Goal: Task Accomplishment & Management: Manage account settings

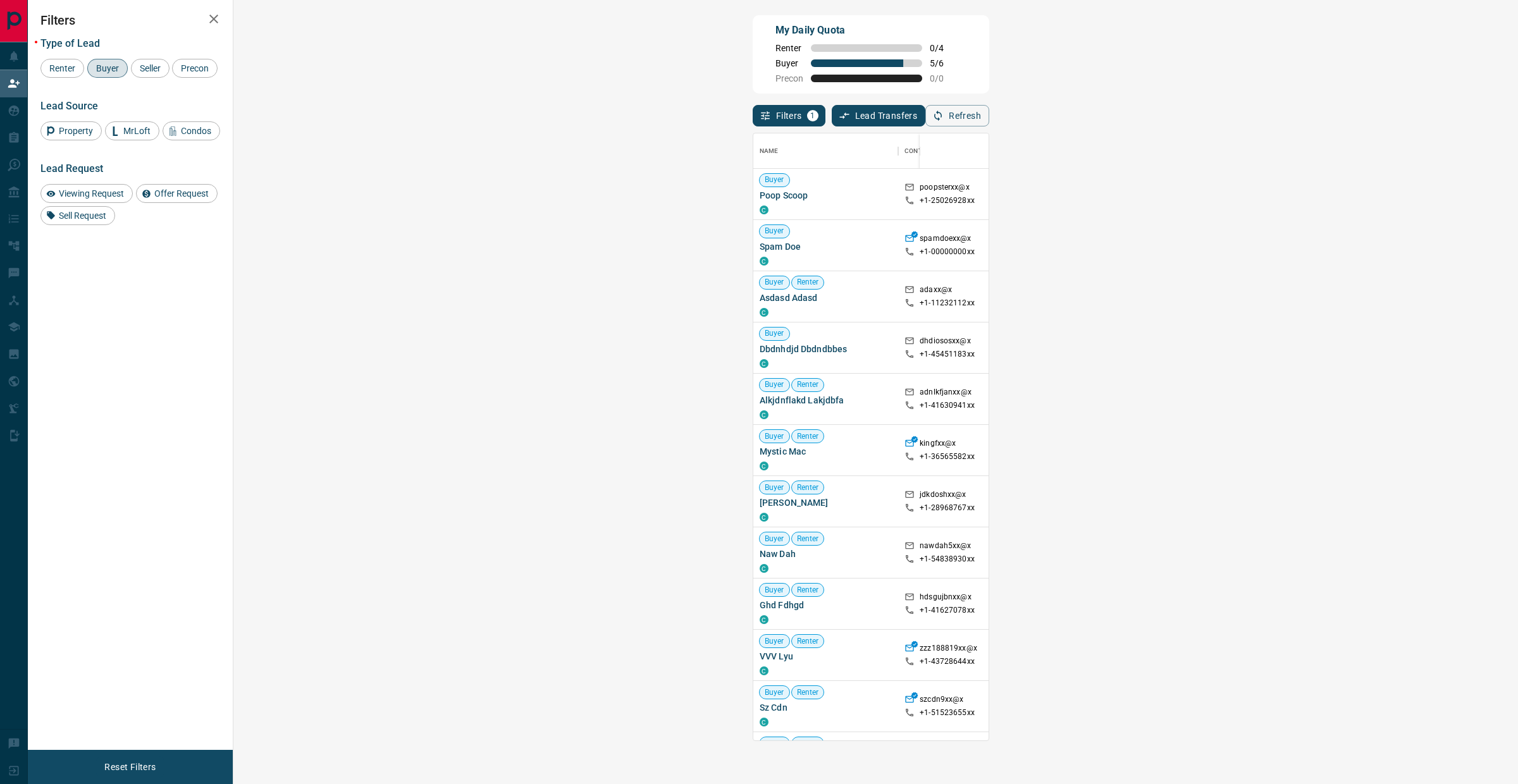
scroll to position [595, 1246]
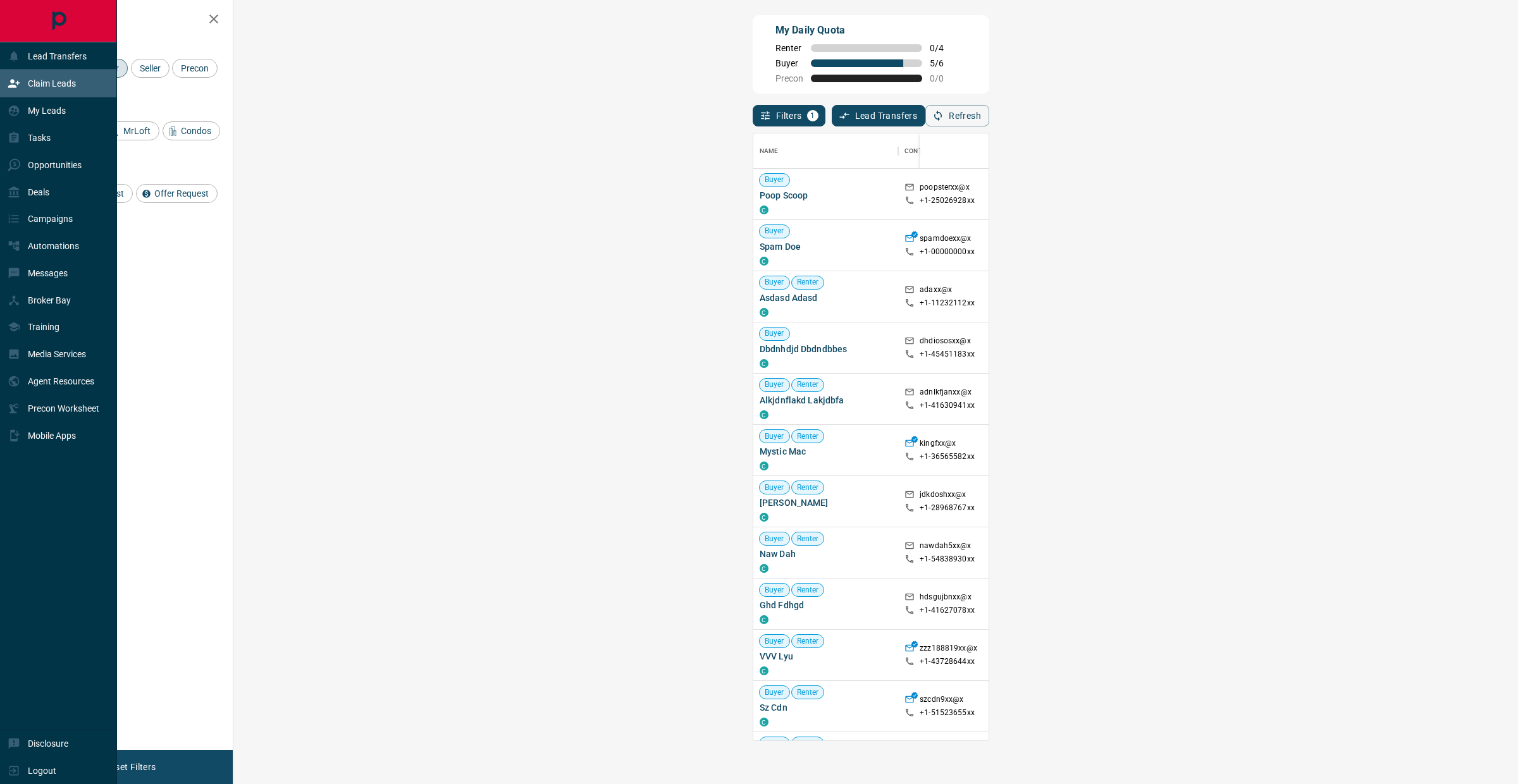
click at [10, 80] on icon at bounding box center [14, 84] width 13 height 13
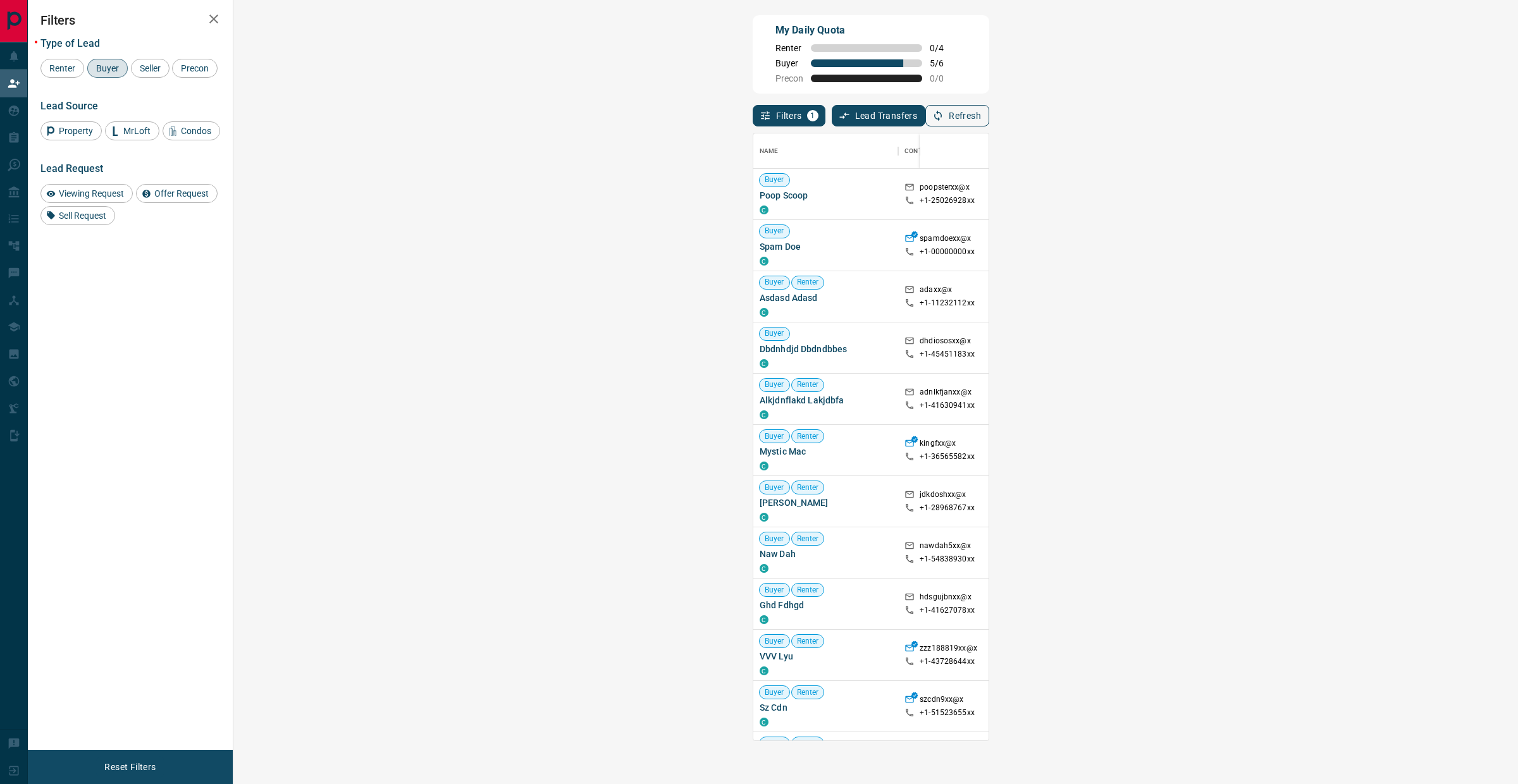
click at [943, 117] on icon "button" at bounding box center [938, 116] width 12 height 12
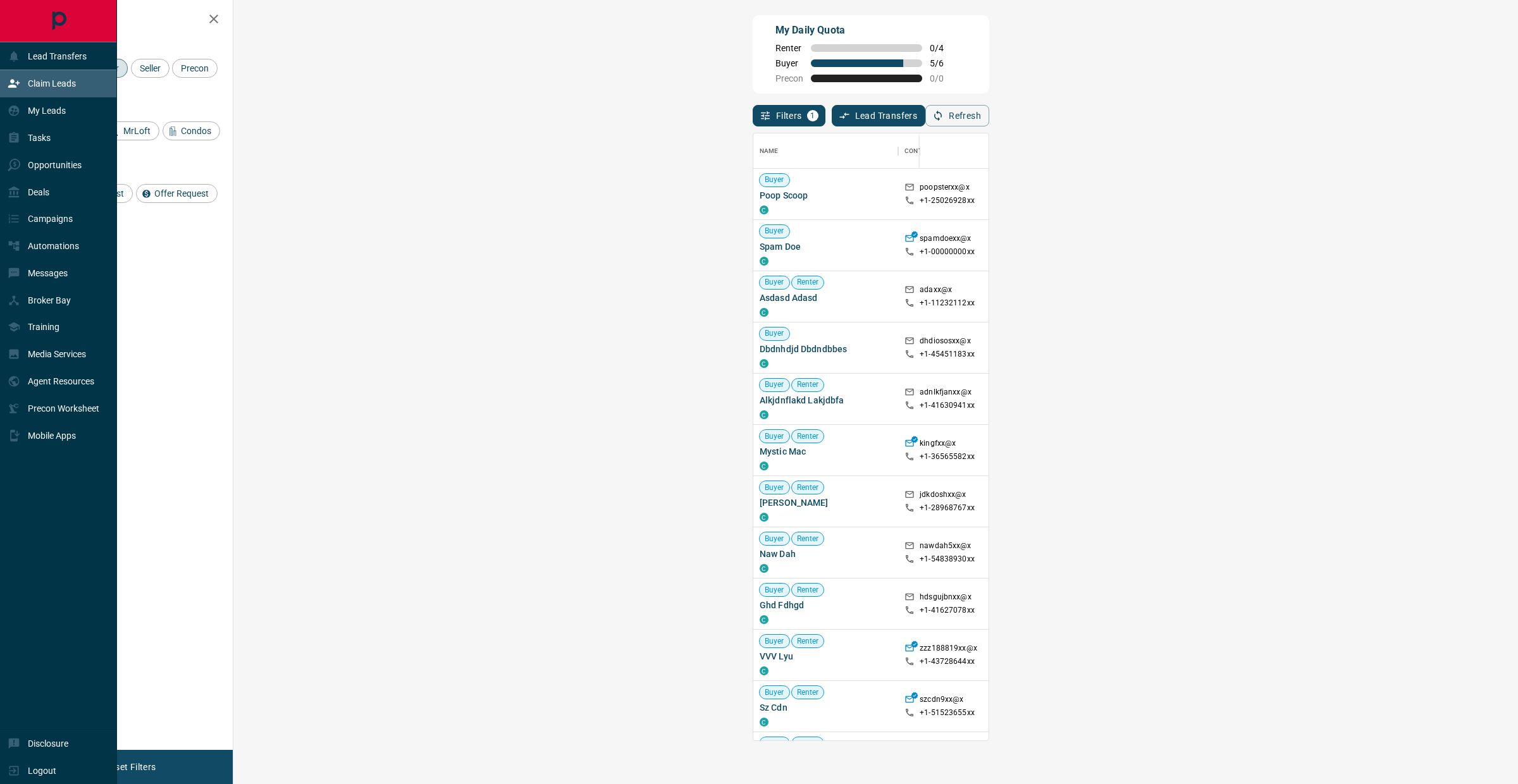
click at [13, 81] on icon at bounding box center [14, 84] width 12 height 8
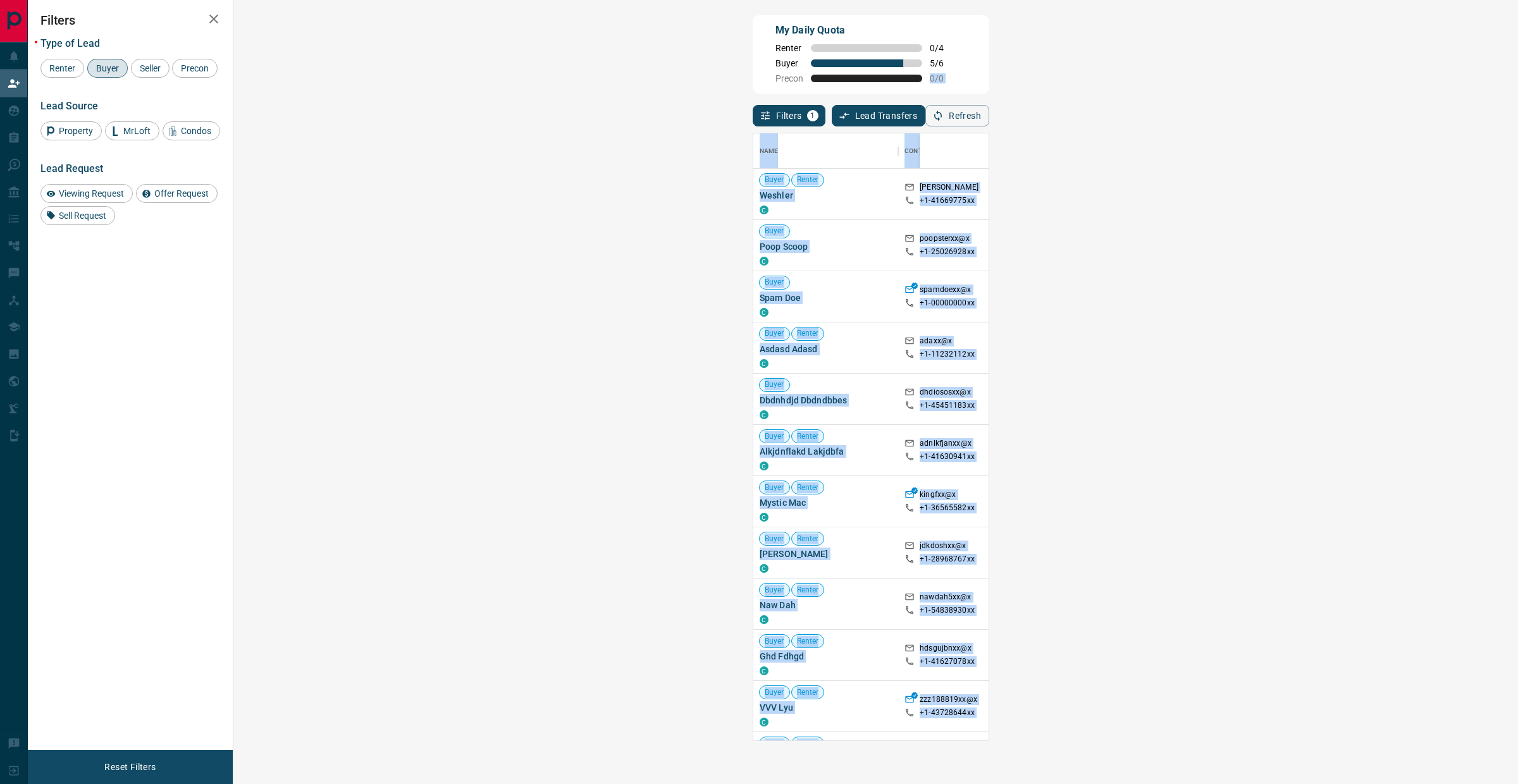
drag, startPoint x: 41, startPoint y: 6, endPoint x: 985, endPoint y: 70, distance: 946.2
click at [987, 70] on div "My Daily Quota Renter 0 / 4 Buyer 5 / 6 Precon 0 / 0 Filters 1 Lead Transfers 0…" at bounding box center [773, 326] width 1490 height 652
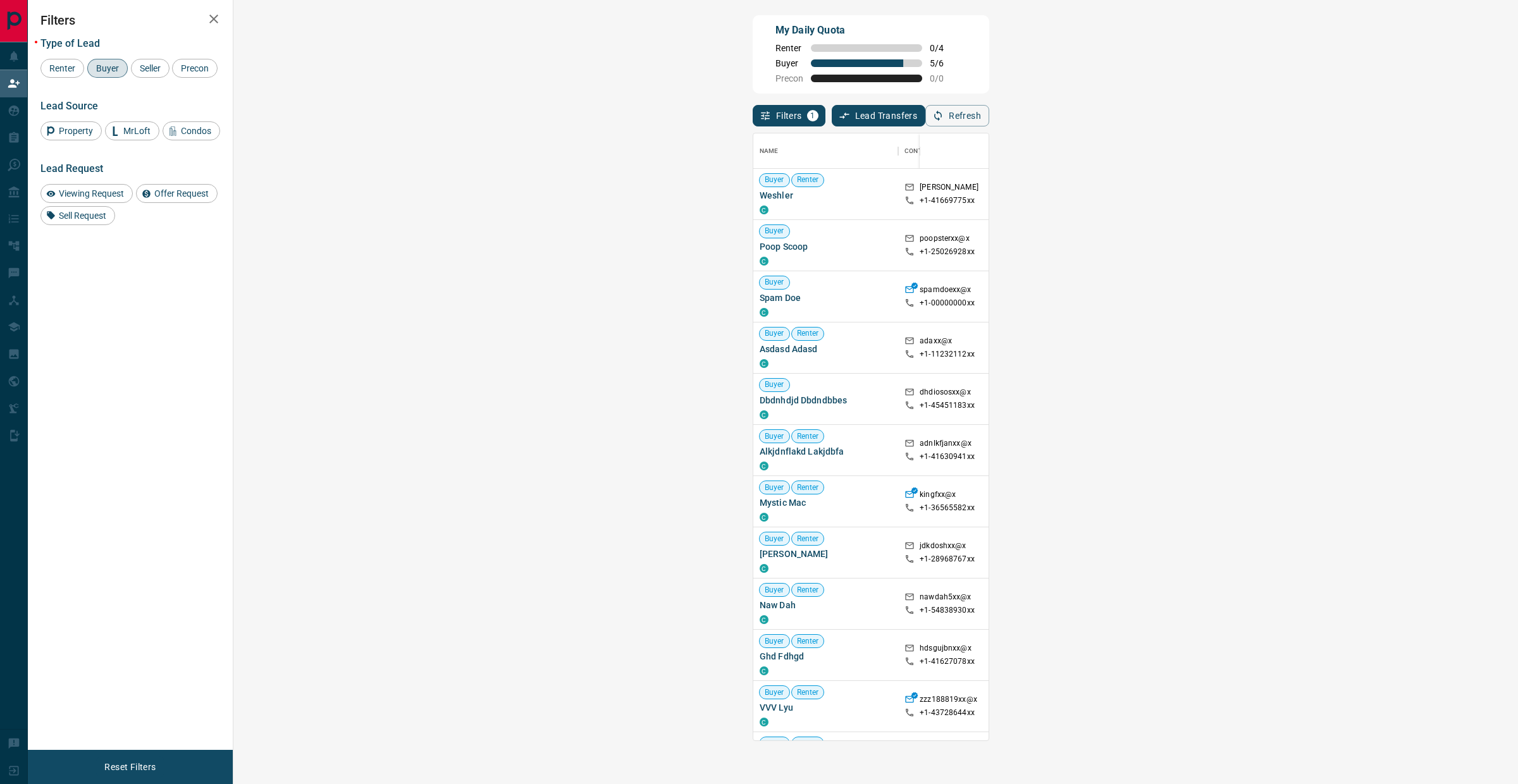
click at [984, 70] on div "My Daily Quota Renter 0 / 4 Buyer 5 / 6 Precon 0 / 0" at bounding box center [871, 54] width 236 height 78
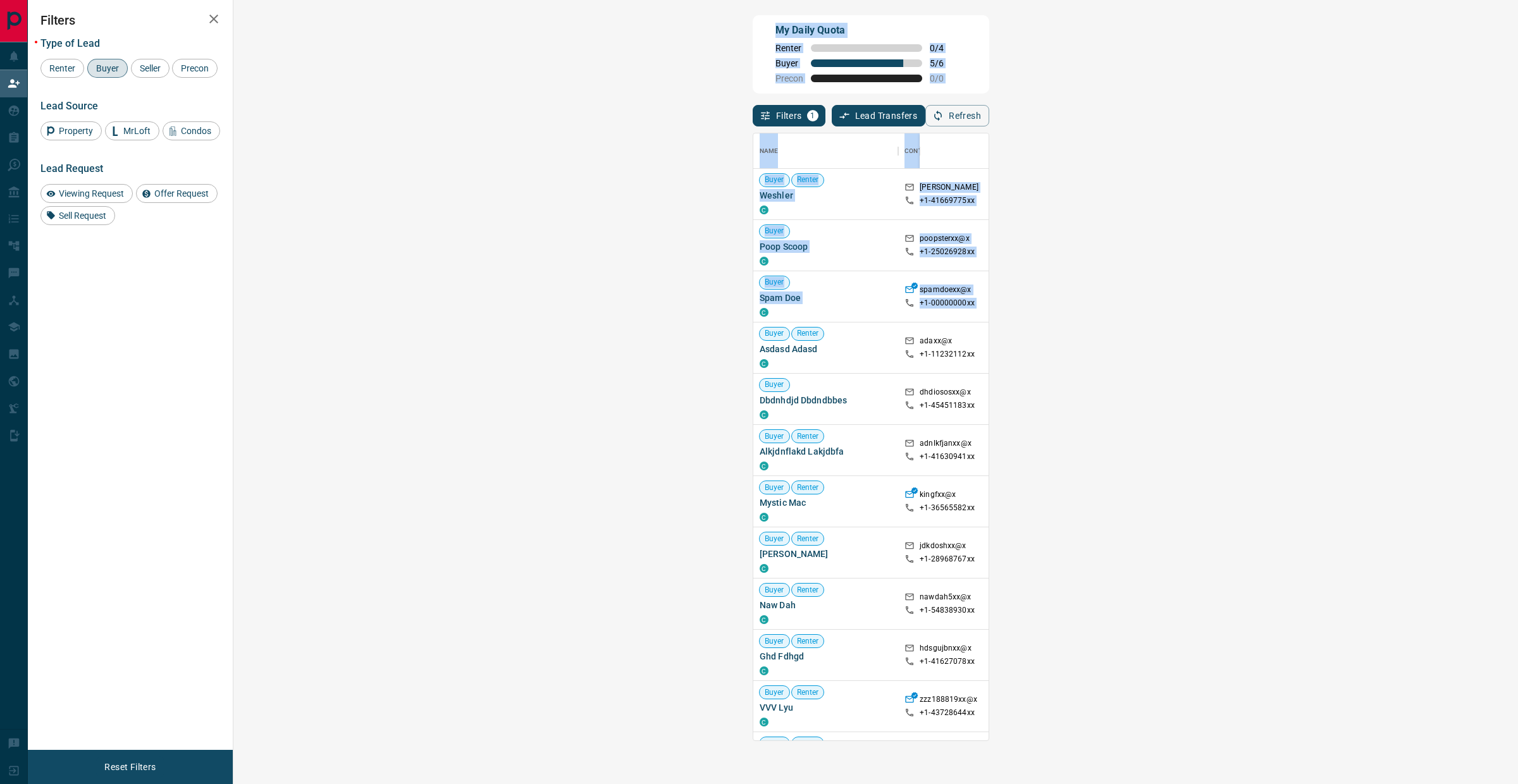
drag, startPoint x: 290, startPoint y: 7, endPoint x: 1222, endPoint y: 302, distance: 977.6
click at [1223, 303] on div "My Daily Quota Renter 0 / 4 Buyer 5 / 6 Precon 0 / 0 Filters 1 Lead Transfers 0…" at bounding box center [773, 326] width 1490 height 652
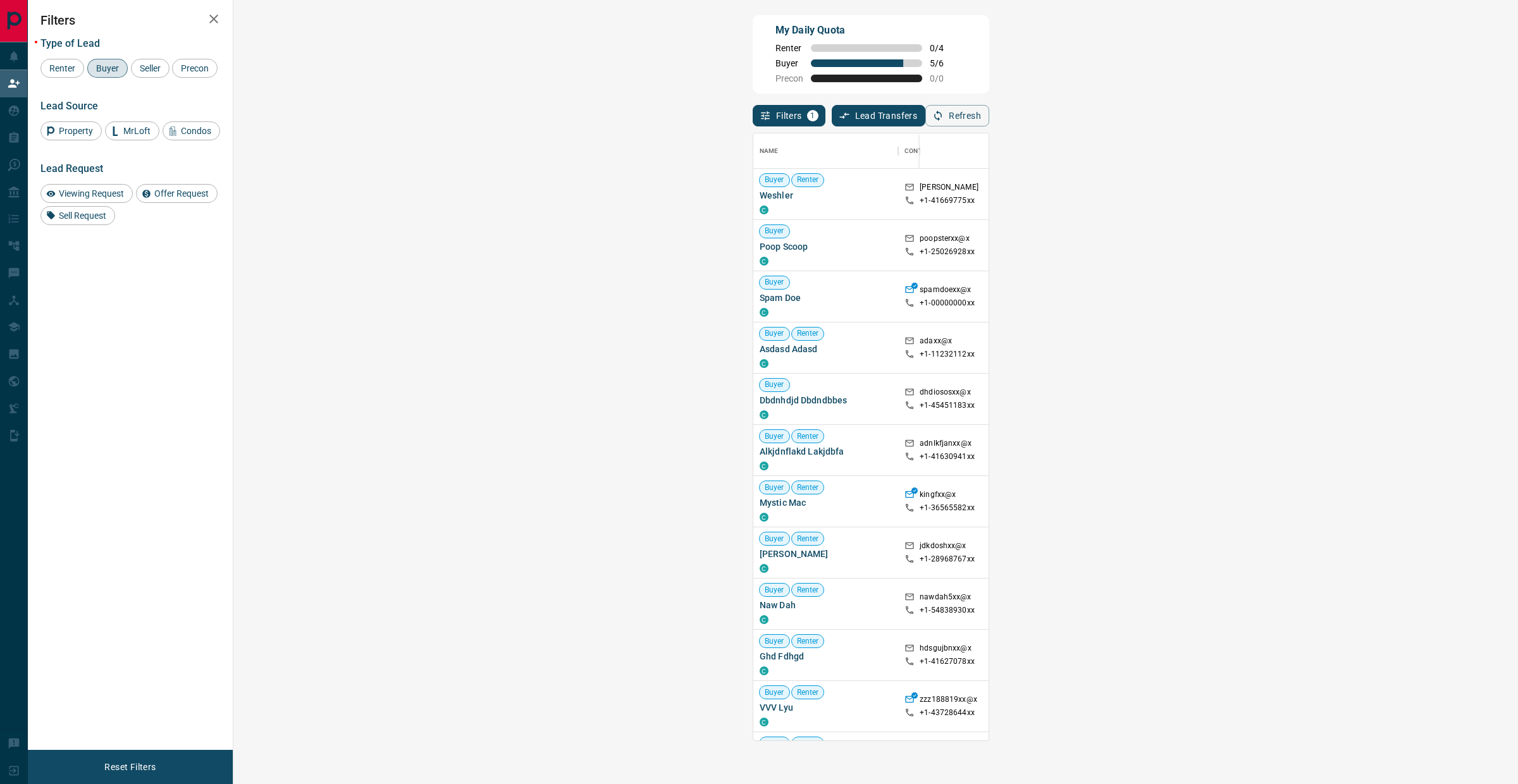
drag, startPoint x: 1319, startPoint y: 84, endPoint x: 1319, endPoint y: 74, distance: 10.0
click at [989, 84] on div "My Daily Quota Renter 0 / 4 Buyer 5 / 6 Precon 0 / 0" at bounding box center [871, 54] width 236 height 78
drag, startPoint x: 1506, startPoint y: 12, endPoint x: 1515, endPoint y: 783, distance: 771.1
click at [1517, 783] on html "Lead Transfers Claim Leads My Leads Tasks Opportunities Deals Campaigns Automat…" at bounding box center [759, 392] width 1518 height 784
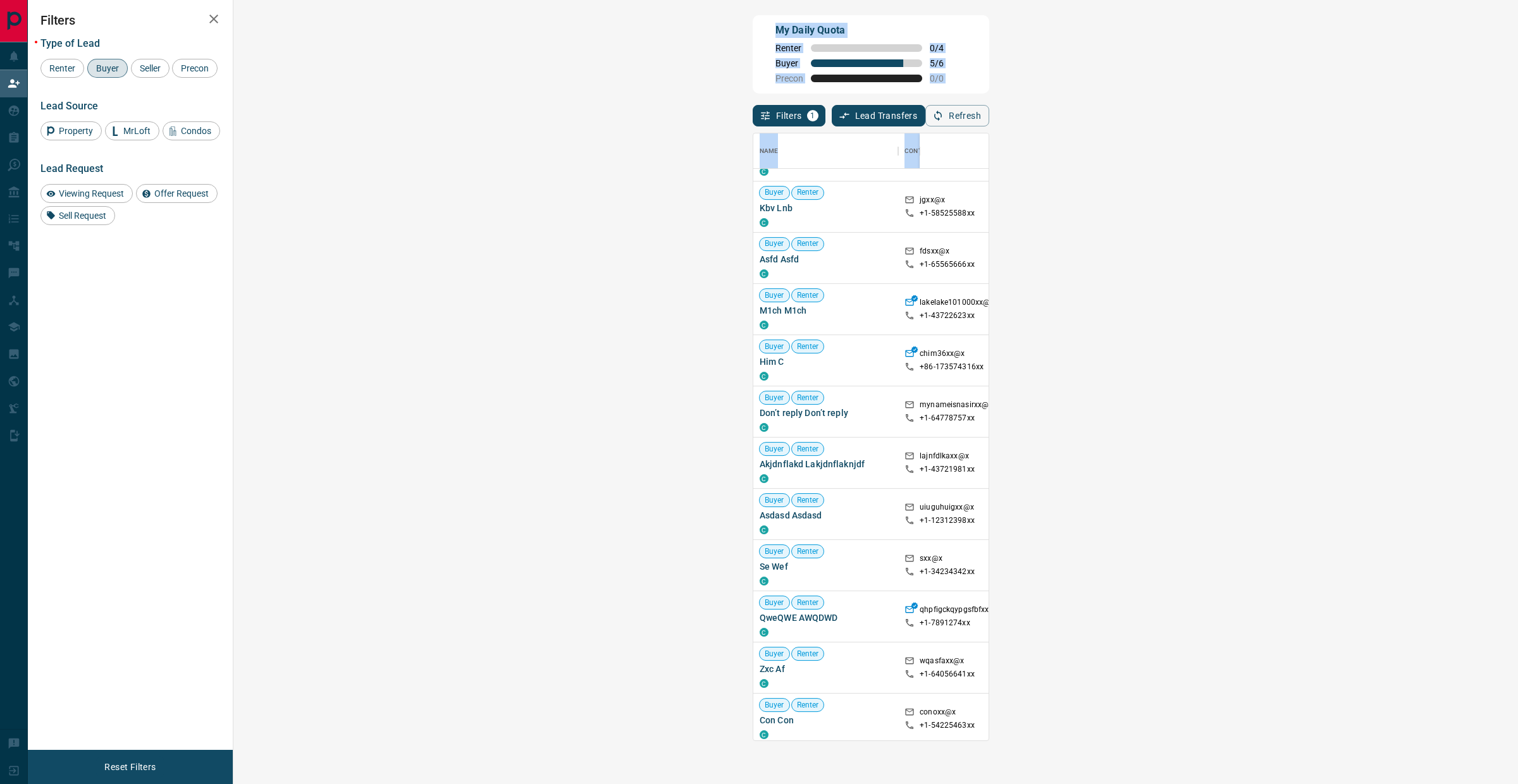
scroll to position [0, 0]
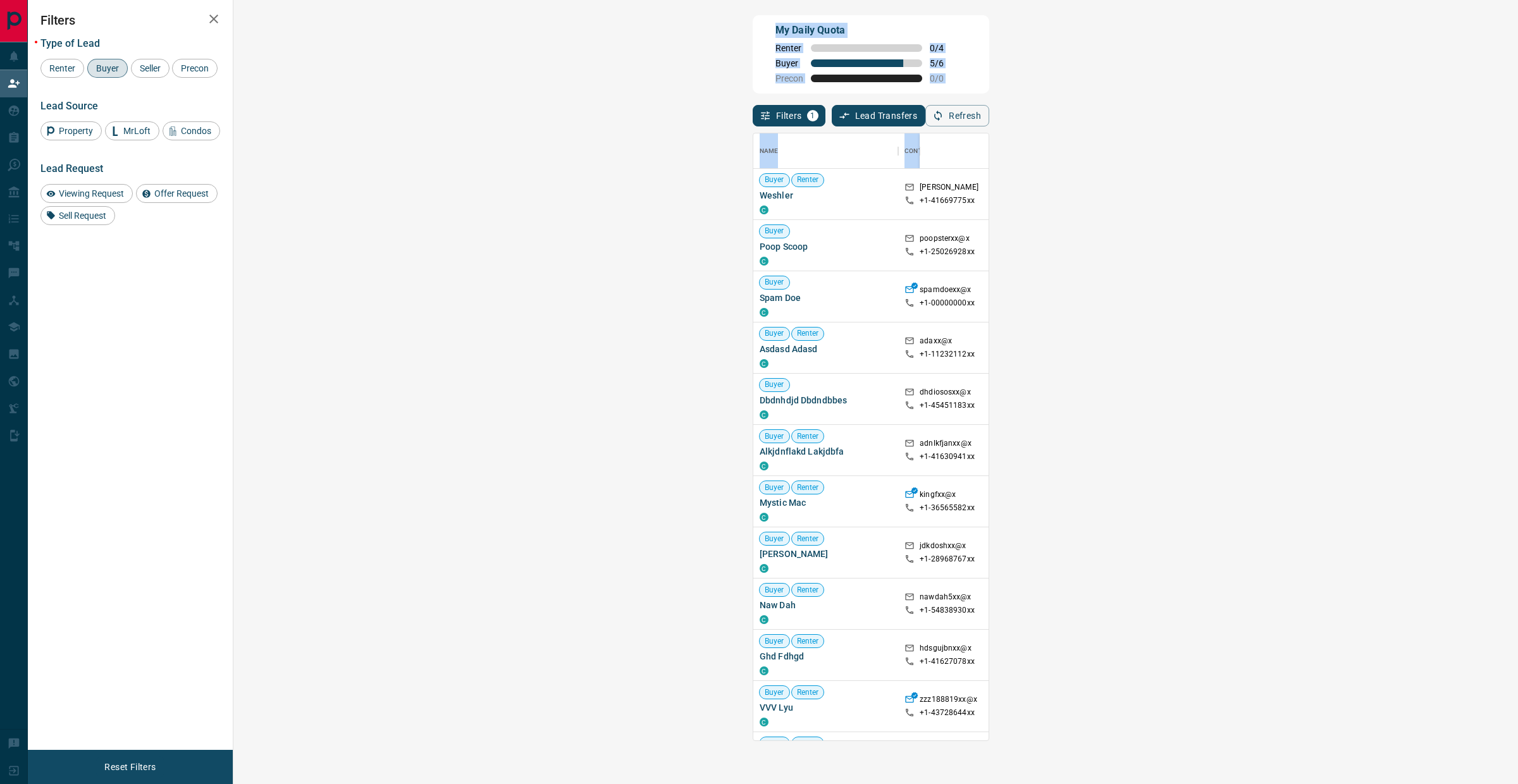
click at [989, 50] on div "My Daily Quota Renter 0 / 4 Buyer 5 / 6 Precon 0 / 0" at bounding box center [871, 54] width 236 height 78
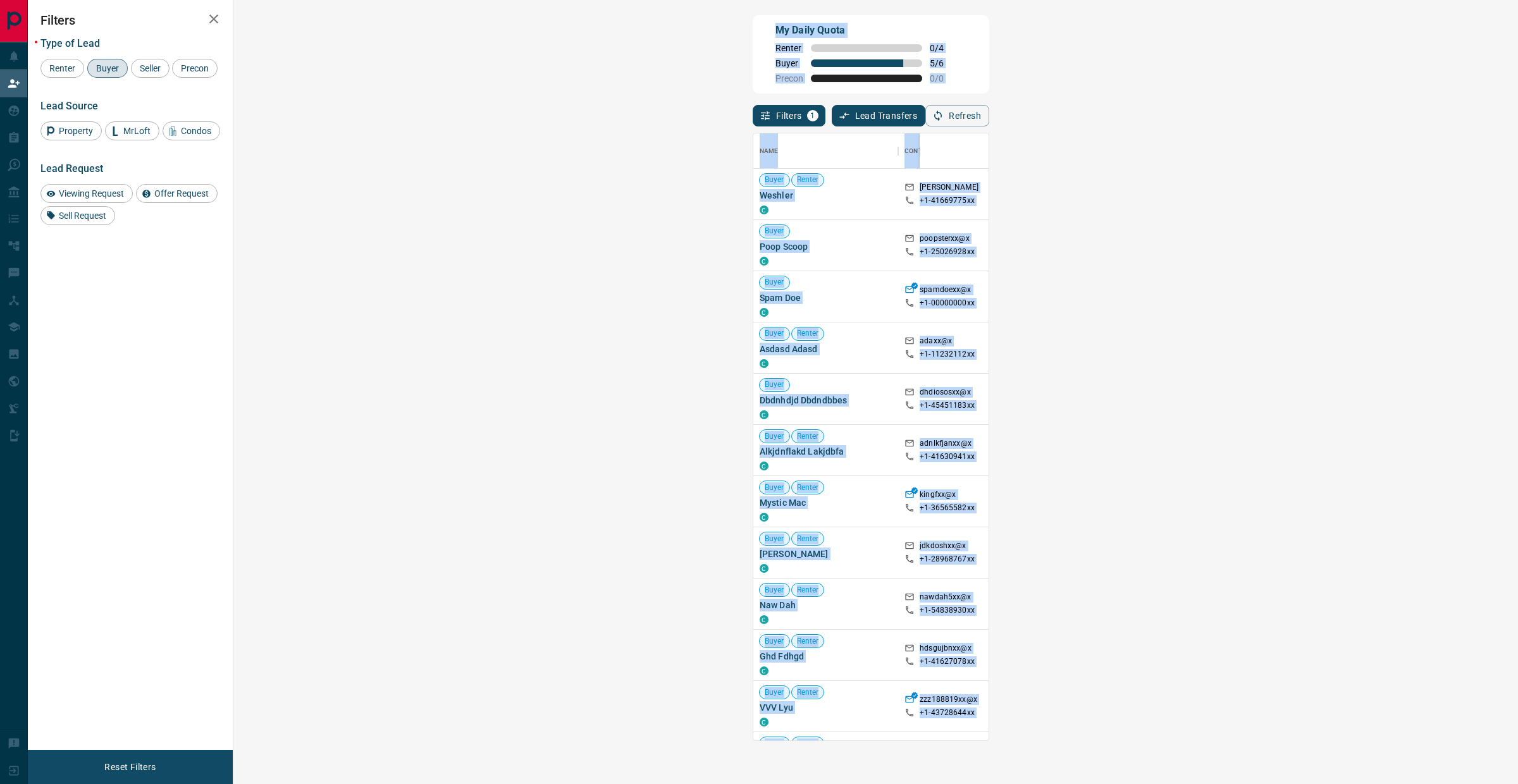
drag, startPoint x: 1500, startPoint y: 6, endPoint x: 1437, endPoint y: 474, distance: 472.2
click at [1447, 575] on div "My Daily Quota Renter 0 / 4 Buyer 5 / 6 Precon 0 / 0 Filters 1 Lead Transfers 0…" at bounding box center [773, 326] width 1490 height 652
click at [989, 58] on div "My Daily Quota Renter 0 / 4 Buyer 5 / 6 Precon 0 / 0" at bounding box center [871, 54] width 236 height 78
drag, startPoint x: 1506, startPoint y: 6, endPoint x: 1445, endPoint y: 419, distance: 417.5
click at [1445, 419] on div "My Daily Quota Renter 0 / 4 Buyer 5 / 6 Precon 0 / 0 Filters 1 Lead Transfers 0…" at bounding box center [773, 326] width 1490 height 652
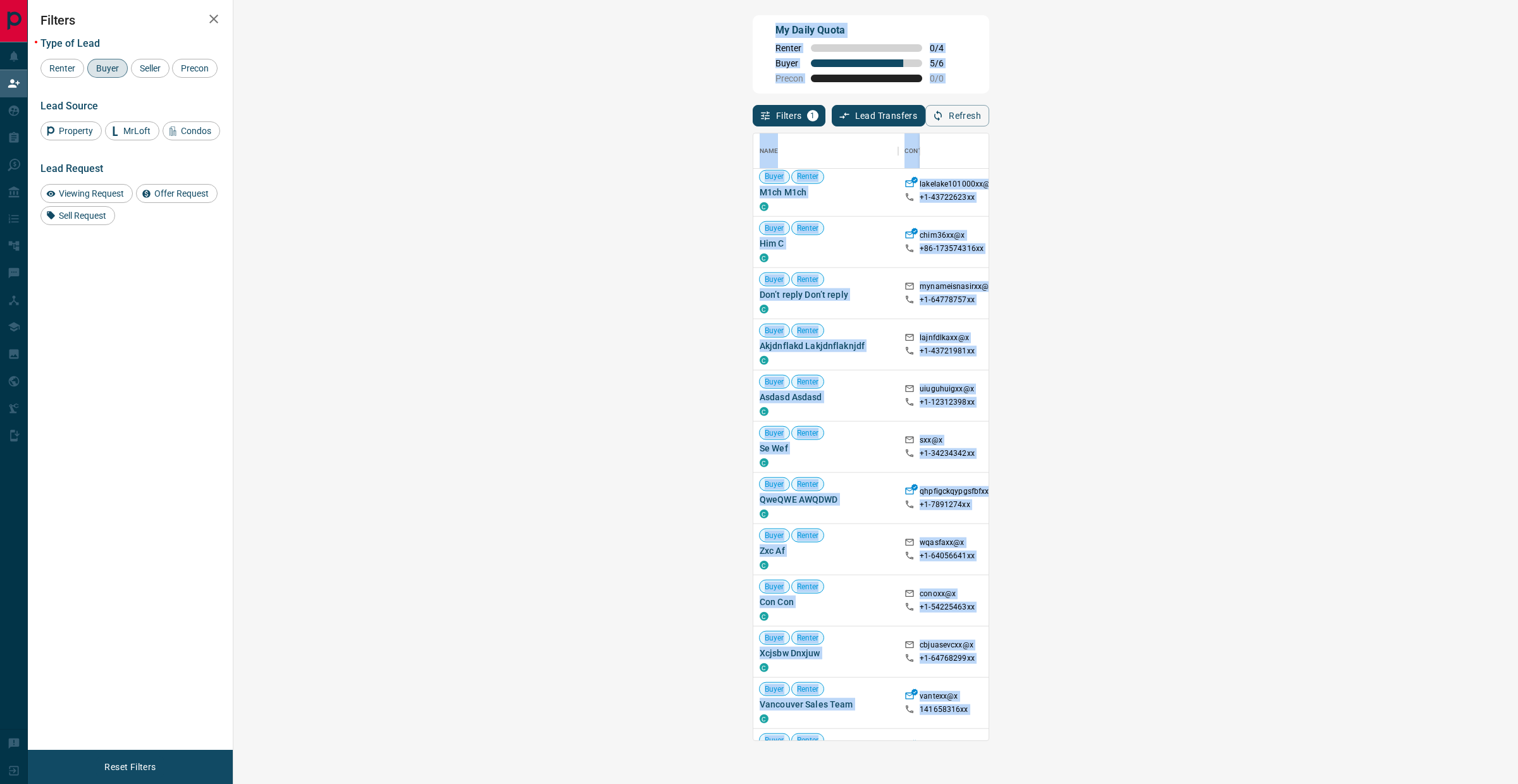
scroll to position [762, 0]
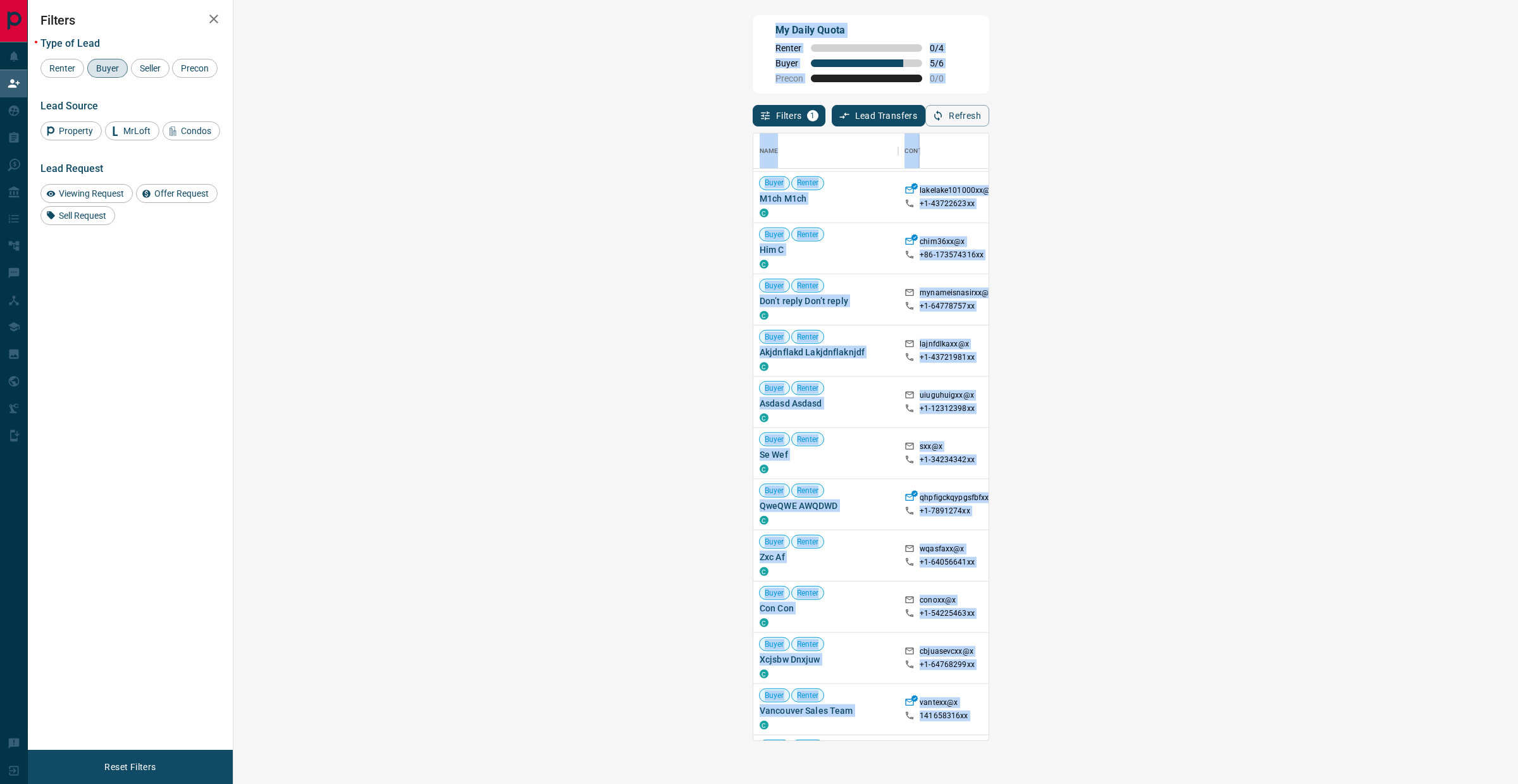
click at [763, 43] on div "My Daily Quota Renter 0 / 4 Buyer 5 / 6 Precon 0 / 0" at bounding box center [871, 54] width 236 height 78
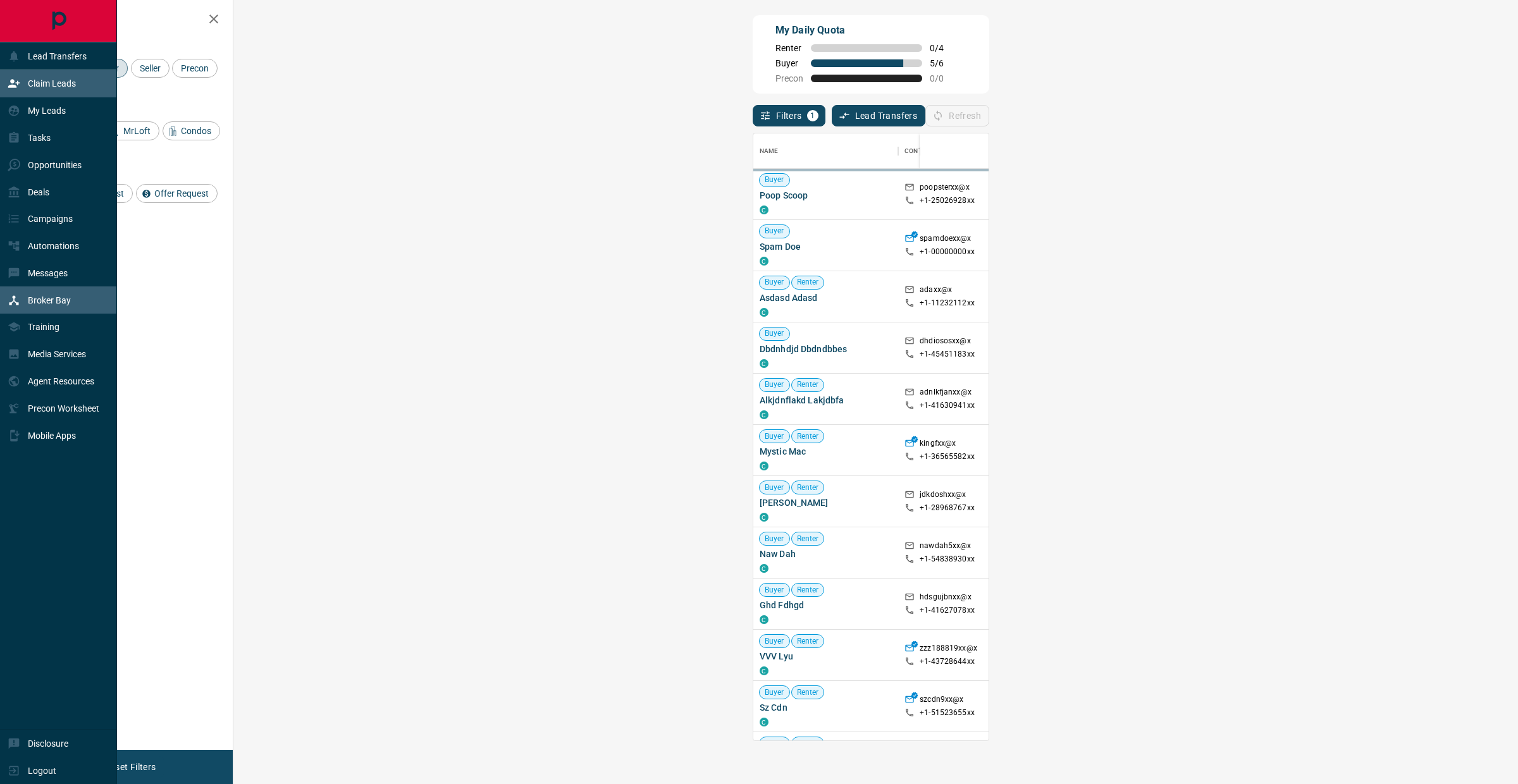
scroll to position [595, 1246]
click at [48, 107] on p "My Leads" at bounding box center [47, 111] width 38 height 10
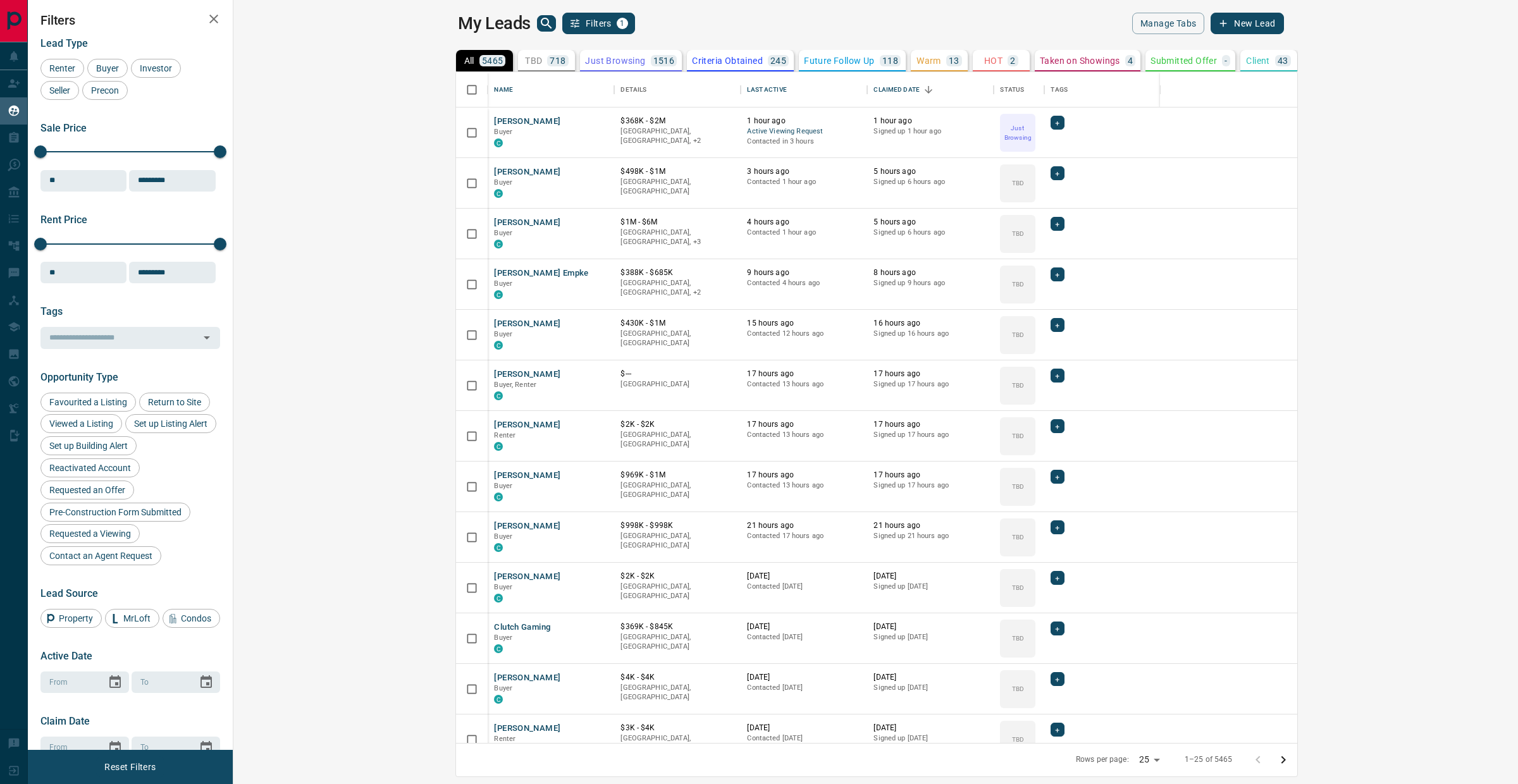
scroll to position [659, 1267]
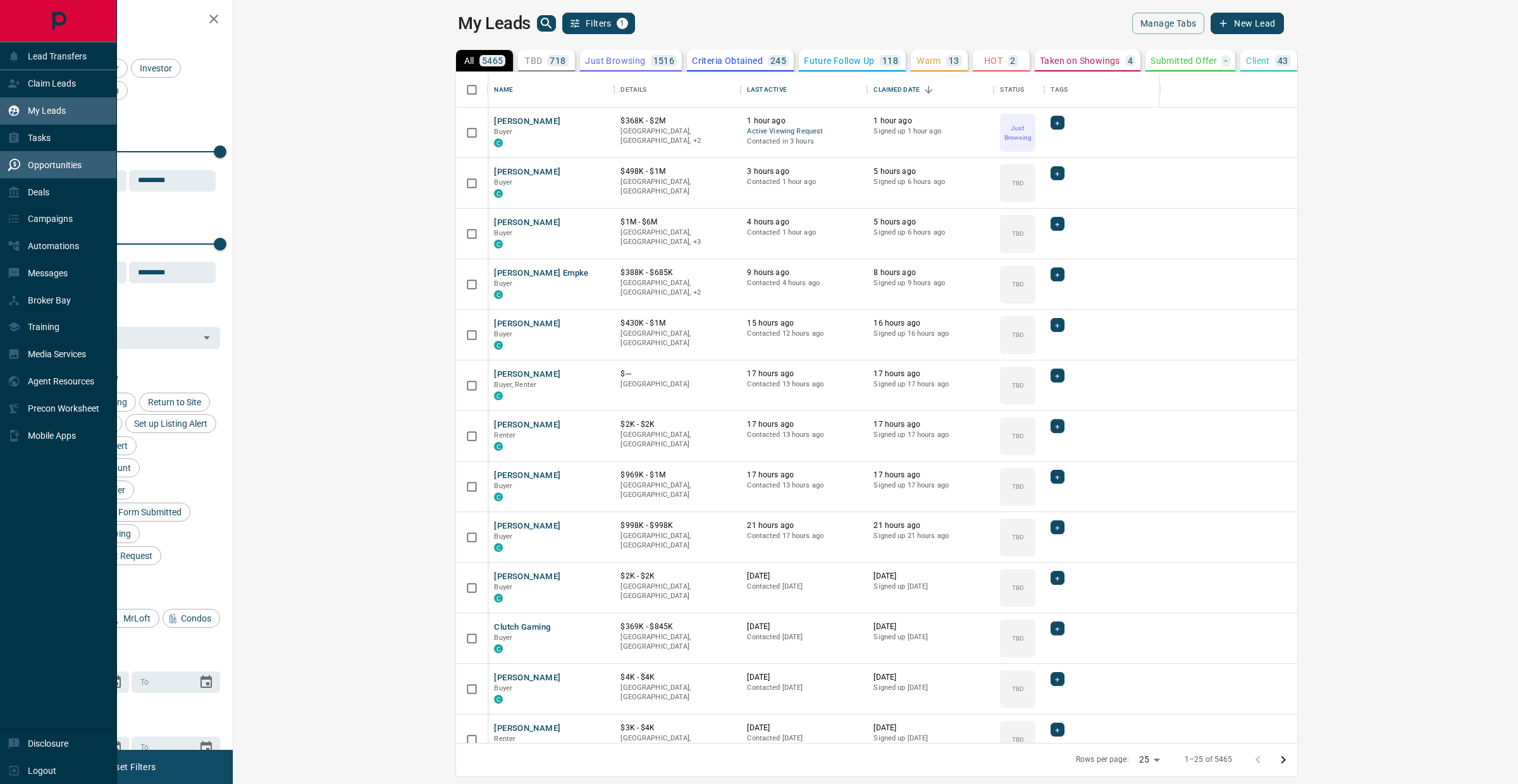
click at [52, 158] on div "Opportunities" at bounding box center [45, 164] width 74 height 21
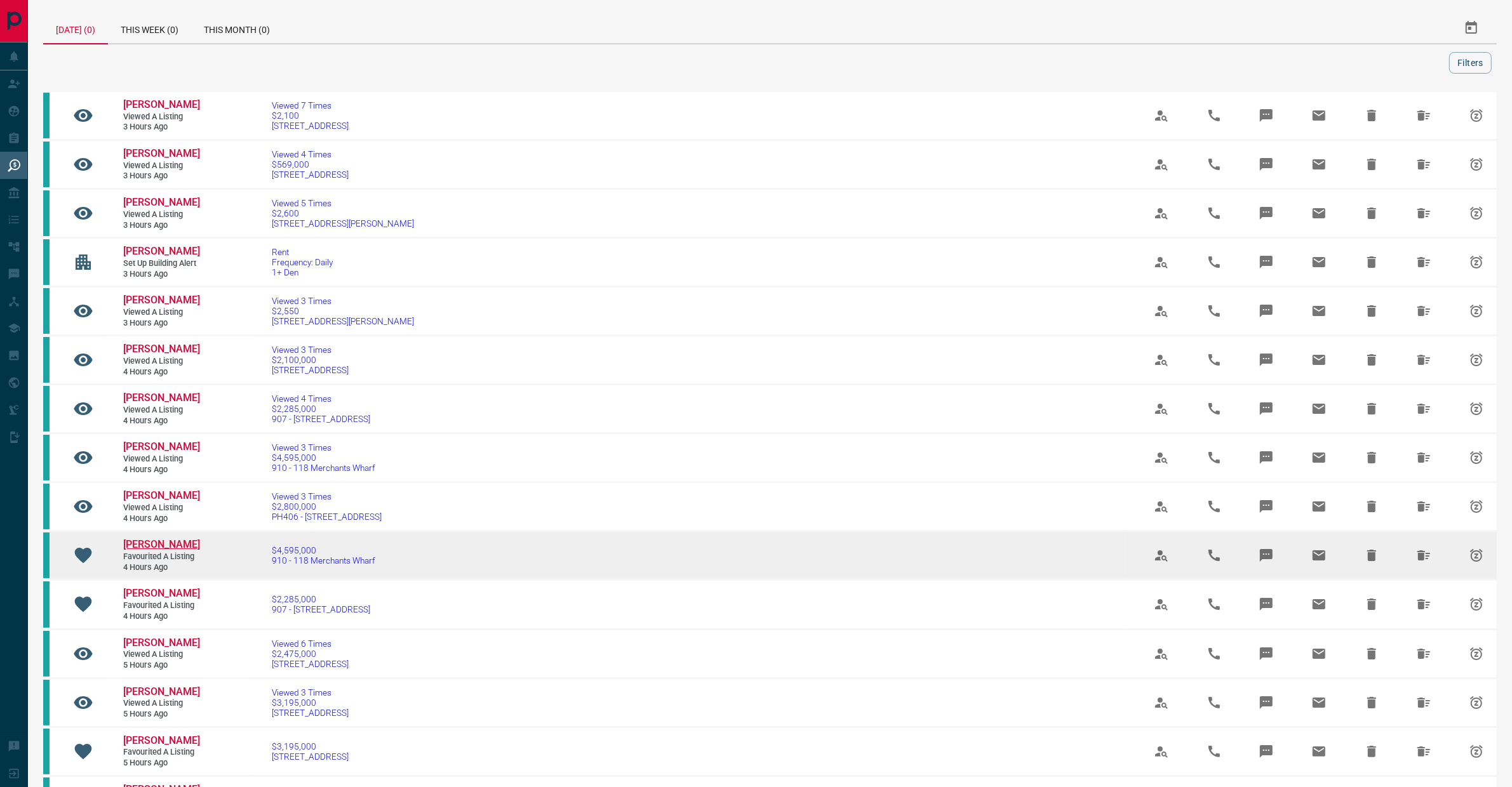
click at [142, 541] on span "[PERSON_NAME]" at bounding box center [161, 544] width 77 height 12
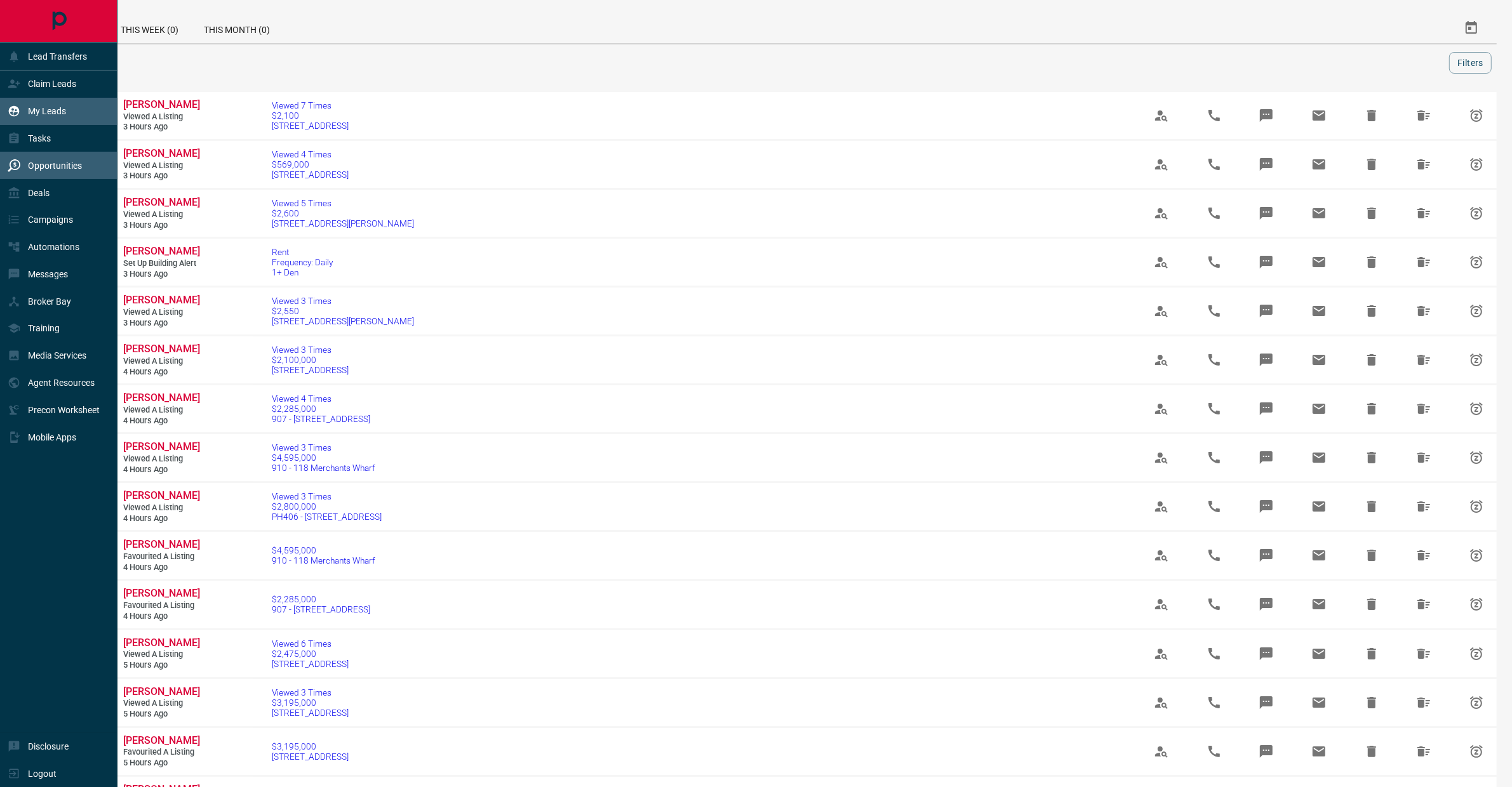
click at [64, 108] on p "My Leads" at bounding box center [47, 111] width 38 height 10
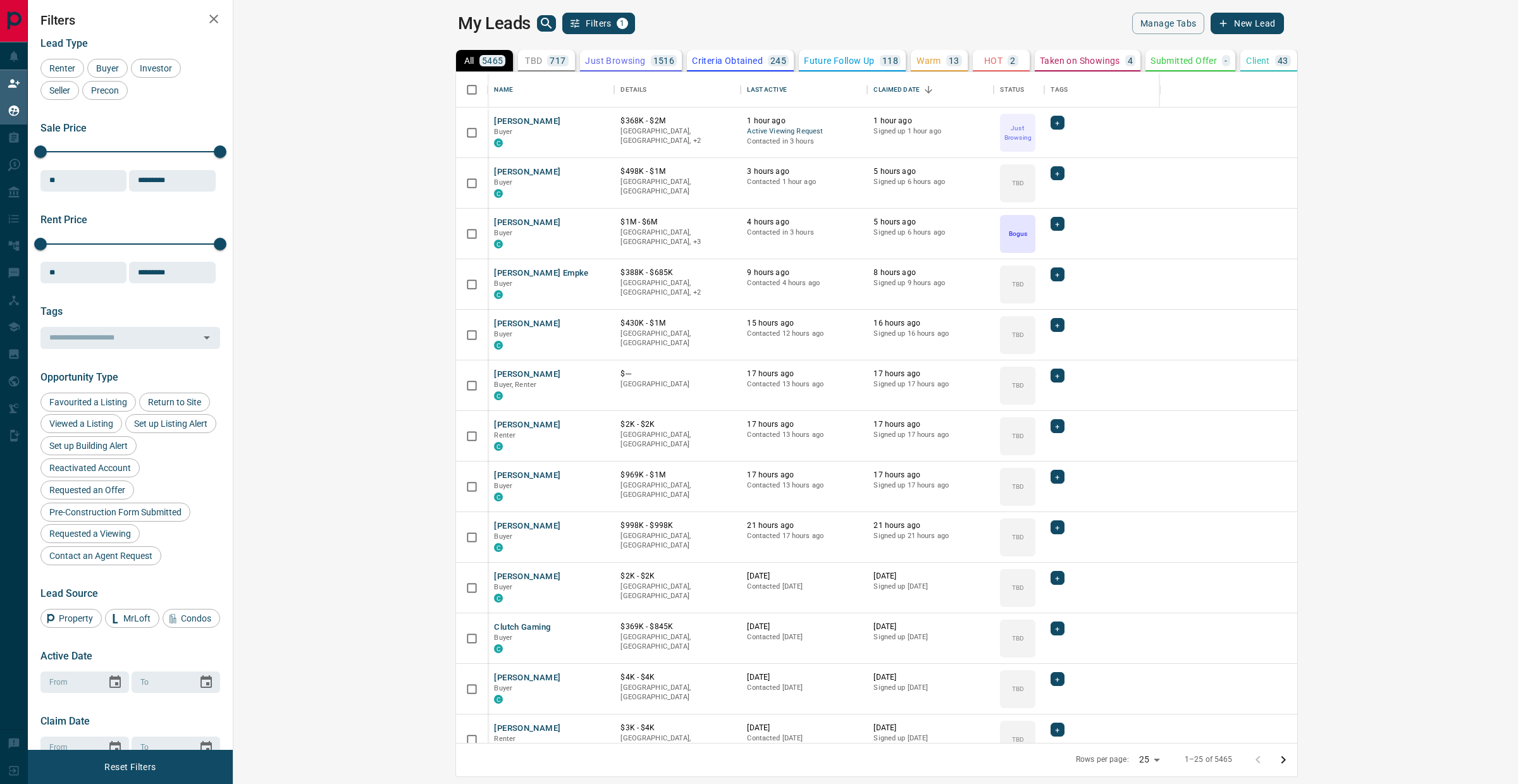
scroll to position [659, 1267]
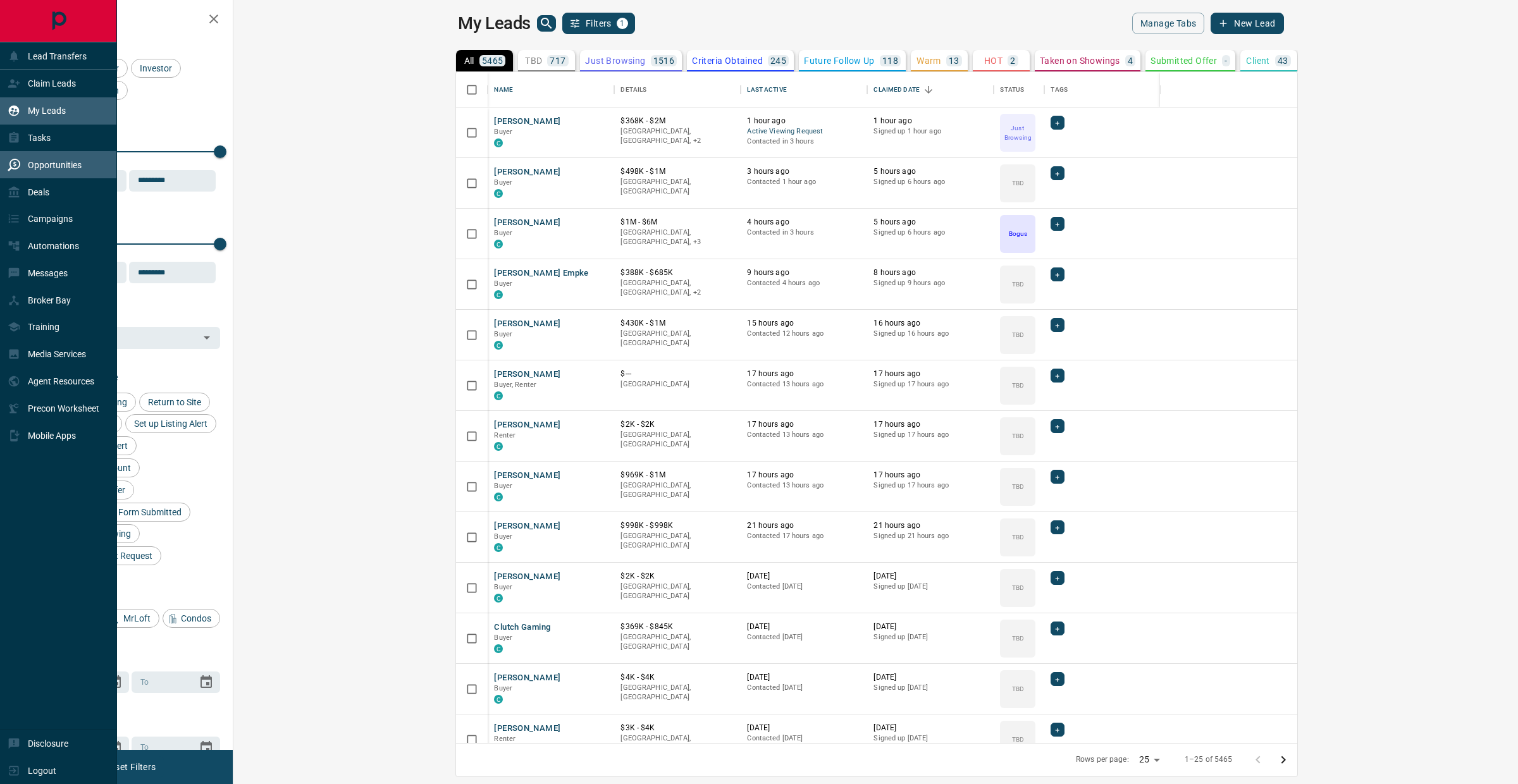
click at [37, 166] on p "Opportunities" at bounding box center [55, 165] width 54 height 10
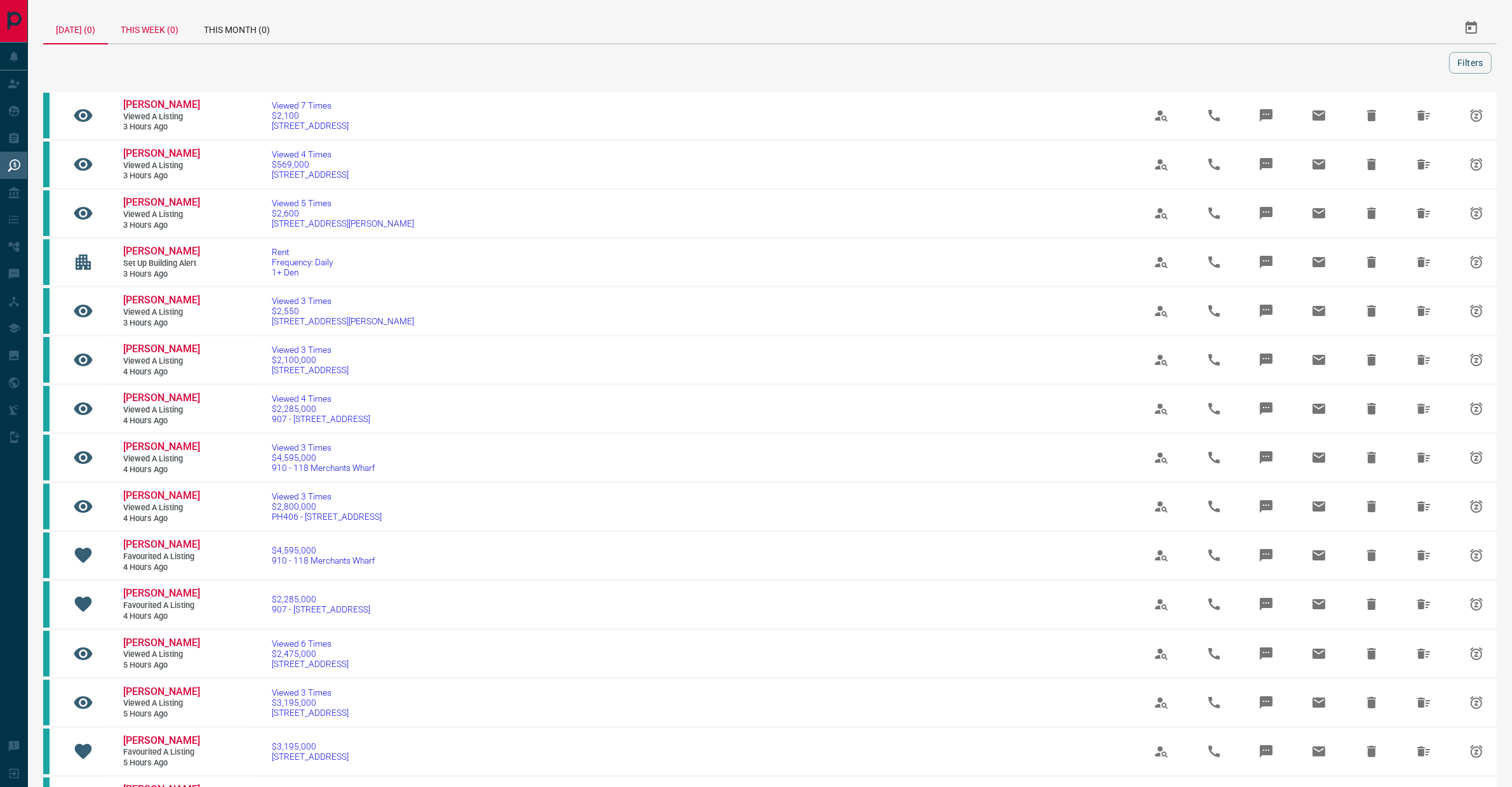
click at [172, 30] on div "This Week (0)" at bounding box center [149, 28] width 83 height 30
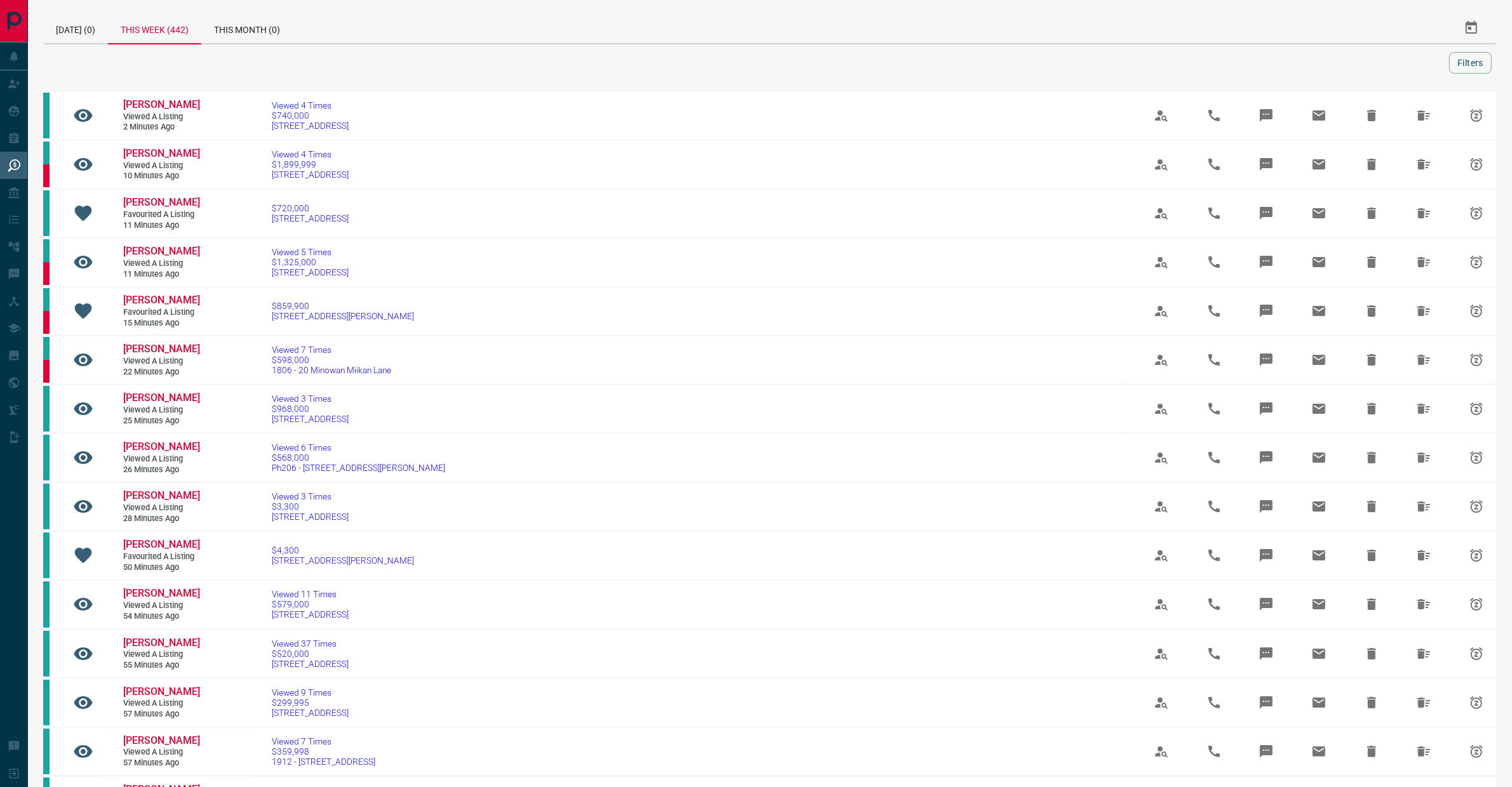
click at [1495, 71] on div "Filters" at bounding box center [770, 63] width 1454 height 22
click at [1464, 60] on button "Filters" at bounding box center [1470, 63] width 43 height 22
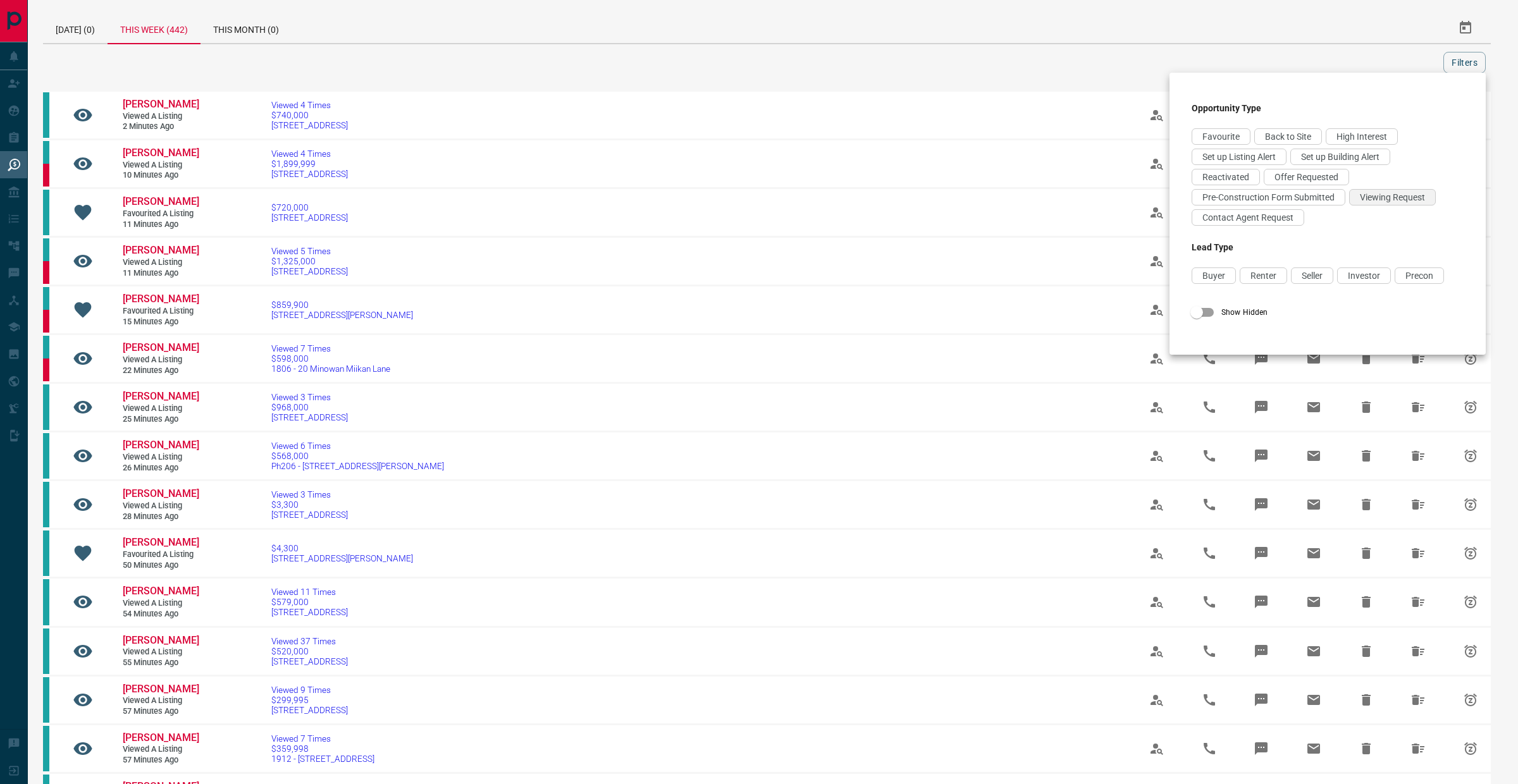
click at [1383, 195] on span "Viewing Request" at bounding box center [1392, 197] width 65 height 10
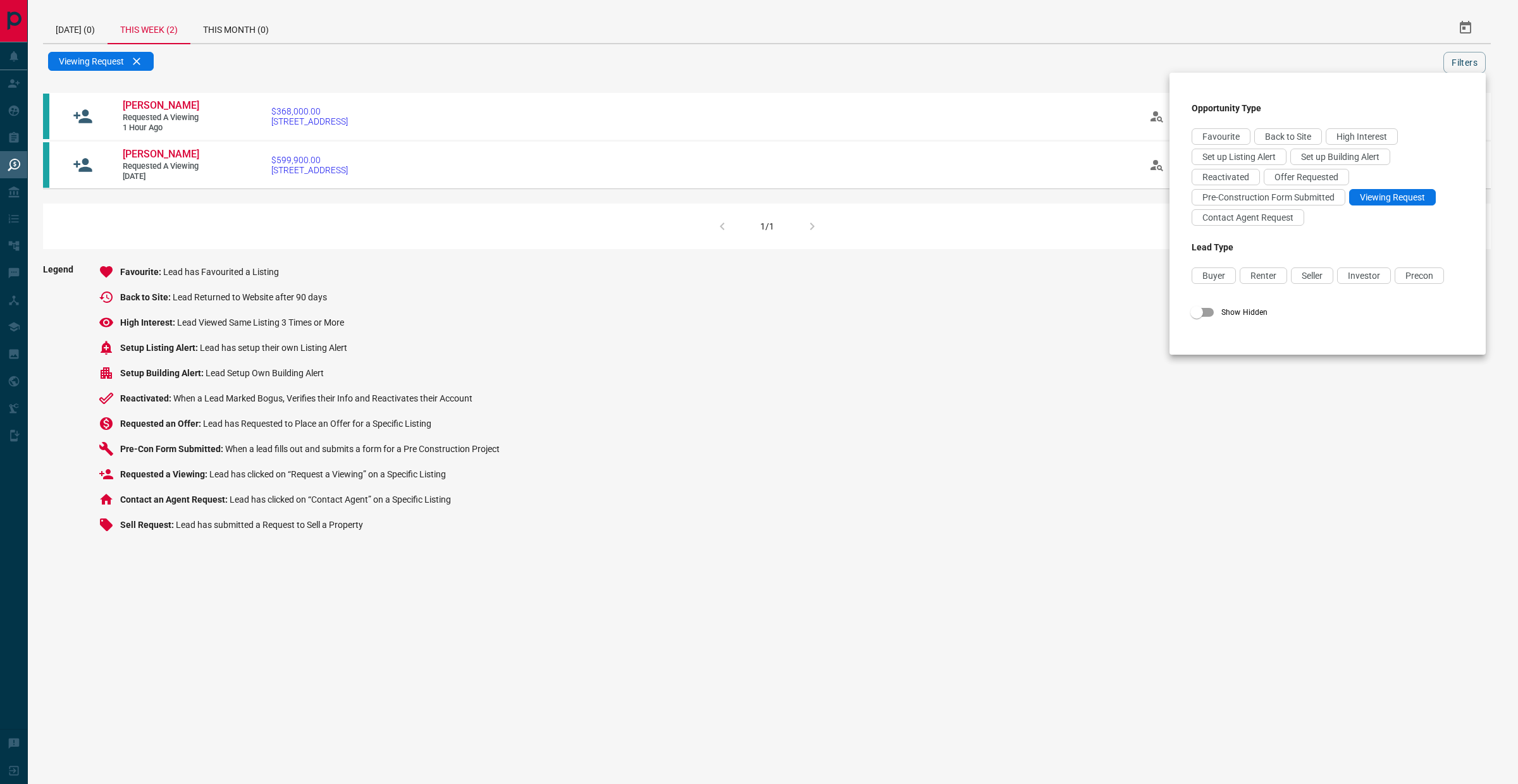
click at [132, 225] on div at bounding box center [759, 392] width 1518 height 784
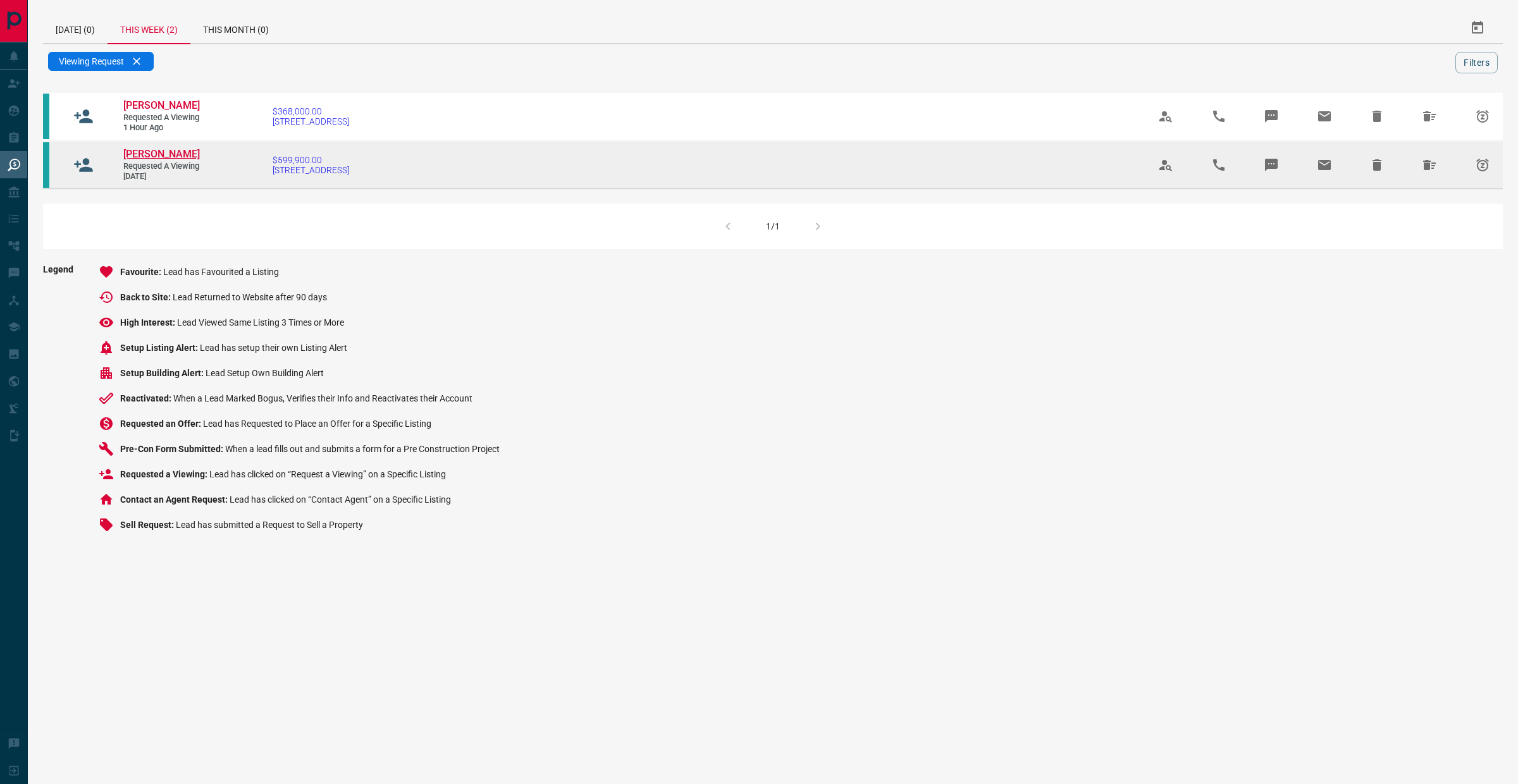
click at [169, 160] on span "[PERSON_NAME]" at bounding box center [161, 154] width 76 height 12
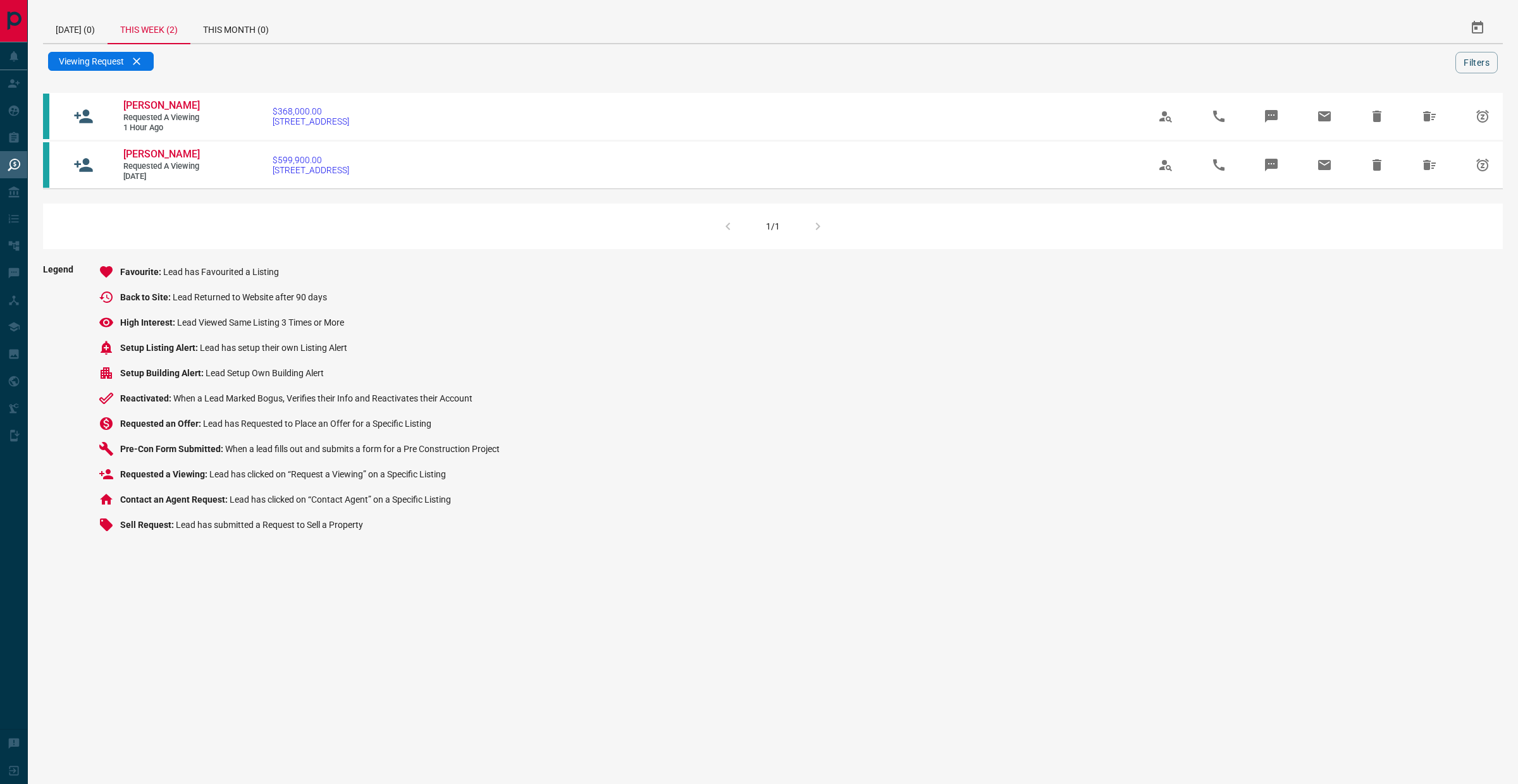
click at [820, 243] on div "1/1" at bounding box center [773, 226] width 1460 height 45
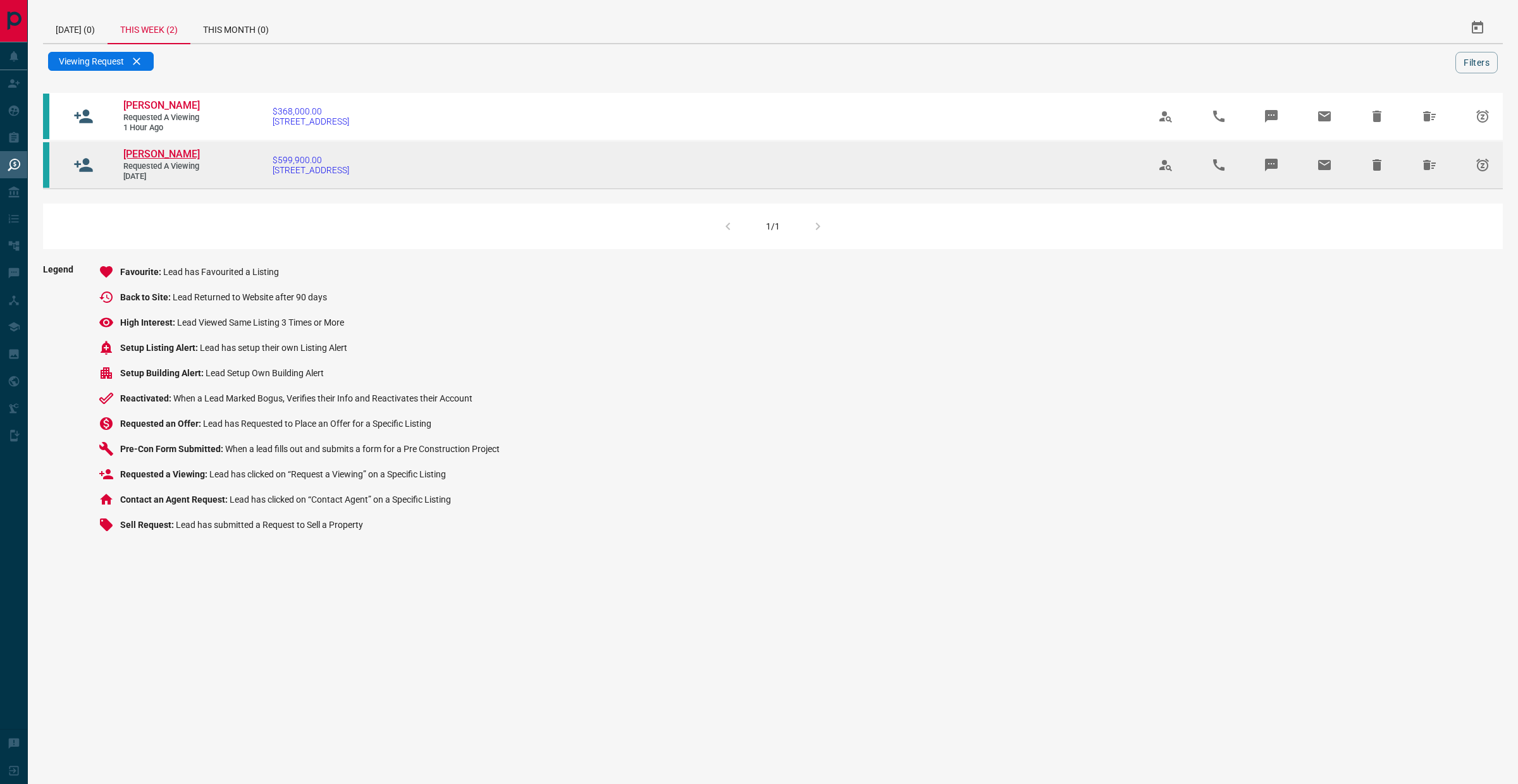
click at [161, 160] on span "[PERSON_NAME]" at bounding box center [161, 154] width 76 height 12
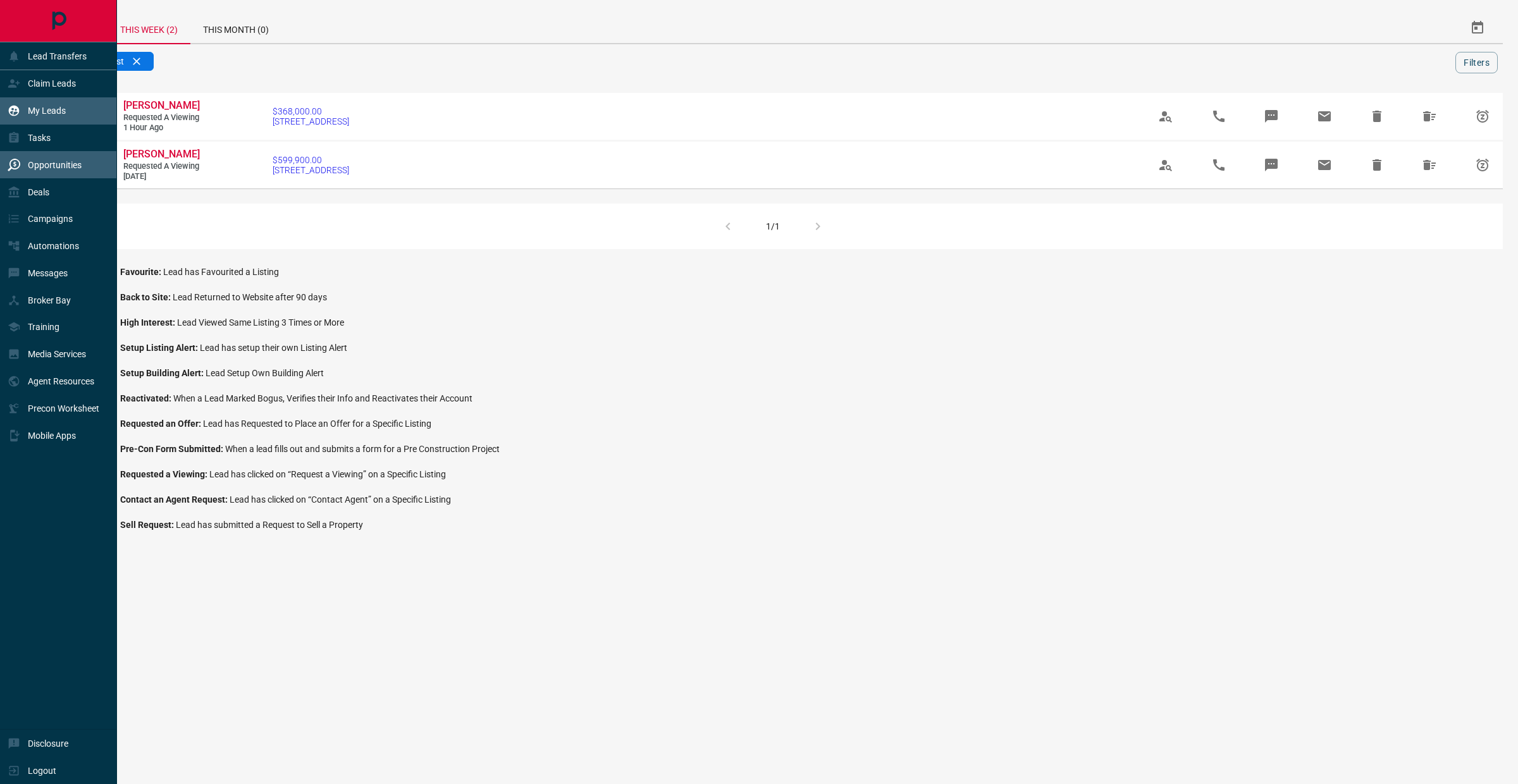
click at [29, 111] on p "My Leads" at bounding box center [47, 111] width 38 height 10
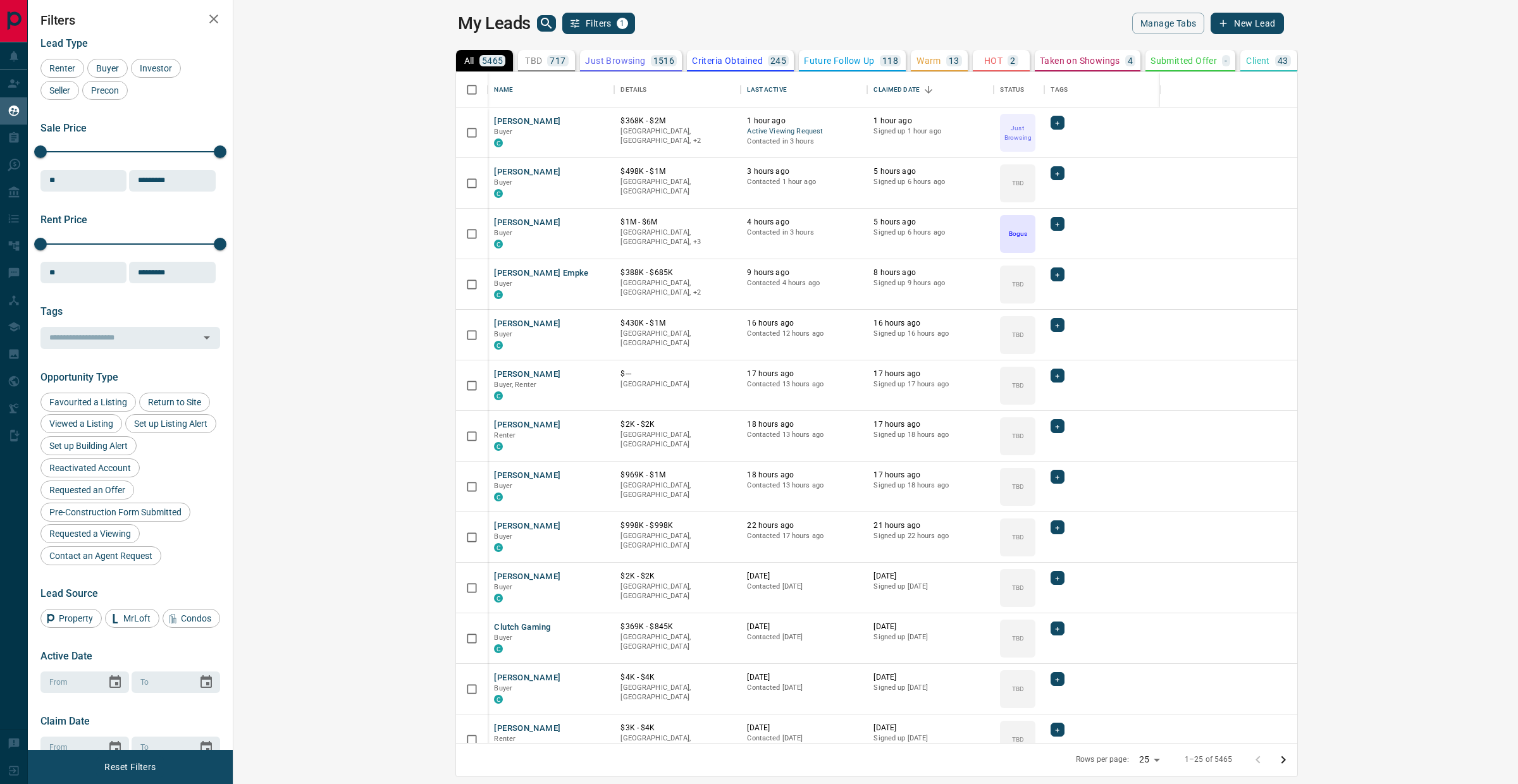
scroll to position [659, 1267]
click at [539, 24] on icon "search button" at bounding box center [546, 23] width 15 height 15
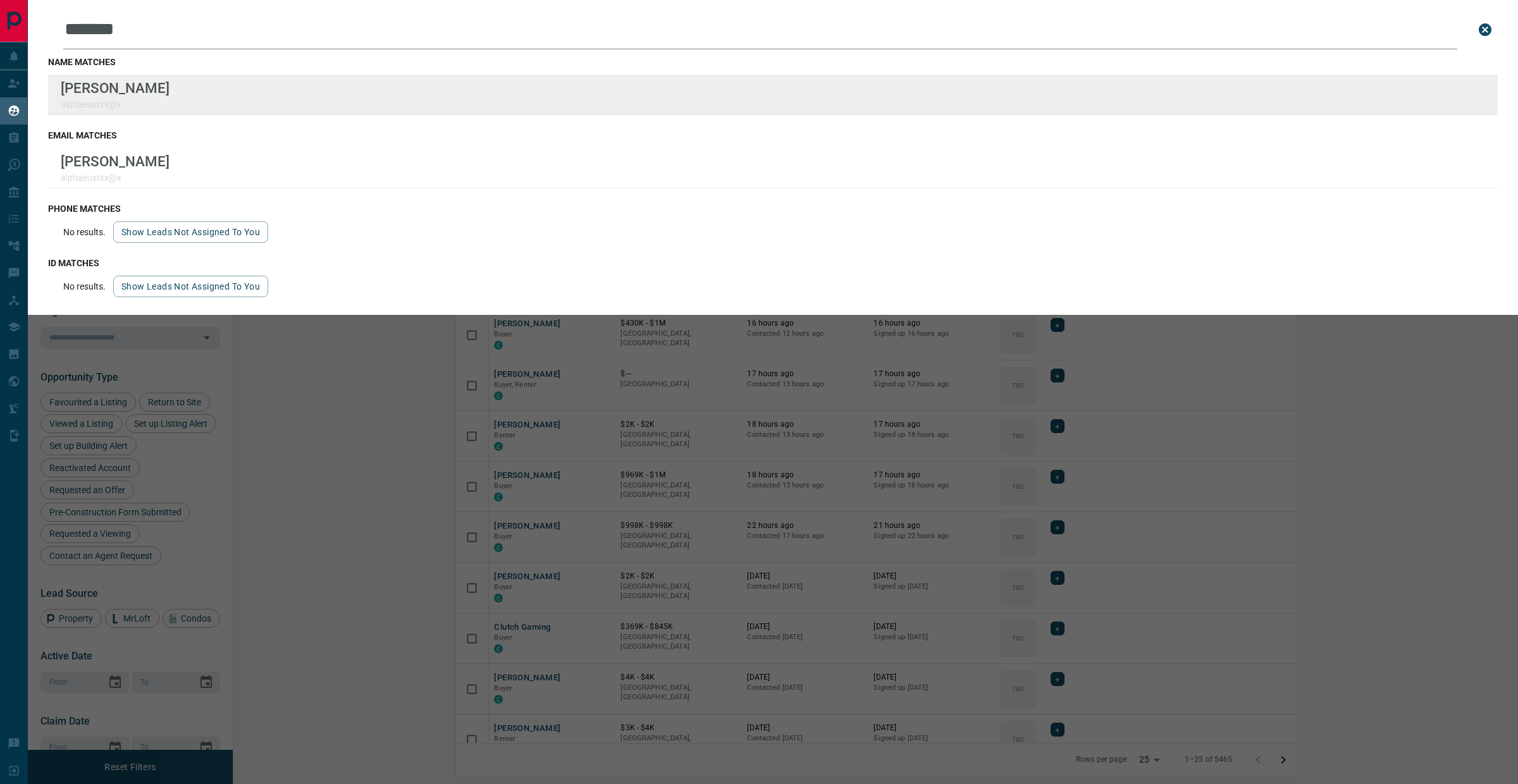
type input "*******"
click at [0, 0] on div "Lead Transfers Claim Leads My Leads Tasks Opportunities Deals Campaigns Automat…" at bounding box center [759, 384] width 1518 height 768
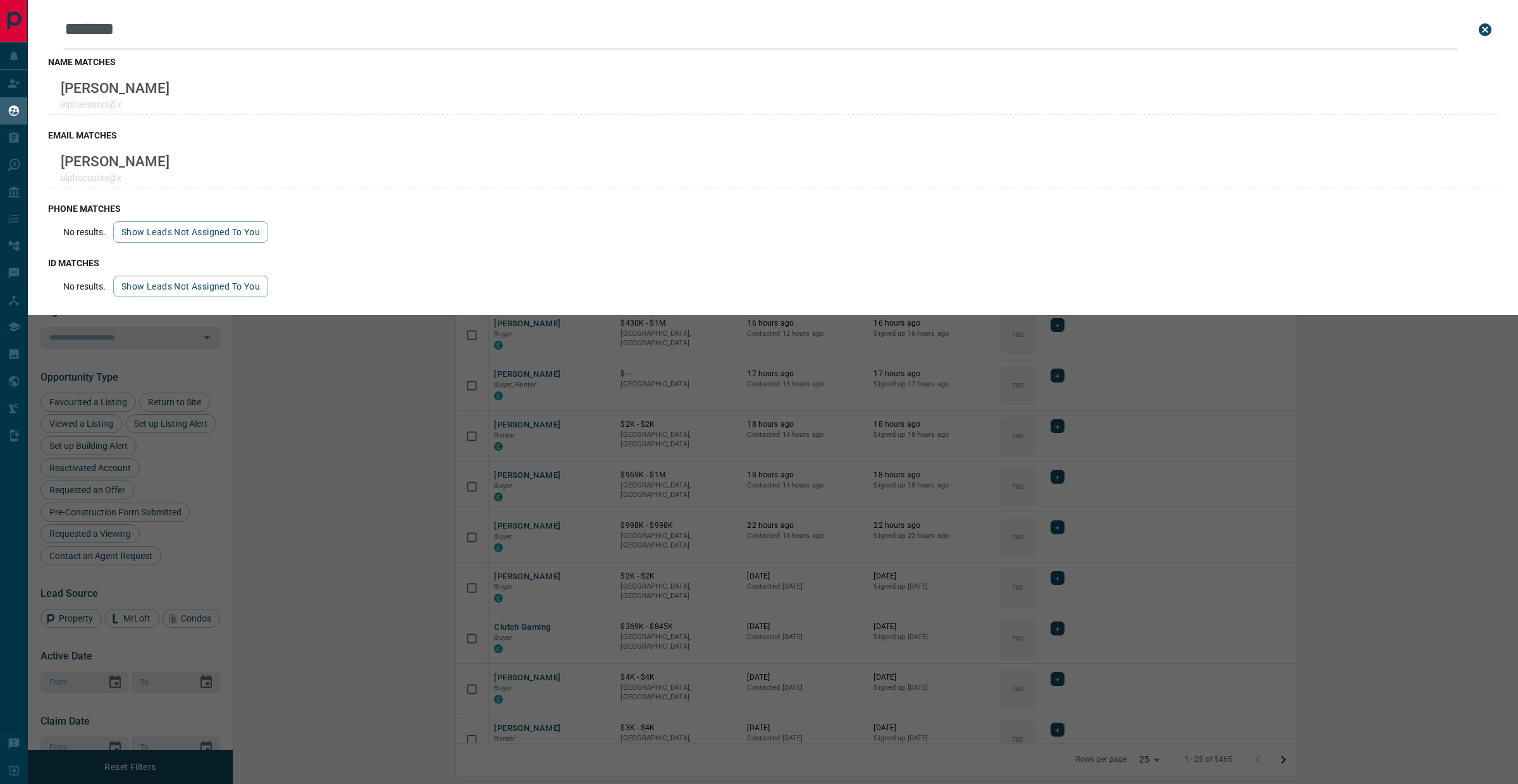
click at [653, 516] on div "Leads Search Bar ******* Search for a lead by name, email, phone, or id name ma…" at bounding box center [787, 392] width 1518 height 784
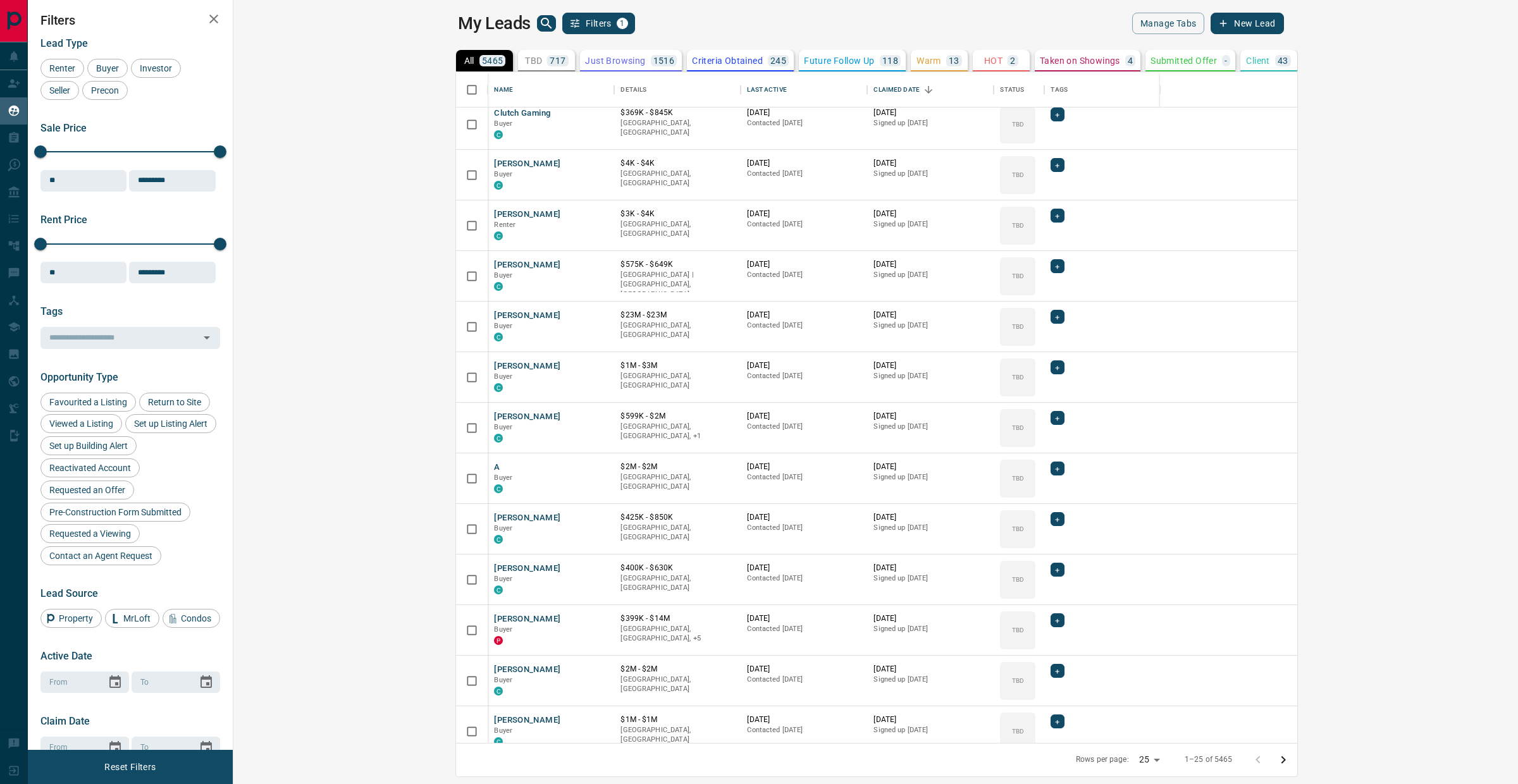
scroll to position [628, 0]
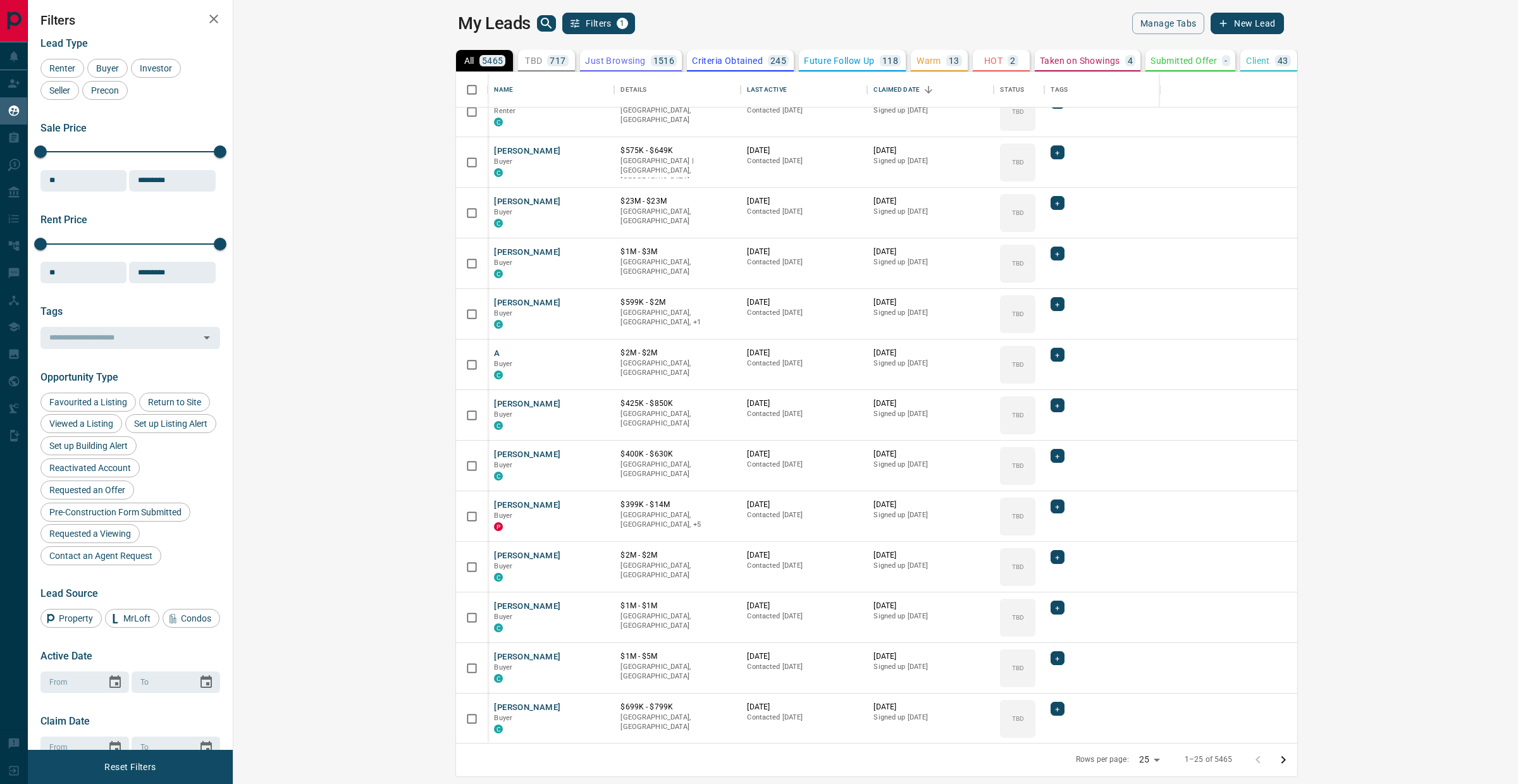
click at [1367, 767] on body "Lead Transfers Claim Leads My Leads Tasks Opportunities Deals Campaigns Automat…" at bounding box center [759, 384] width 1518 height 768
click at [1364, 744] on li "50" at bounding box center [1371, 740] width 34 height 19
type input "**"
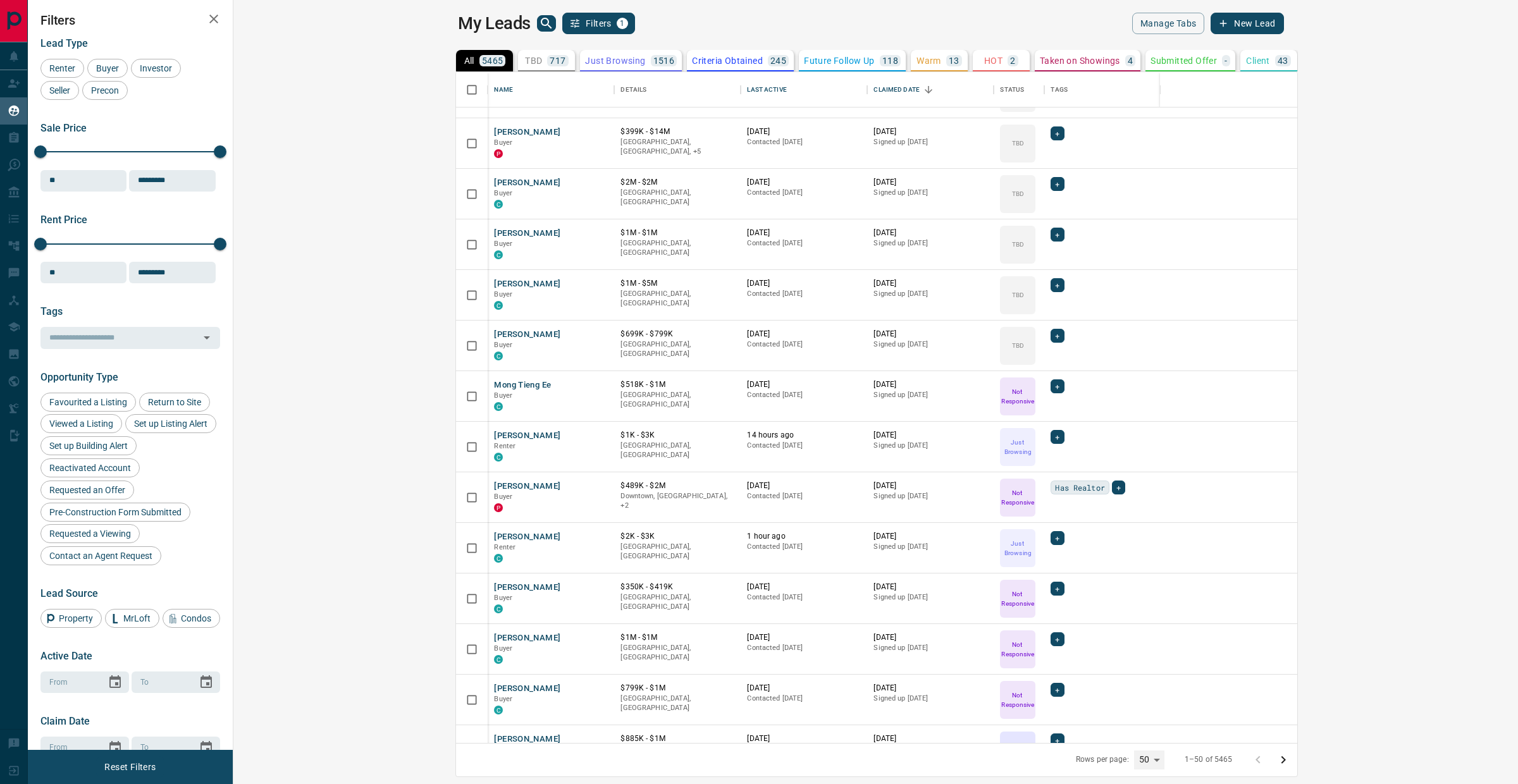
scroll to position [938, 0]
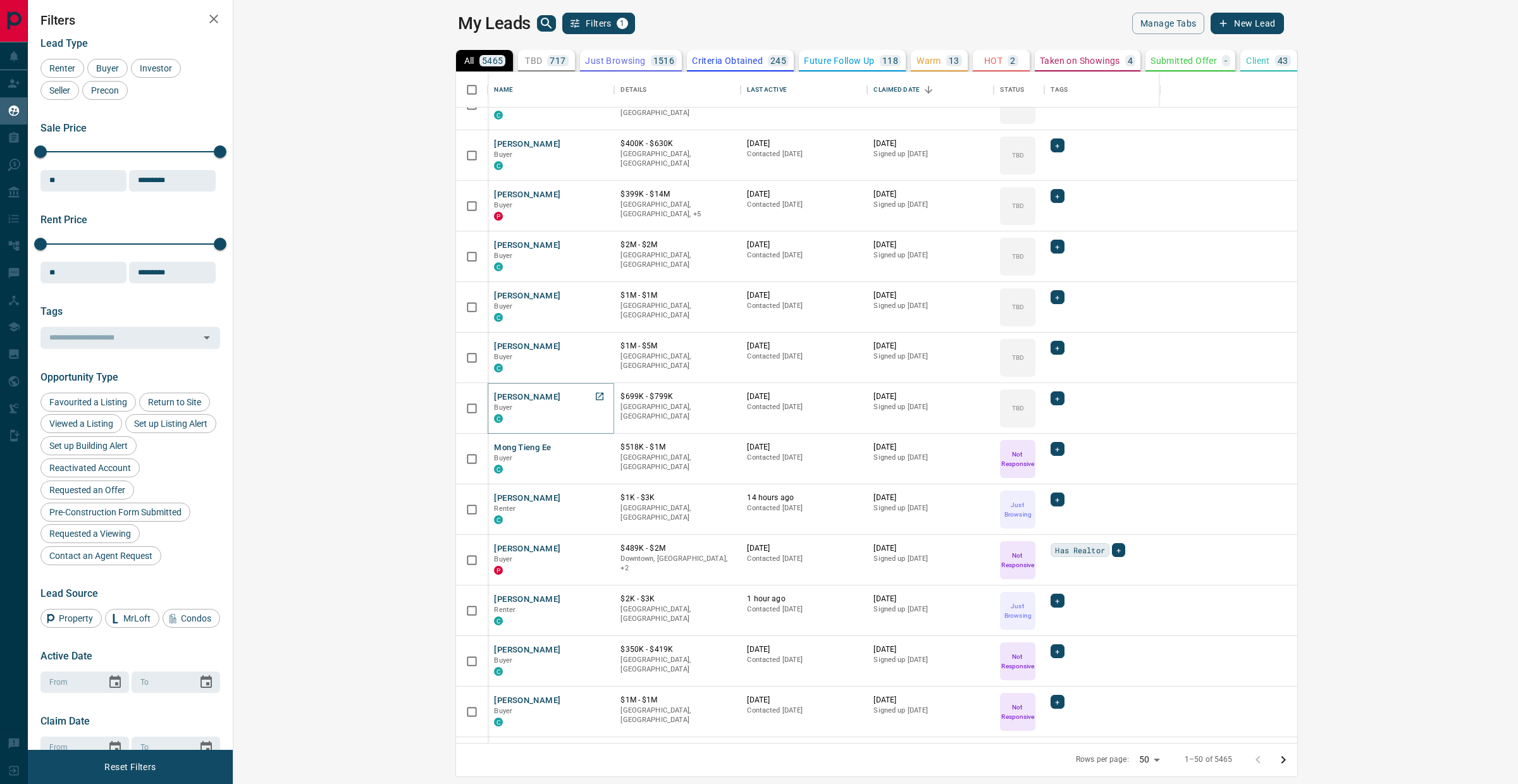
click at [494, 397] on button "[PERSON_NAME]" at bounding box center [527, 397] width 66 height 12
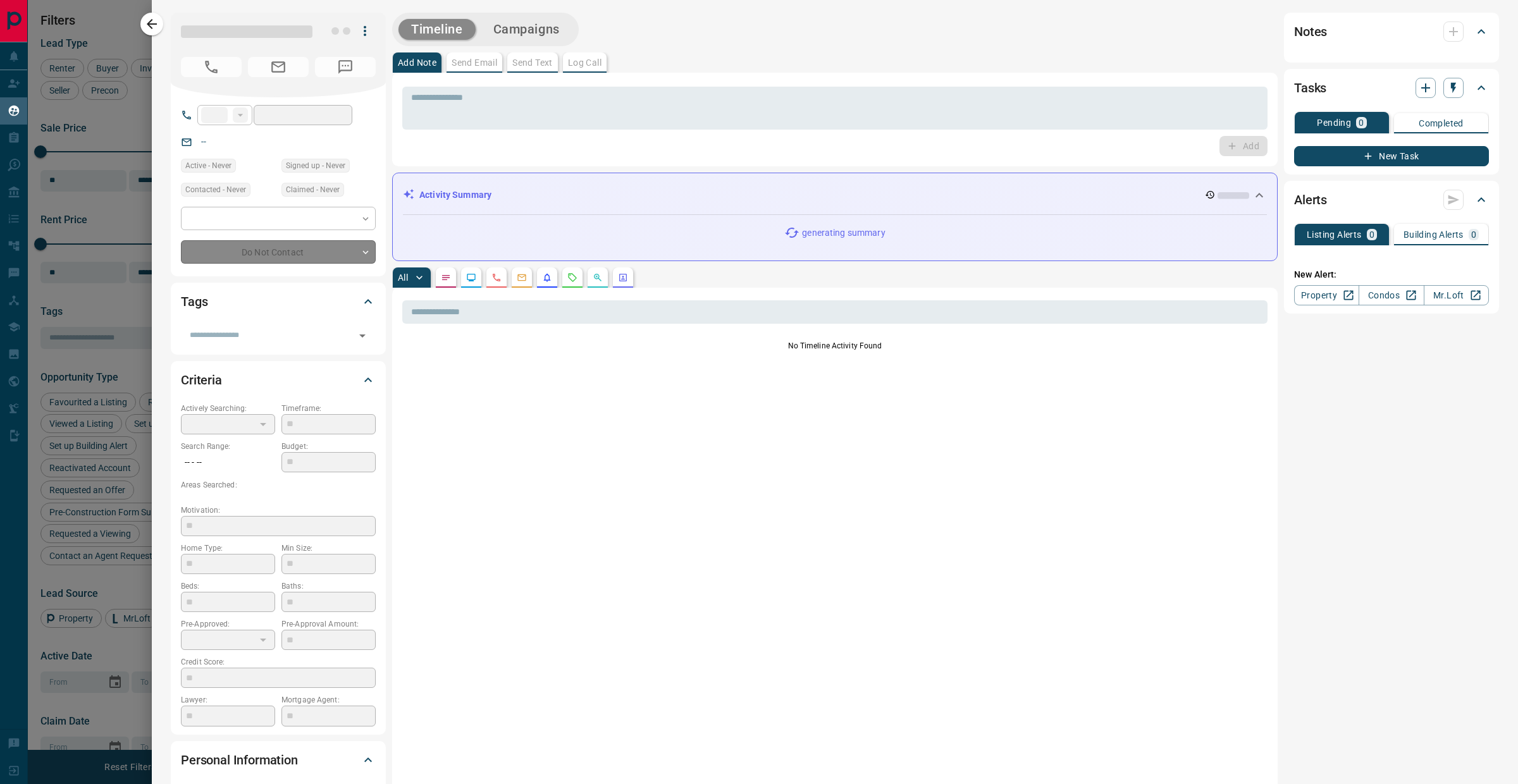
type input "**"
type input "**********"
type input "**"
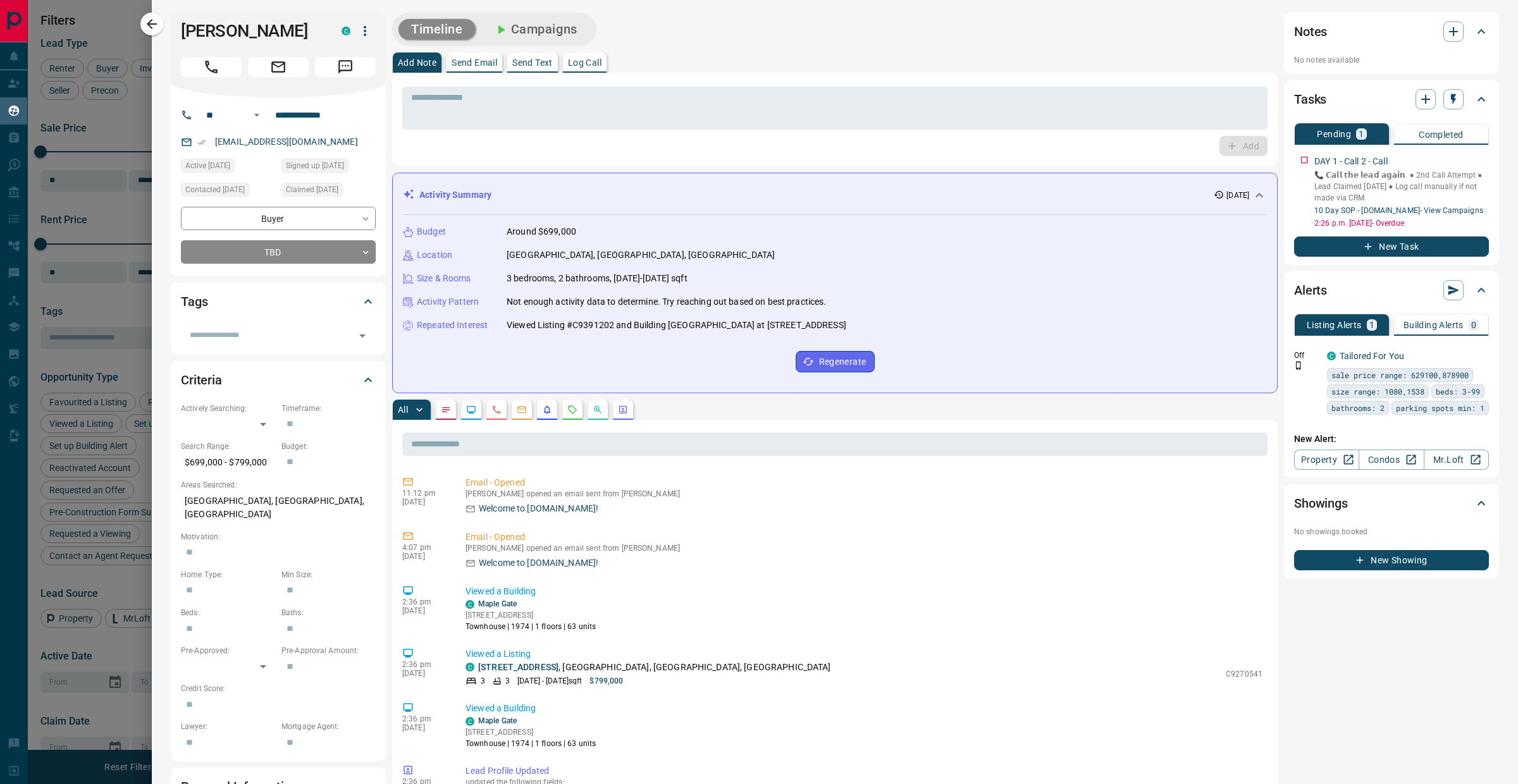
click at [596, 64] on p "Log Call" at bounding box center [585, 63] width 34 height 9
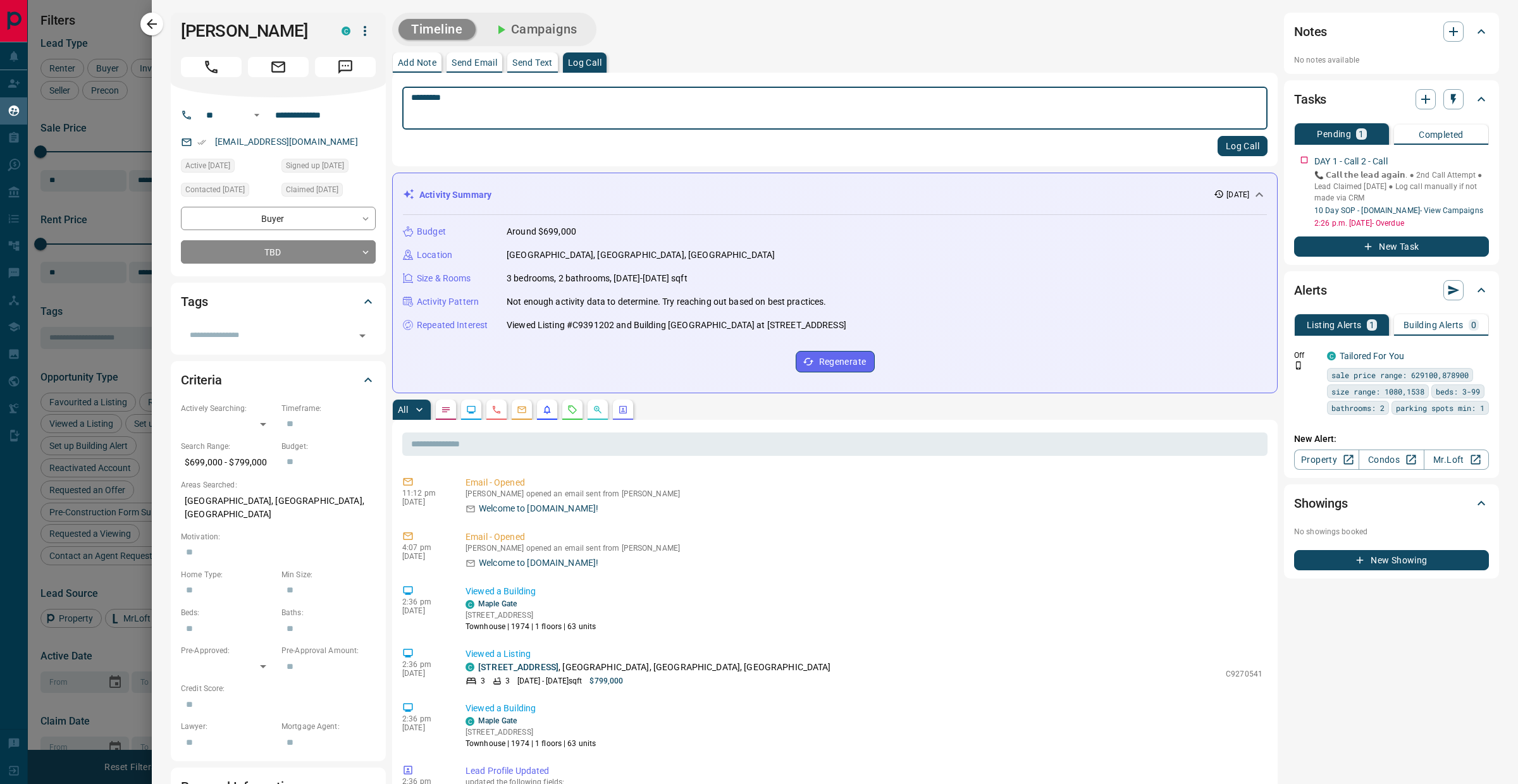
type textarea "*********"
click at [1225, 145] on button "Log Call" at bounding box center [1242, 146] width 50 height 20
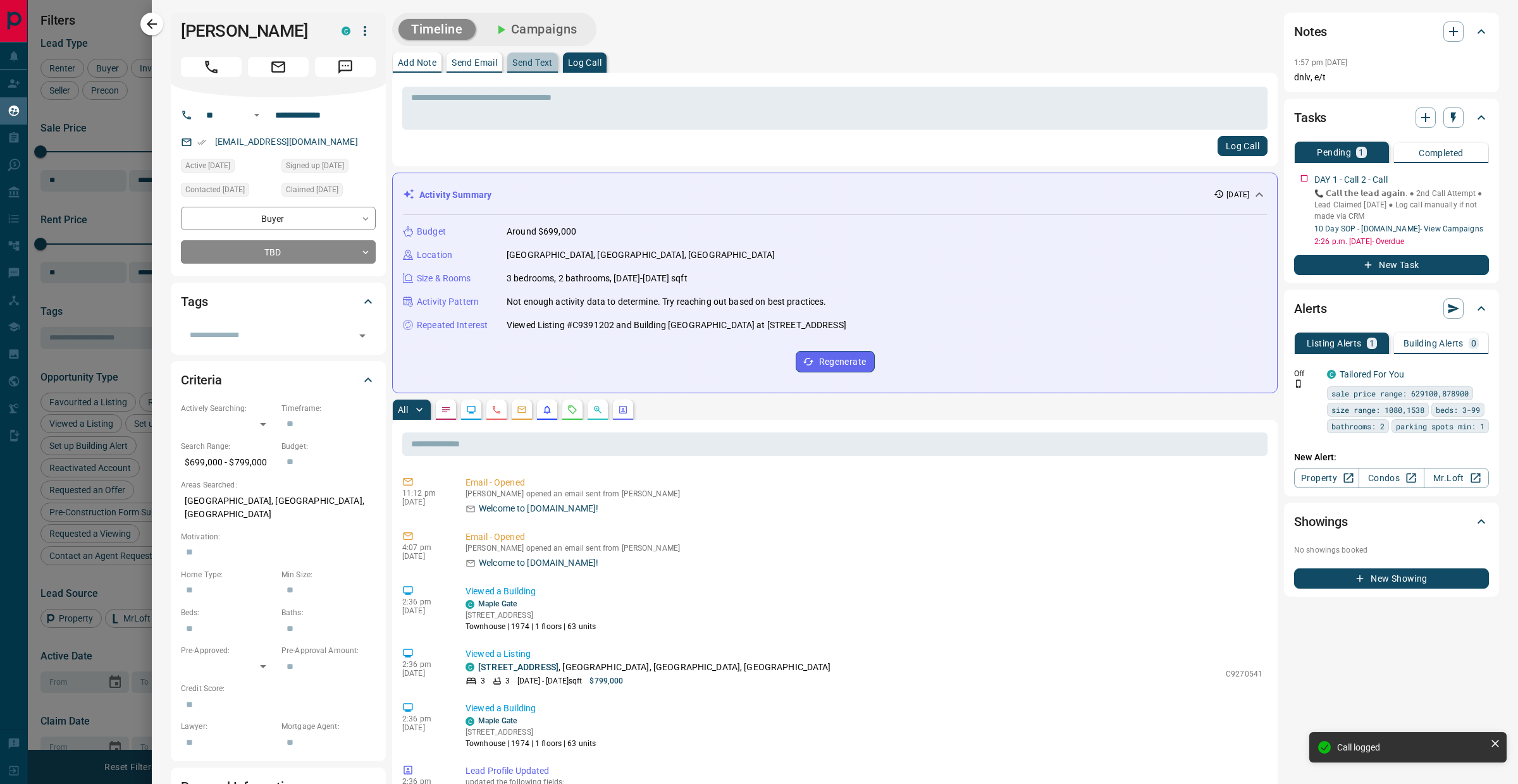
click at [536, 71] on button "Send Text" at bounding box center [532, 63] width 50 height 20
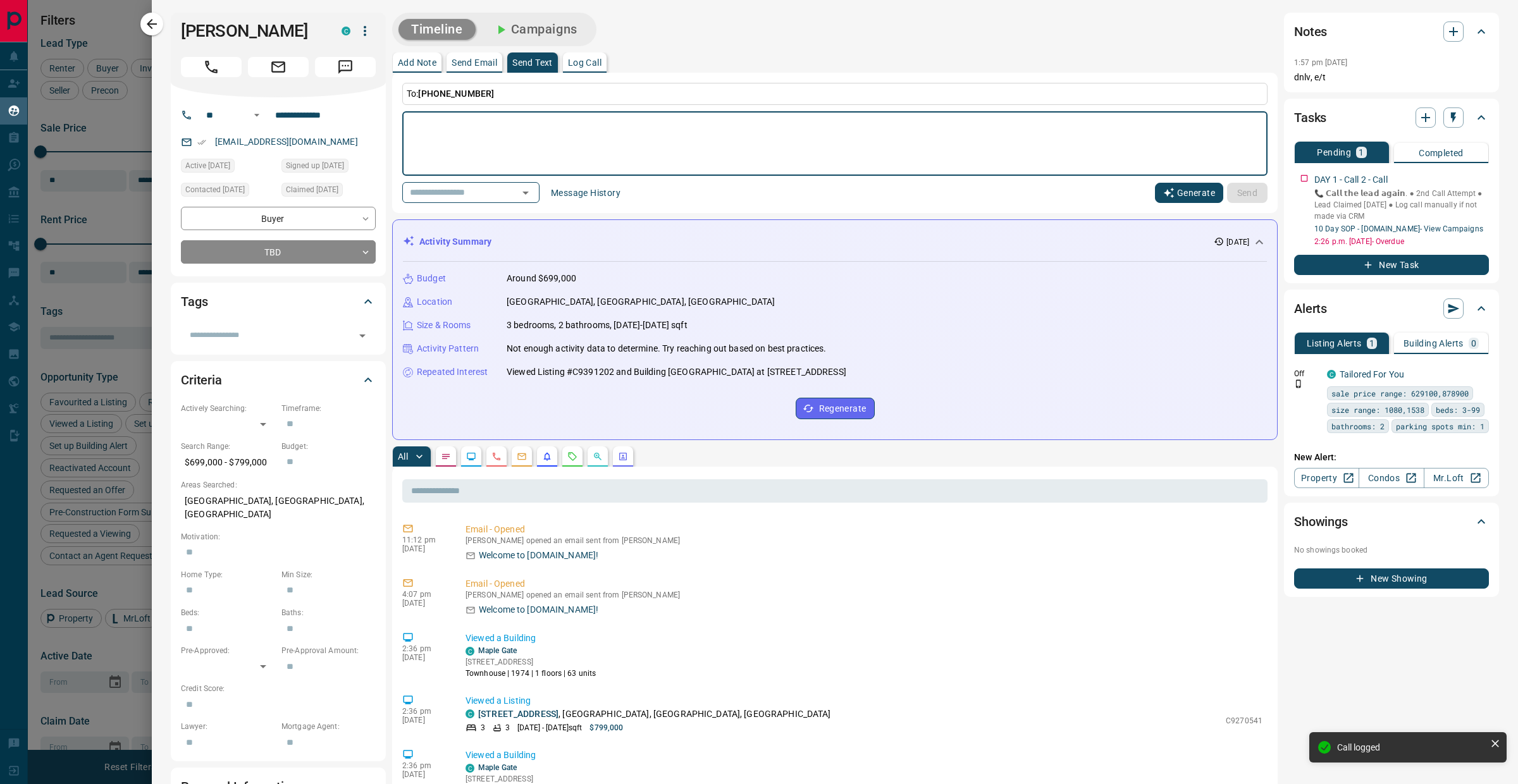
click at [1170, 199] on button "Generate" at bounding box center [1189, 193] width 68 height 20
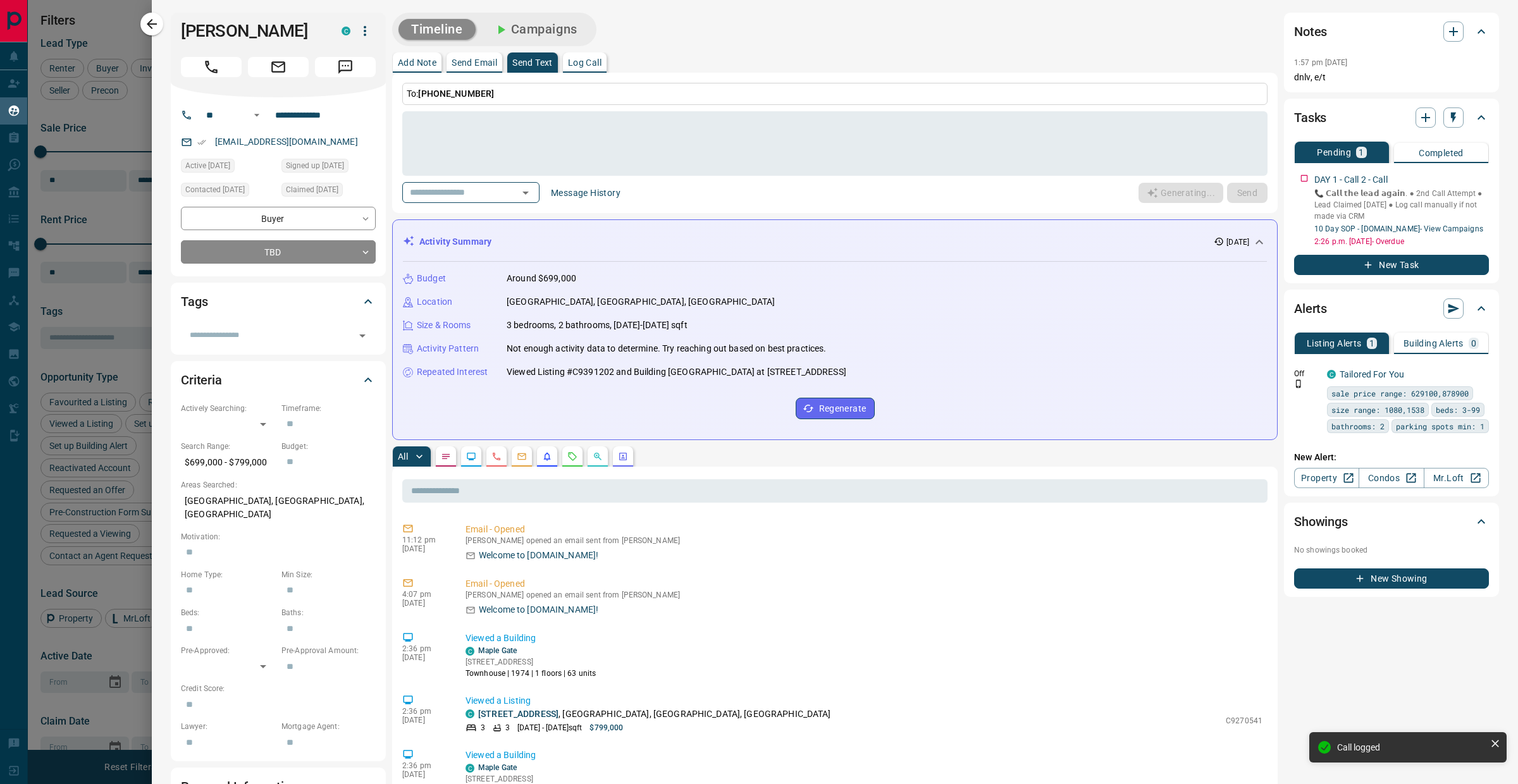
click at [482, 66] on p "Send Email" at bounding box center [474, 63] width 45 height 9
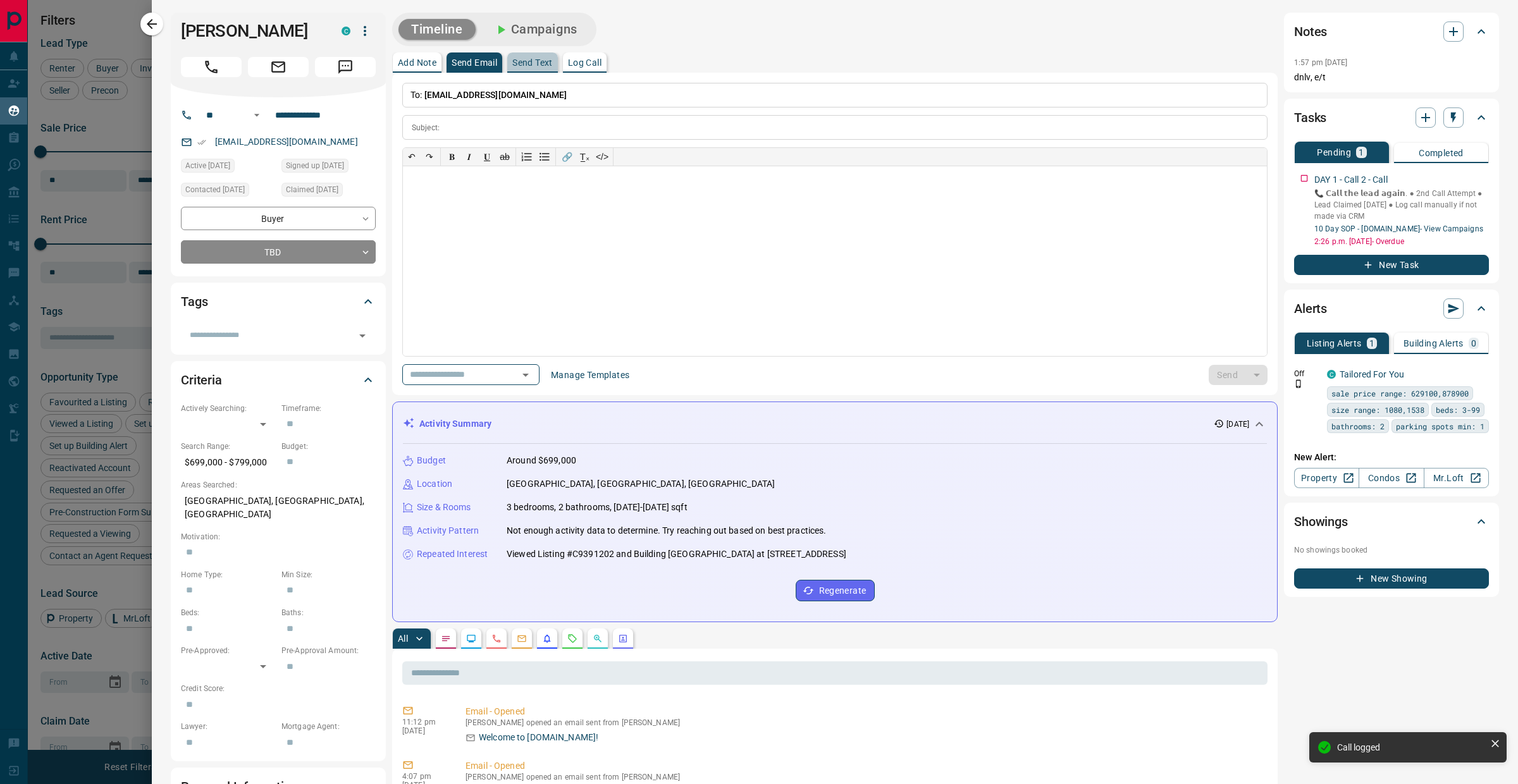
click at [544, 66] on p "Send Text" at bounding box center [532, 63] width 40 height 9
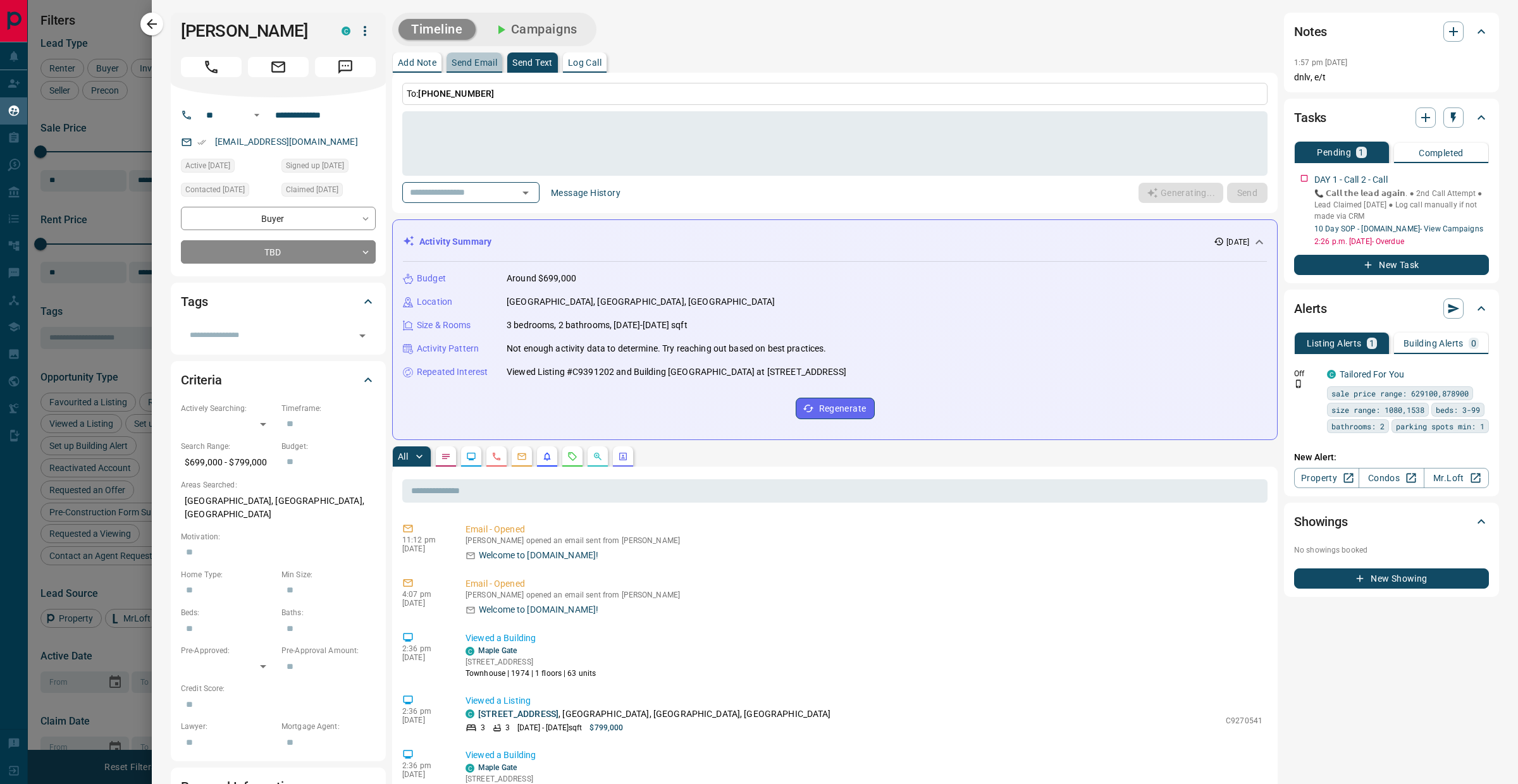
click at [471, 61] on p "Send Email" at bounding box center [474, 63] width 45 height 9
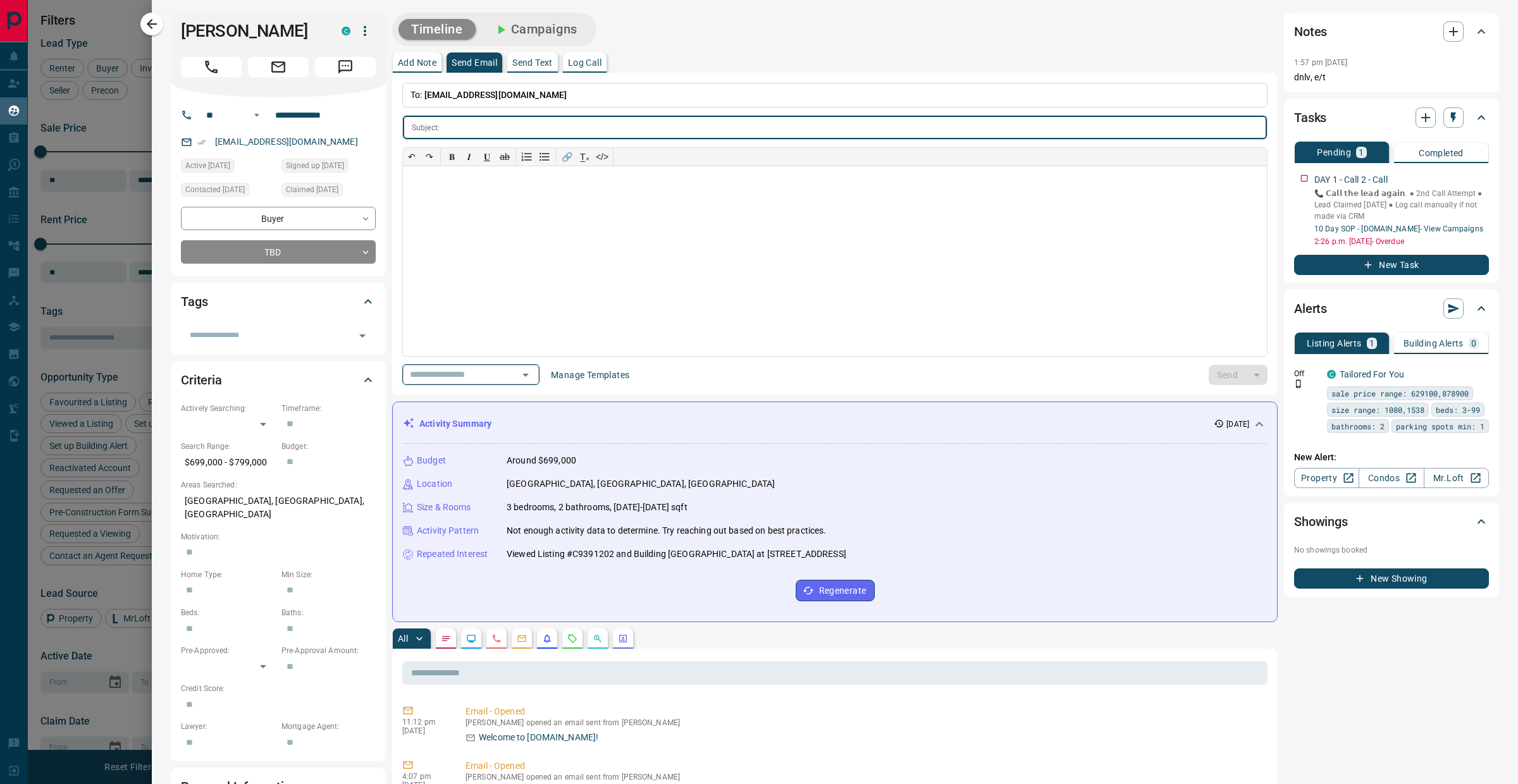
click at [513, 365] on div "​" at bounding box center [471, 374] width 138 height 21
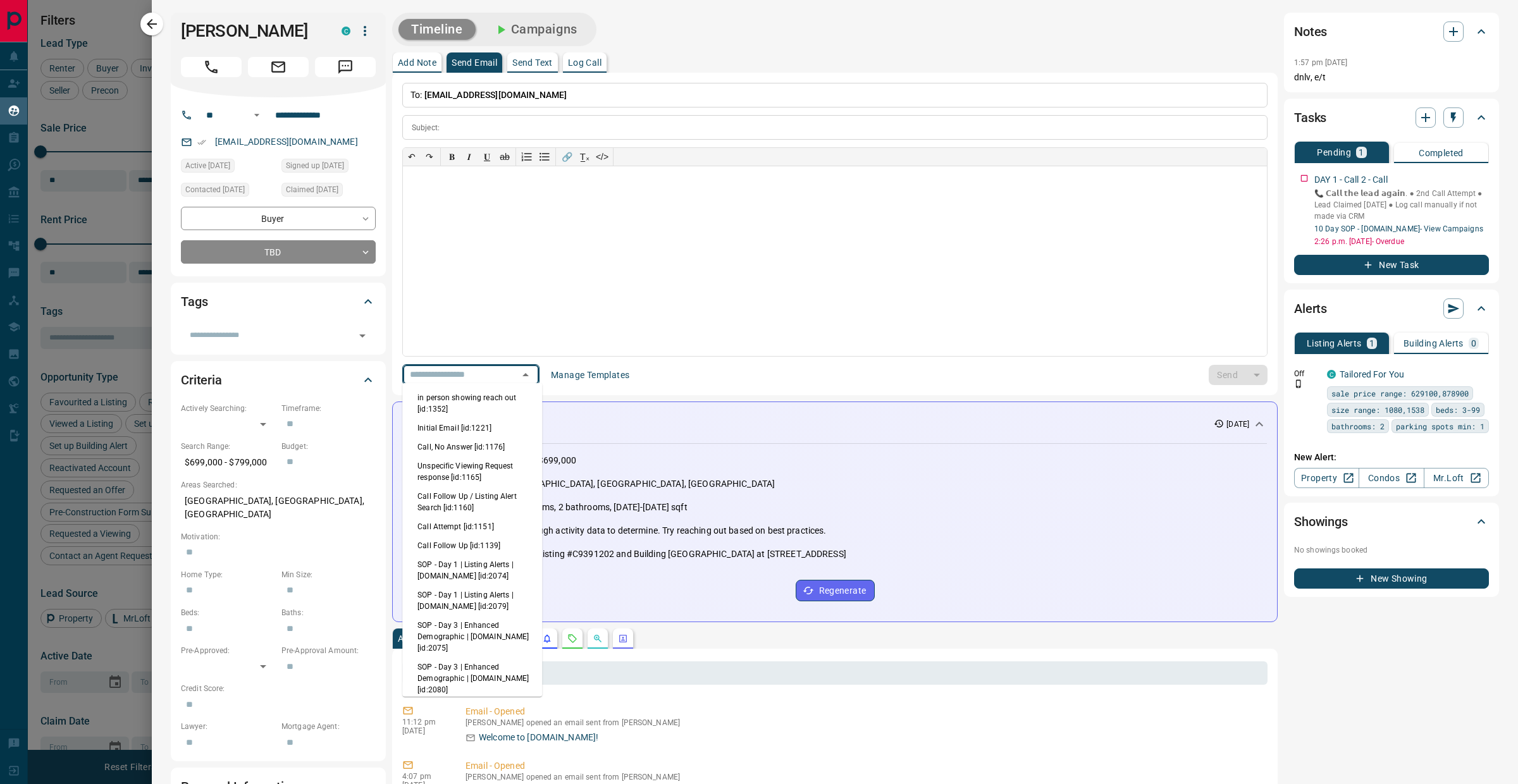
click at [480, 425] on li "Initial Email [id:1221]" at bounding box center [472, 428] width 140 height 19
type input "**********"
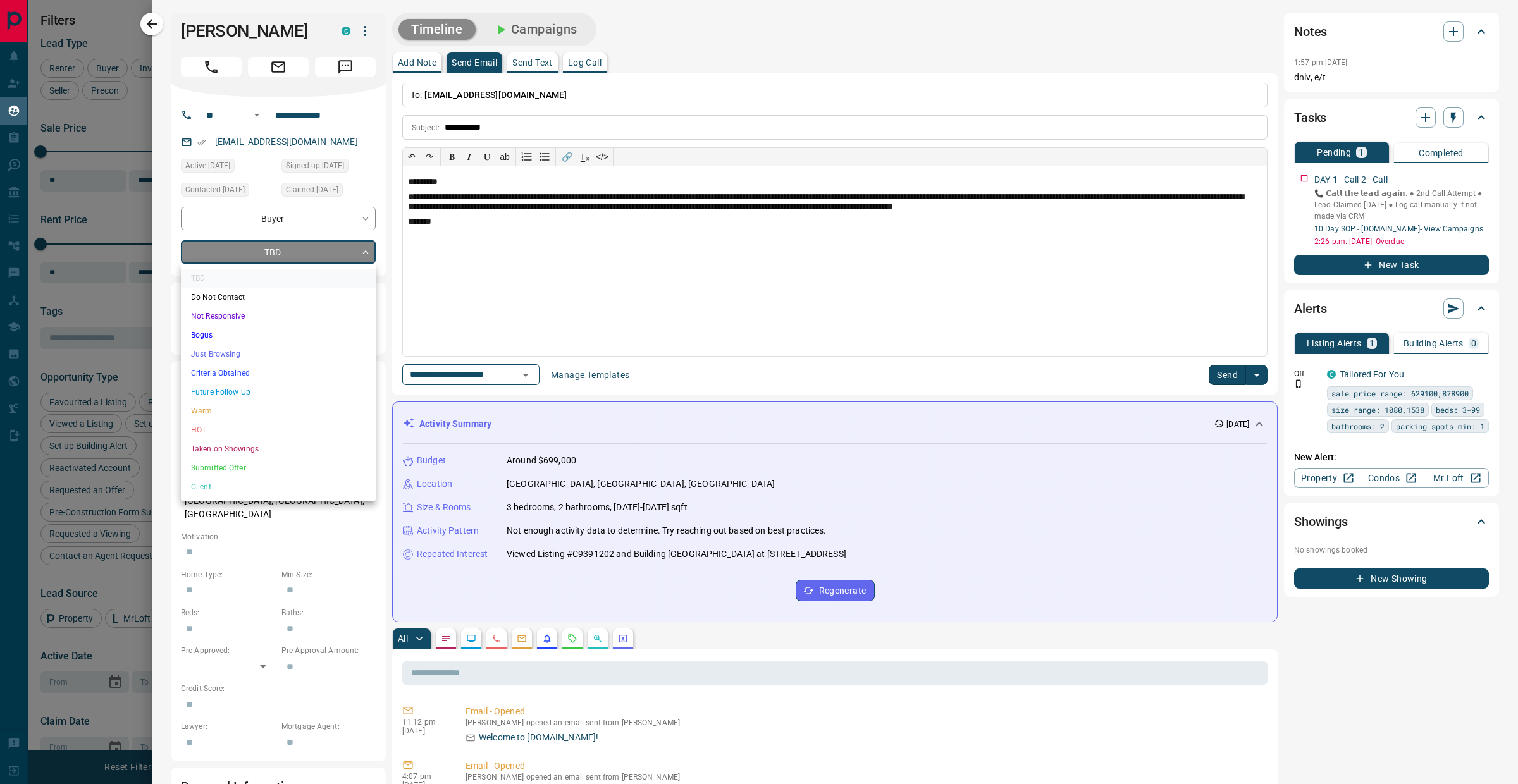
click at [336, 257] on body "Lead Transfers Claim Leads My Leads Tasks Opportunities Deals Campaigns Automat…" at bounding box center [759, 384] width 1518 height 768
click at [285, 312] on li "Not Responsive" at bounding box center [278, 316] width 195 height 19
type input "*"
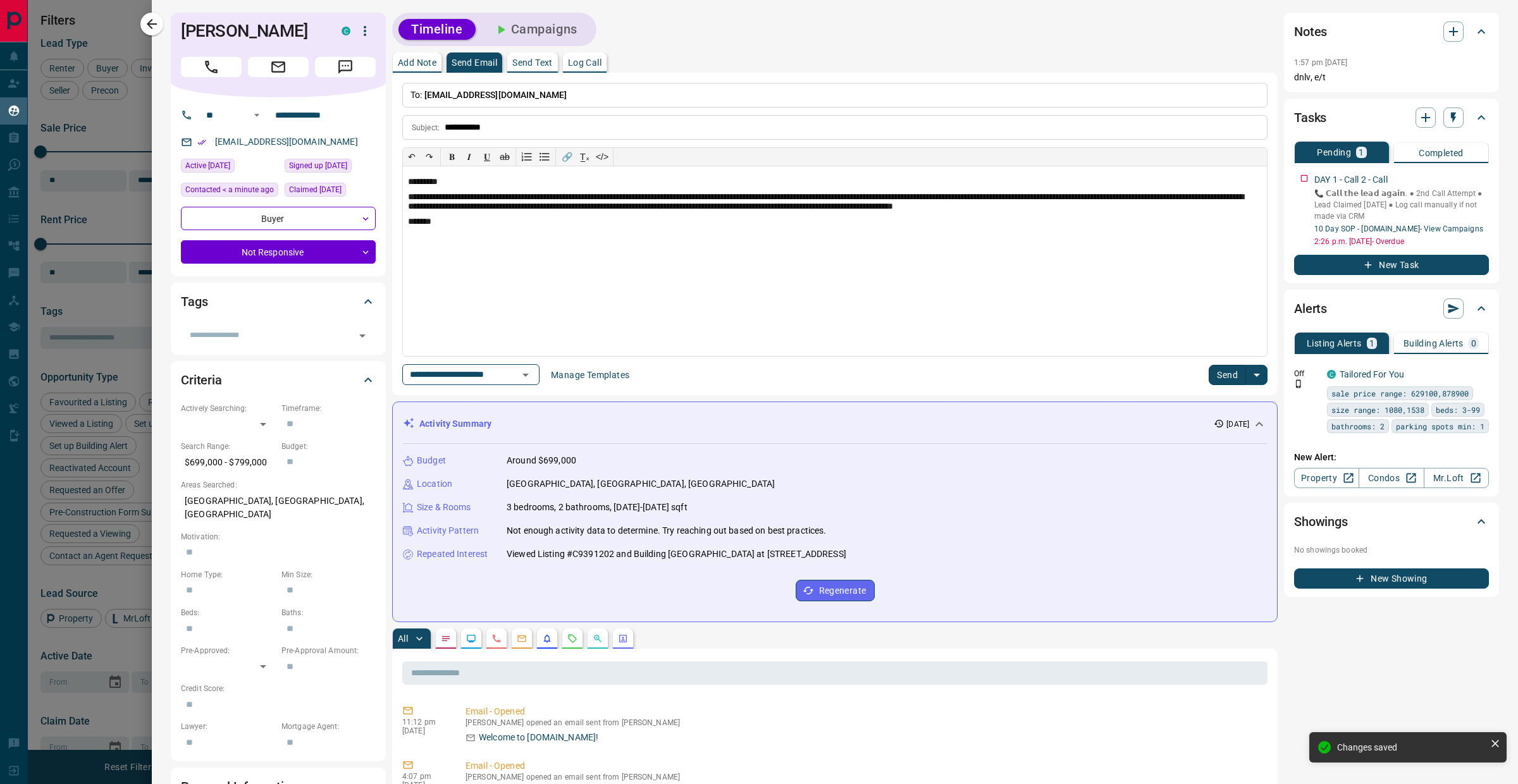
click at [523, 70] on button "Send Text" at bounding box center [532, 63] width 50 height 20
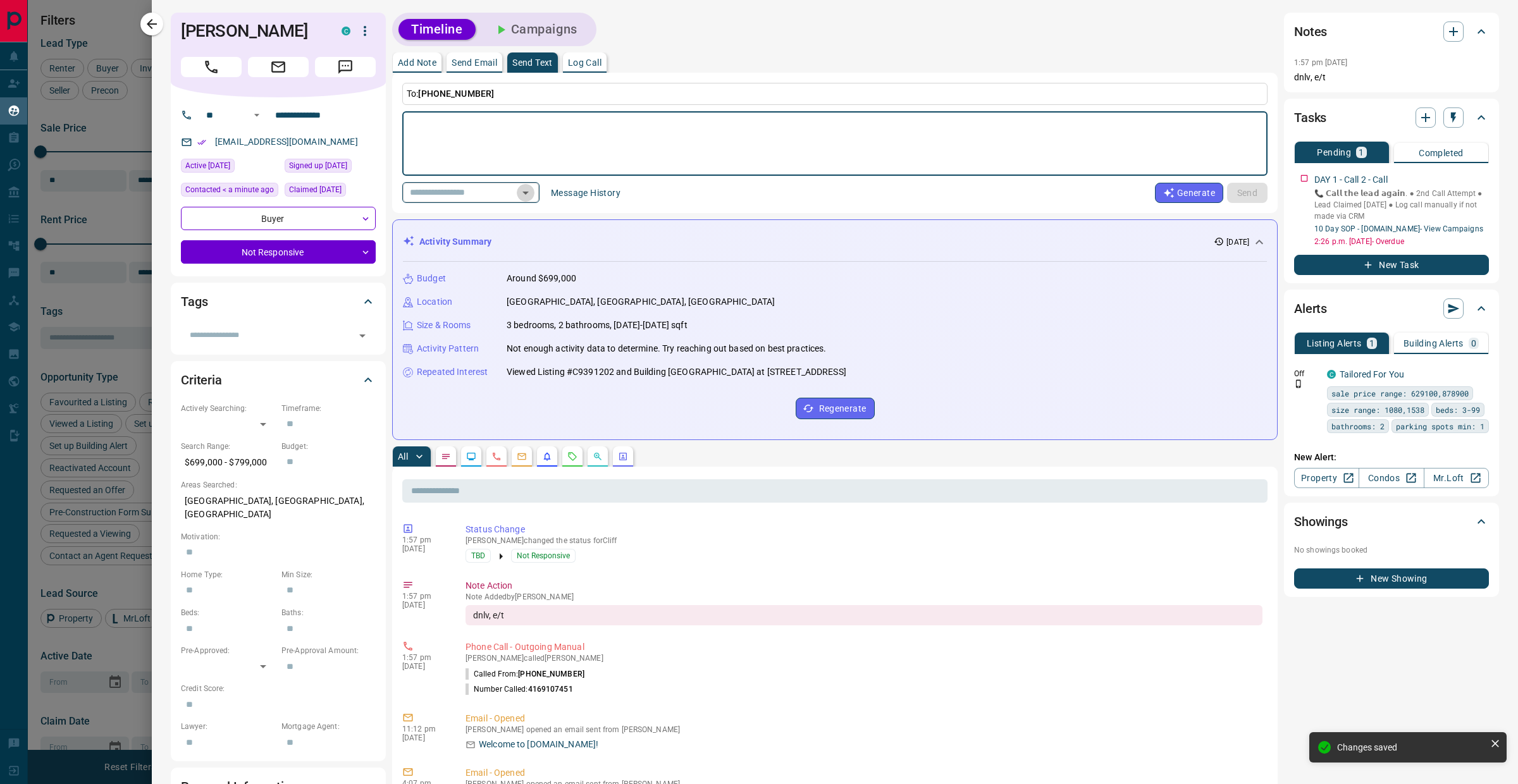
click at [521, 187] on icon "Open" at bounding box center [525, 192] width 15 height 15
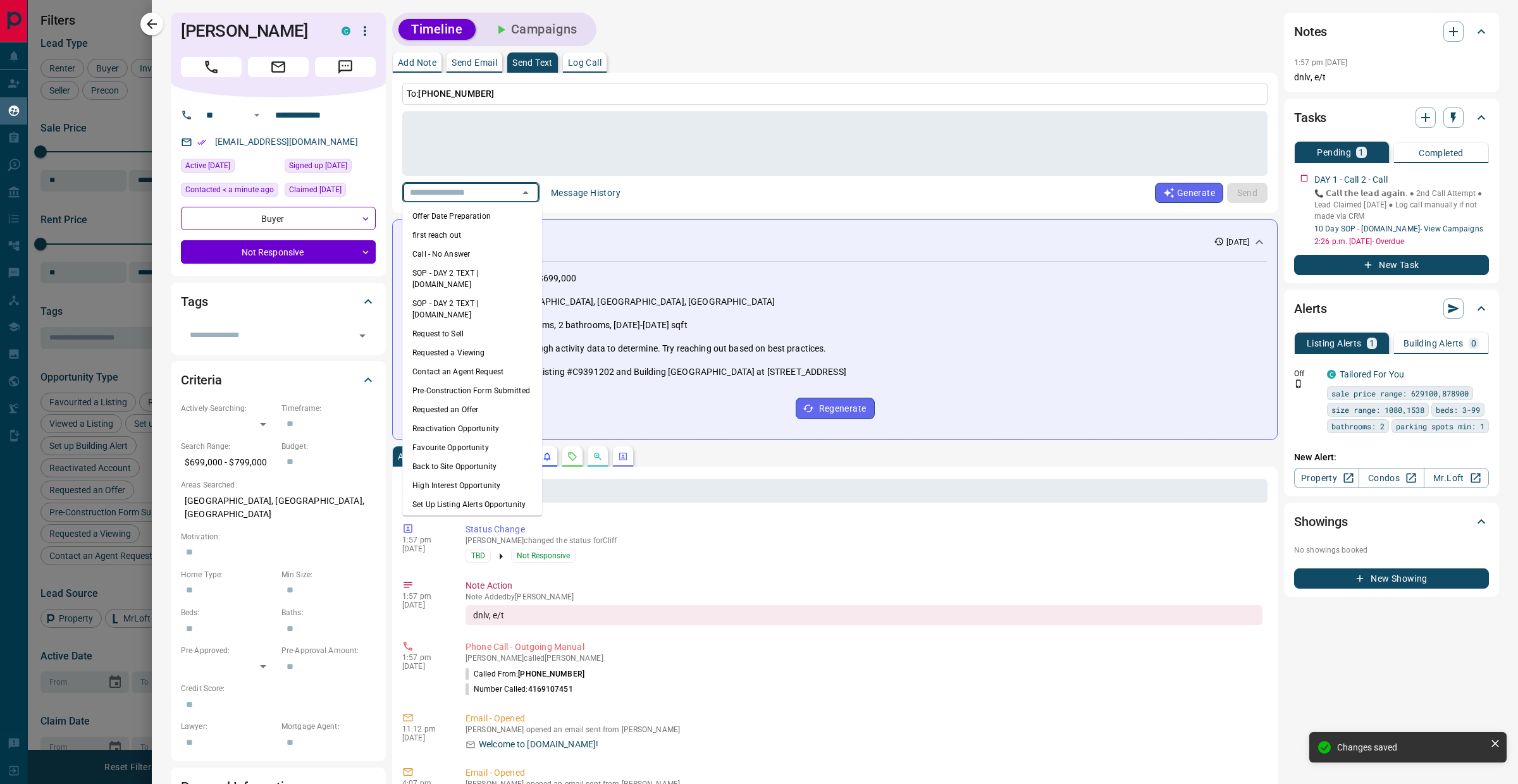
click at [451, 230] on li "first reach out" at bounding box center [472, 235] width 140 height 19
type textarea "**********"
type input "**********"
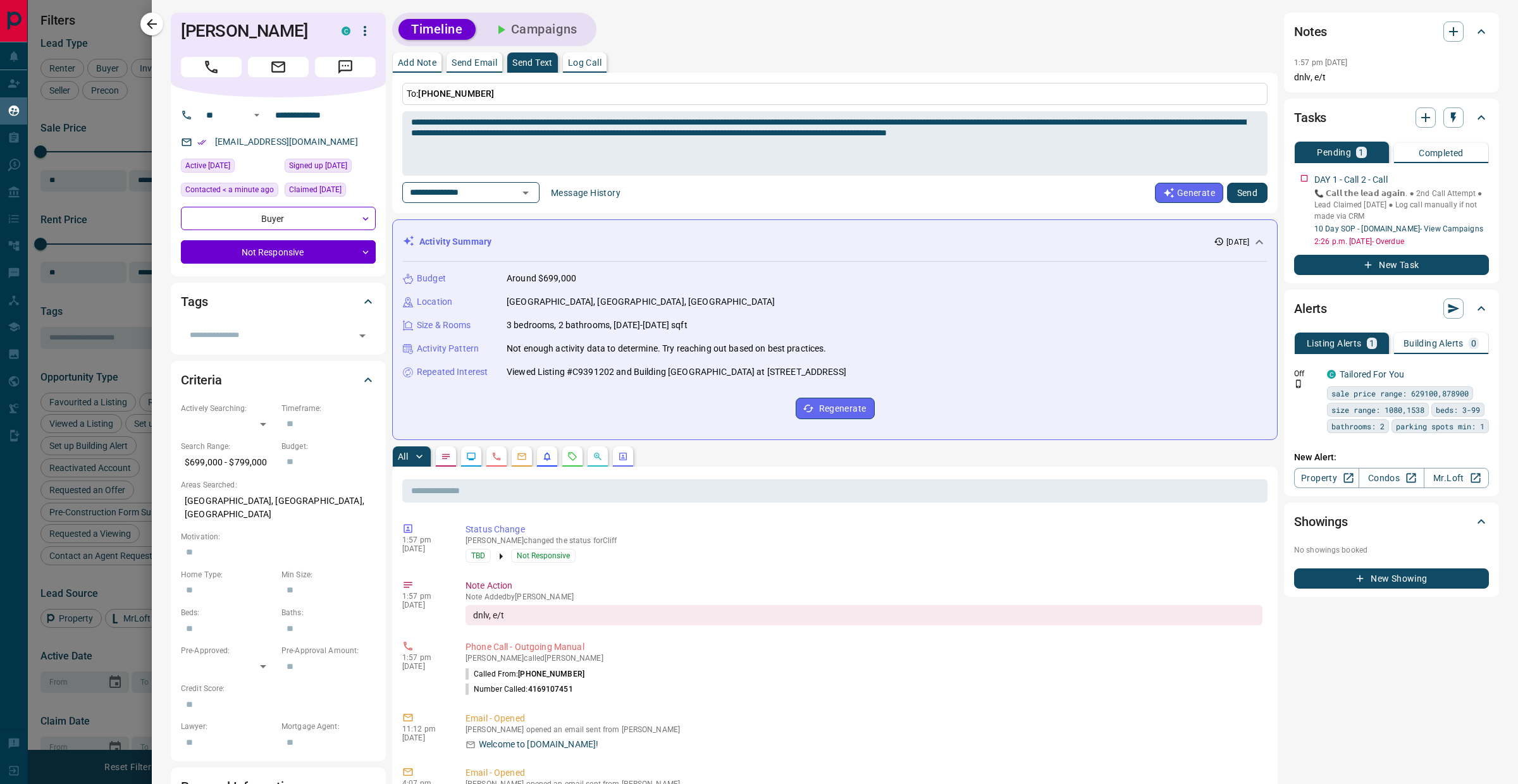
click at [1236, 200] on button "Send" at bounding box center [1247, 193] width 40 height 20
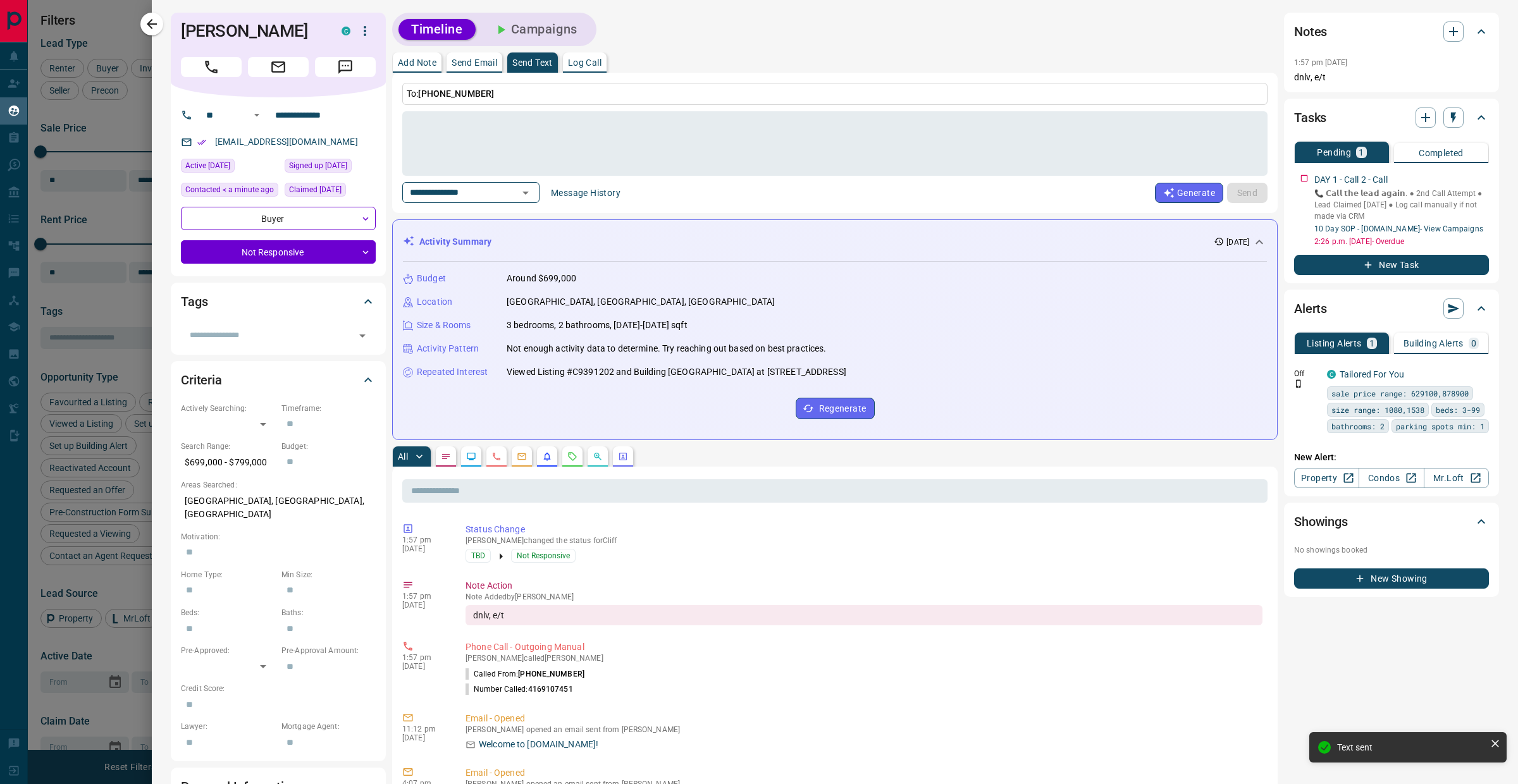
drag, startPoint x: 156, startPoint y: 32, endPoint x: 590, endPoint y: 479, distance: 623.0
click at [156, 32] on button "button" at bounding box center [152, 24] width 23 height 23
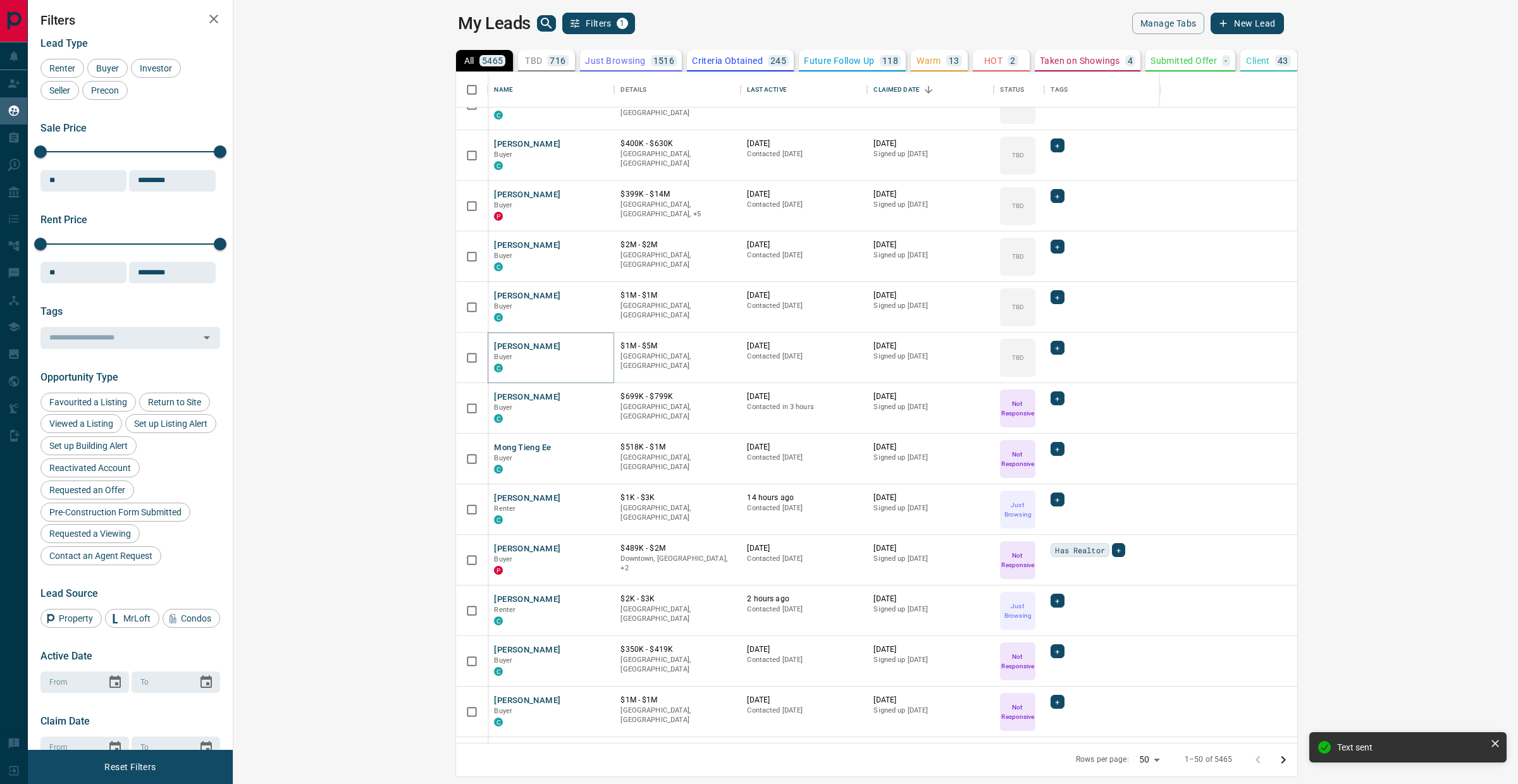
click at [494, 341] on button "[PERSON_NAME]" at bounding box center [527, 346] width 66 height 12
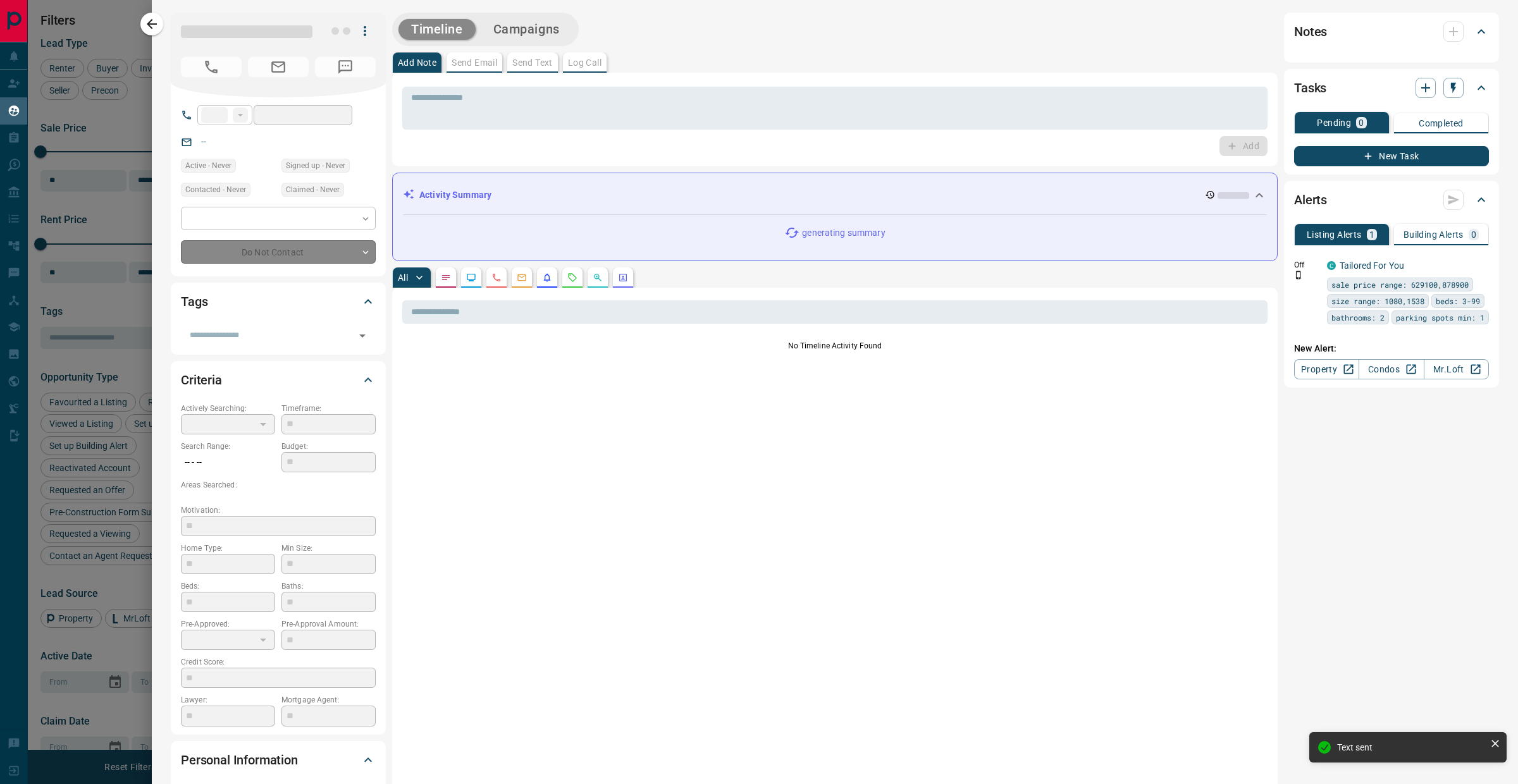
type input "**"
type input "**********"
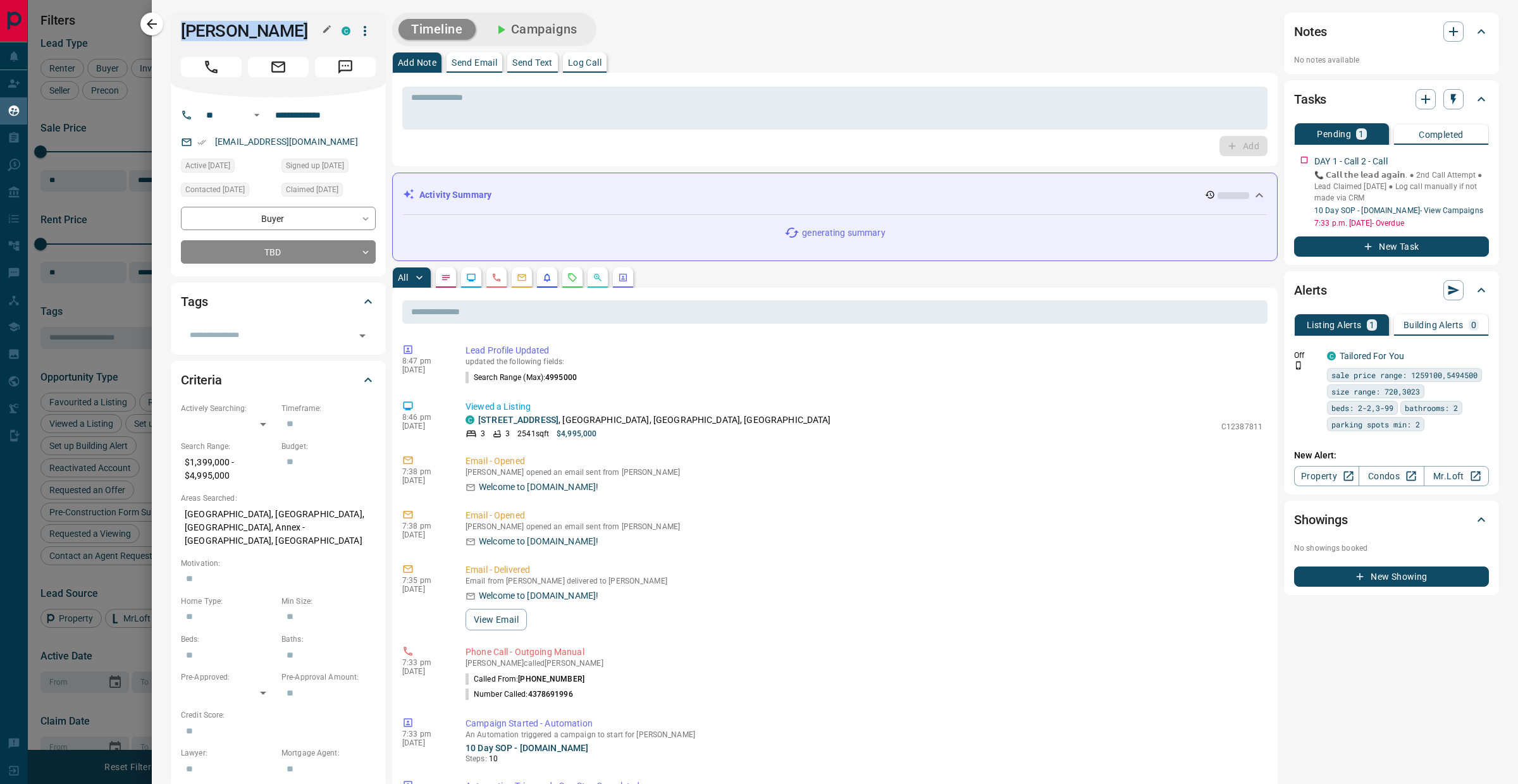
drag, startPoint x: 282, startPoint y: 38, endPoint x: 181, endPoint y: 40, distance: 101.0
click at [181, 40] on h1 "[PERSON_NAME]" at bounding box center [251, 31] width 142 height 20
copy h1 "[PERSON_NAME]"
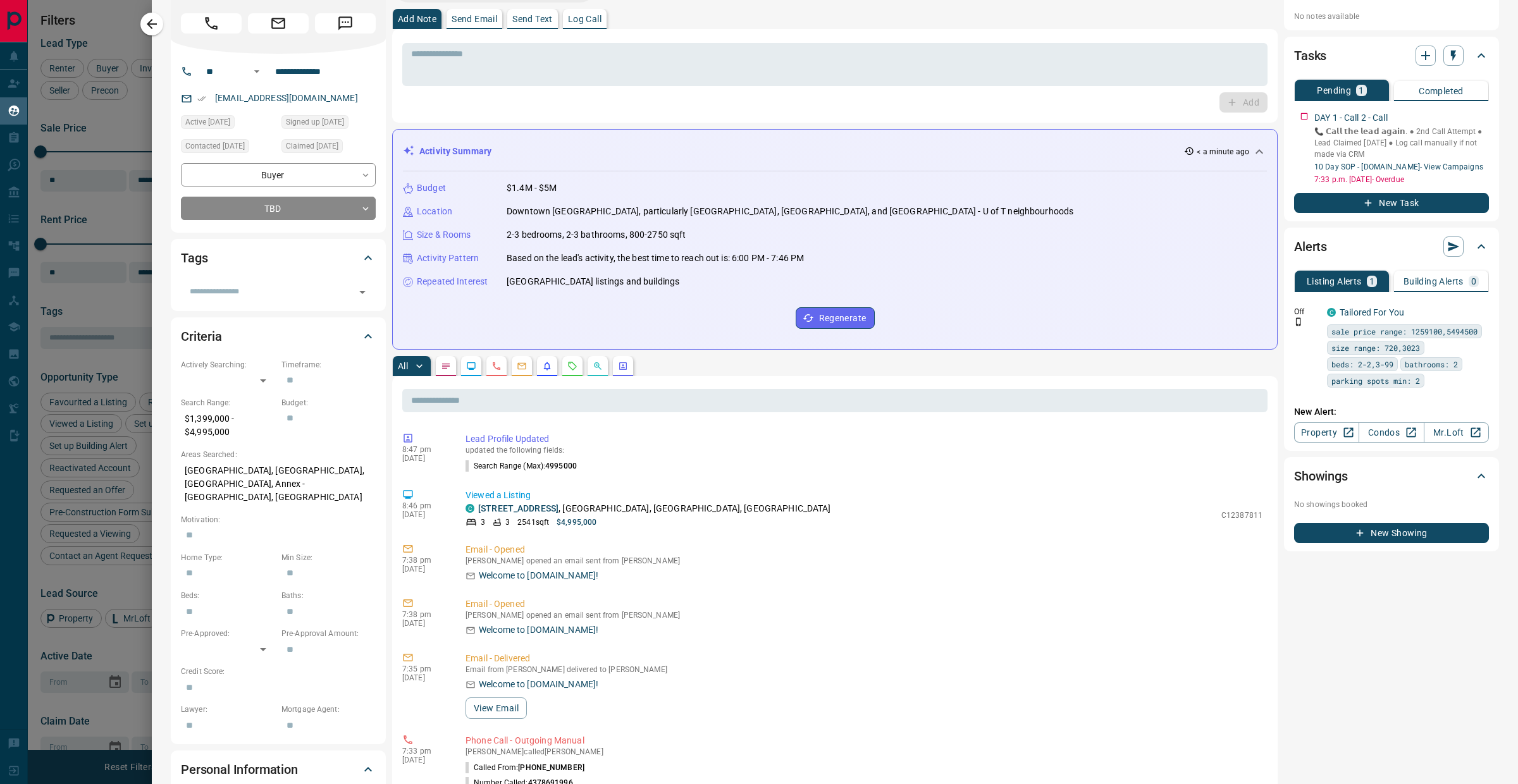
scroll to position [0, 0]
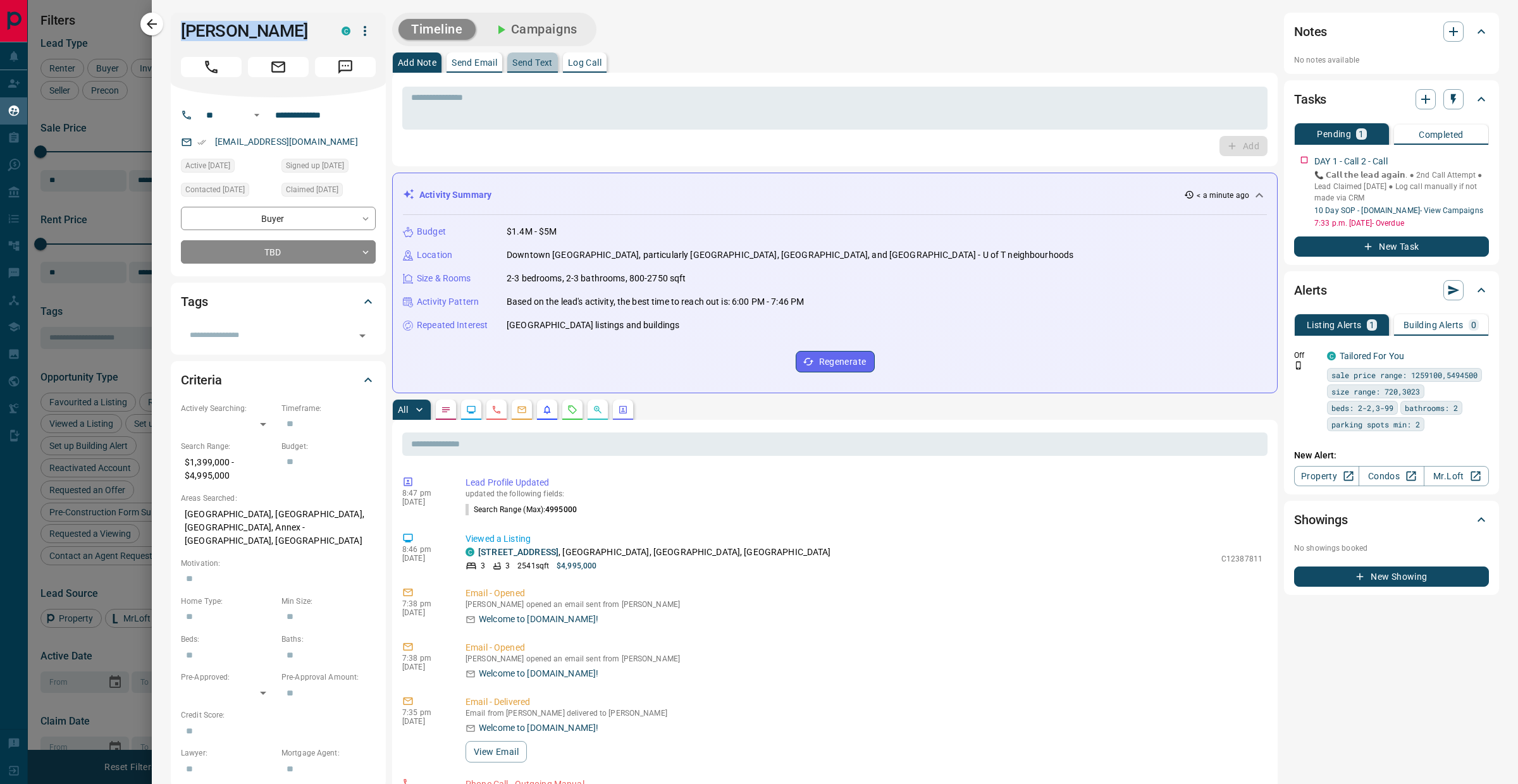
click at [551, 69] on button "Send Text" at bounding box center [532, 63] width 50 height 20
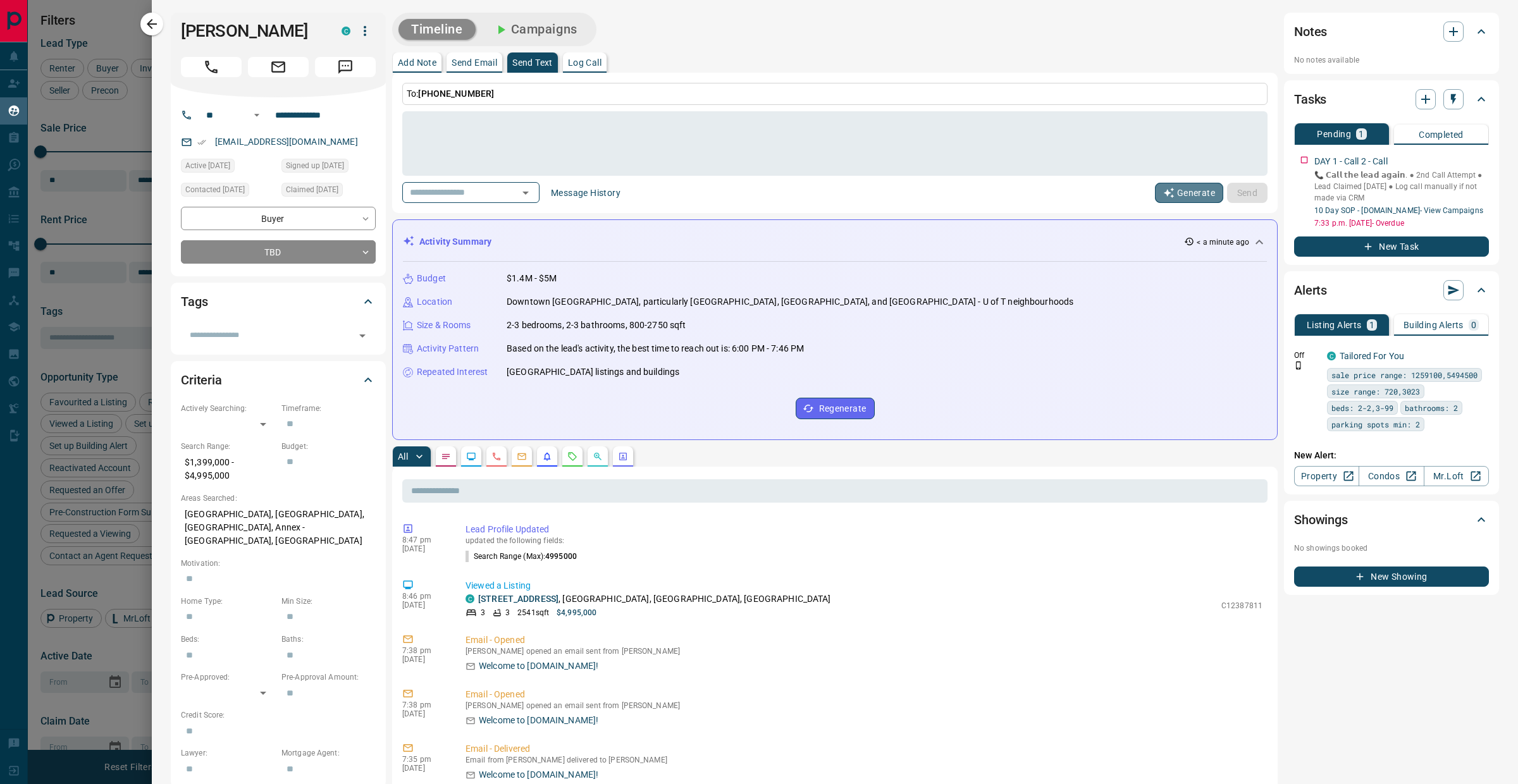
click at [1167, 189] on button "Generate" at bounding box center [1189, 193] width 68 height 20
click at [316, 260] on body "Lead Transfers Claim Leads My Leads Tasks Opportunities Deals Campaigns Automat…" at bounding box center [759, 384] width 1518 height 768
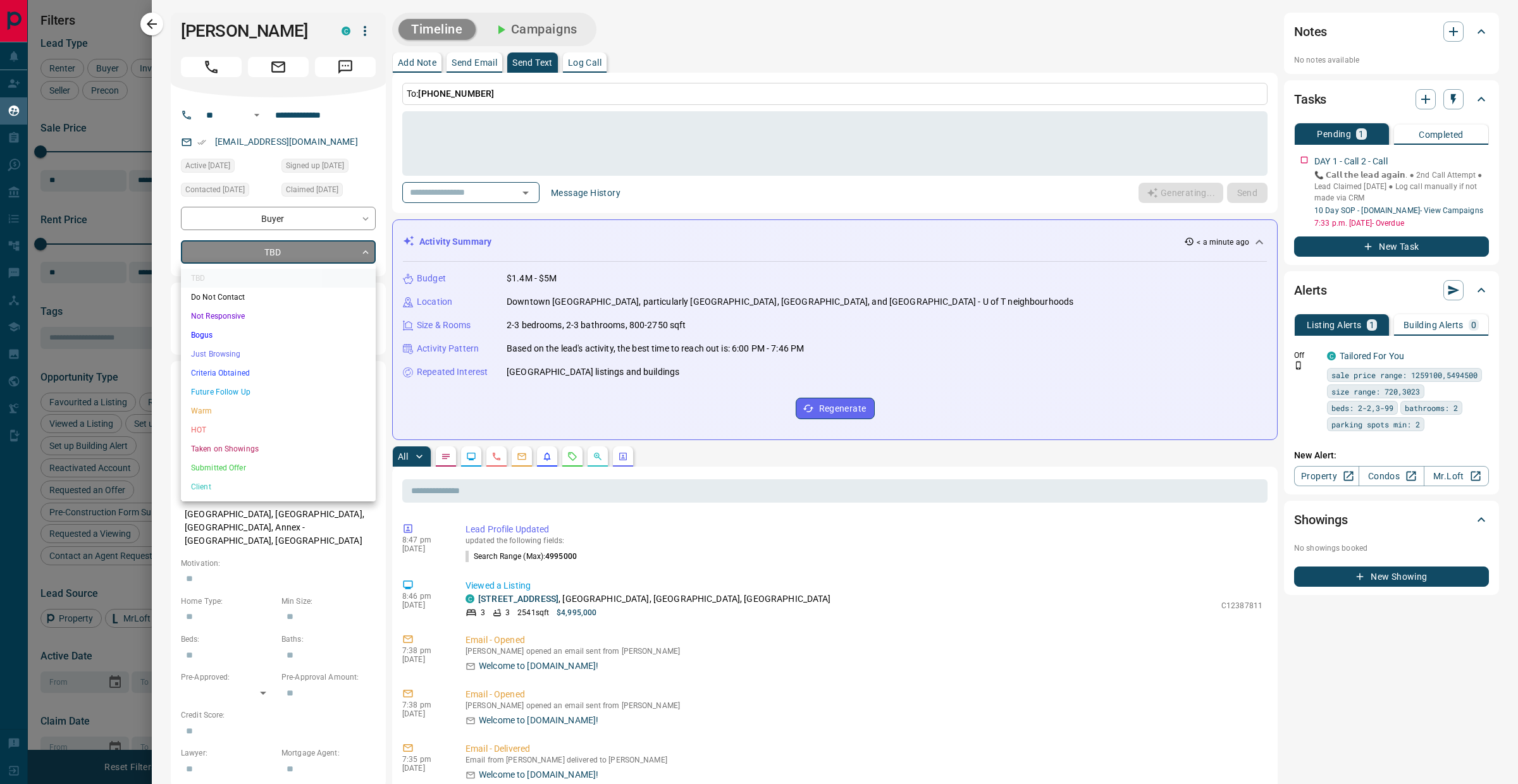
click at [310, 320] on li "Not Responsive" at bounding box center [278, 316] width 195 height 19
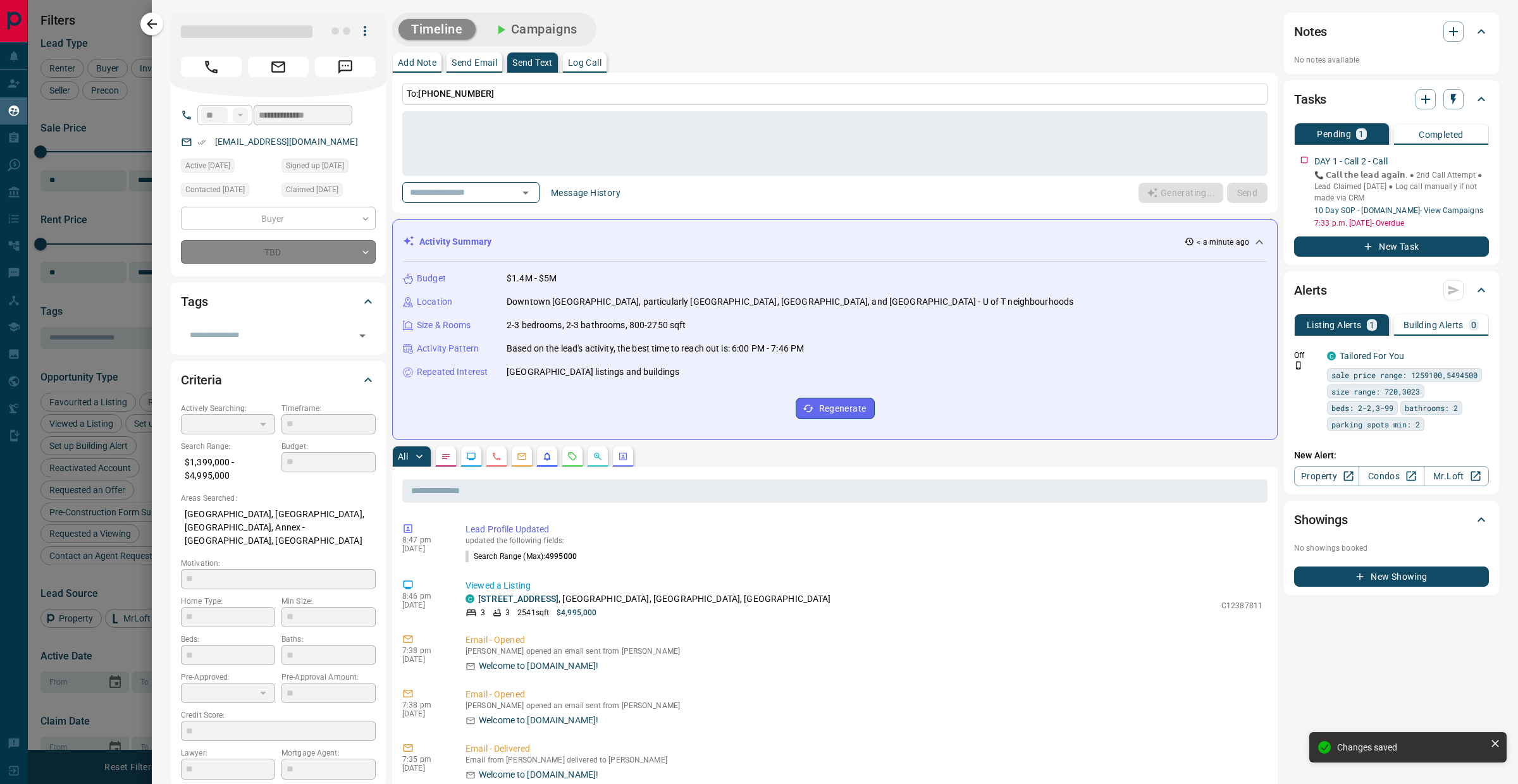
type input "*"
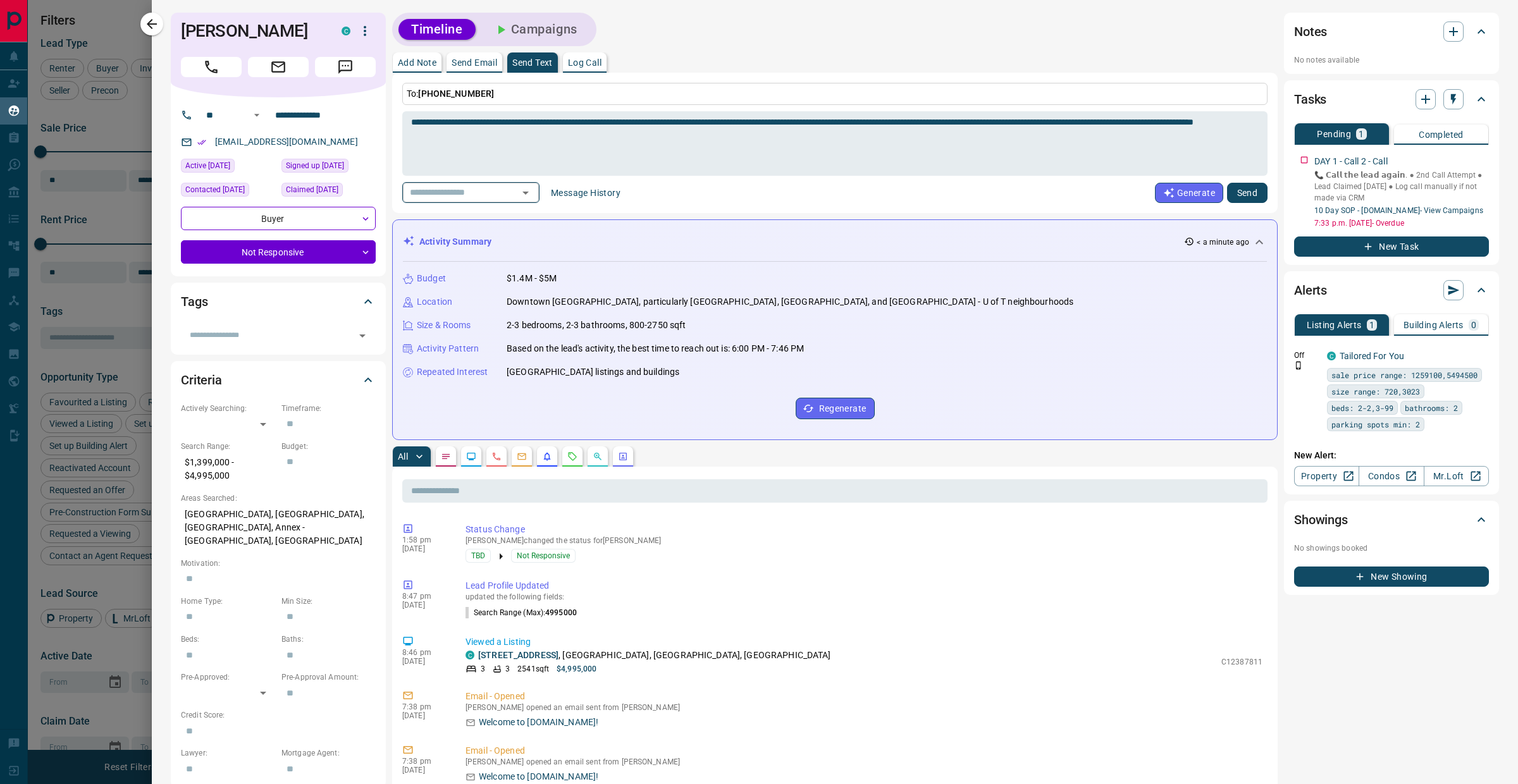
click at [501, 191] on input "text" at bounding box center [453, 192] width 96 height 16
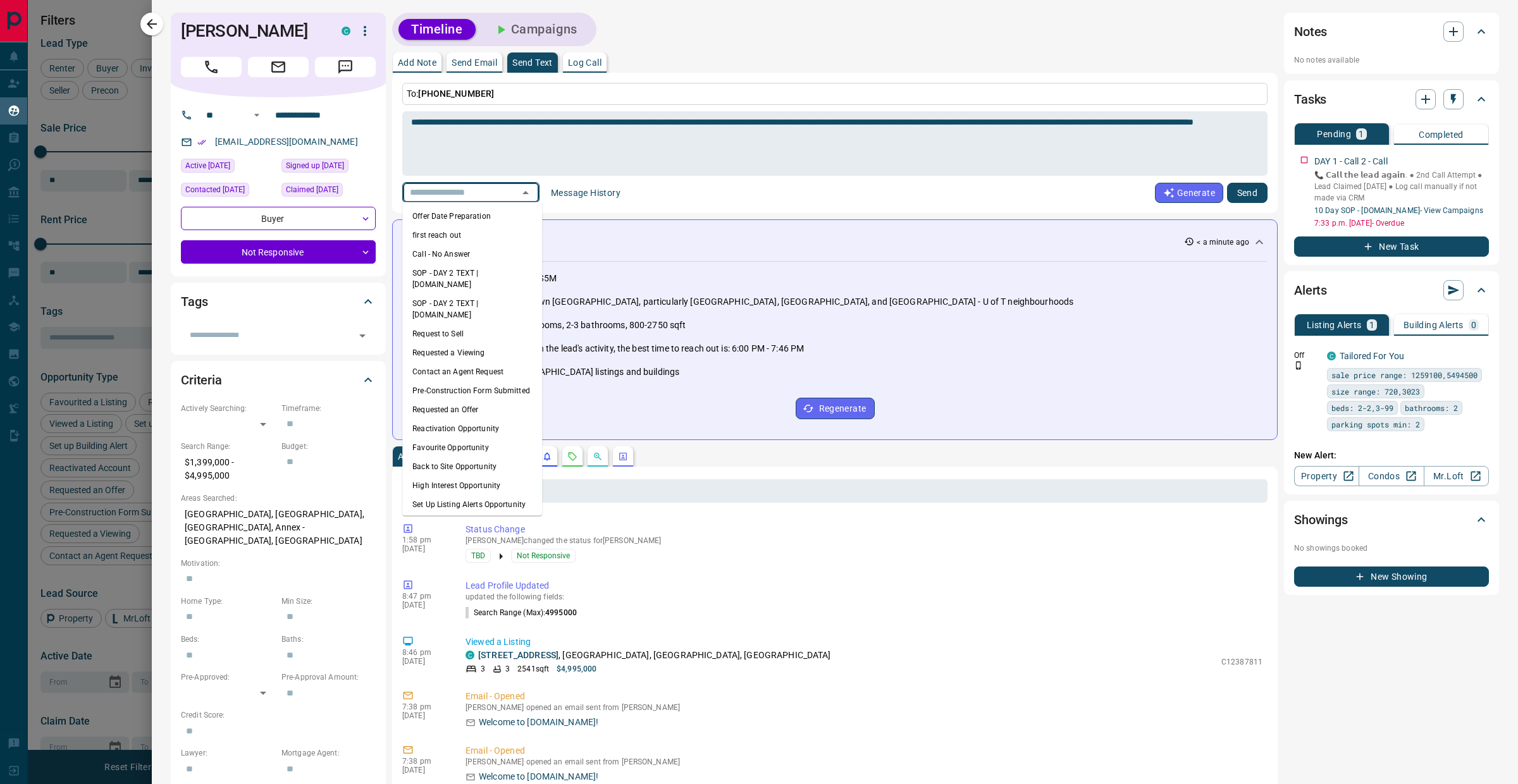
click at [493, 227] on li "first reach out" at bounding box center [472, 235] width 140 height 19
type textarea "**********"
type input "**********"
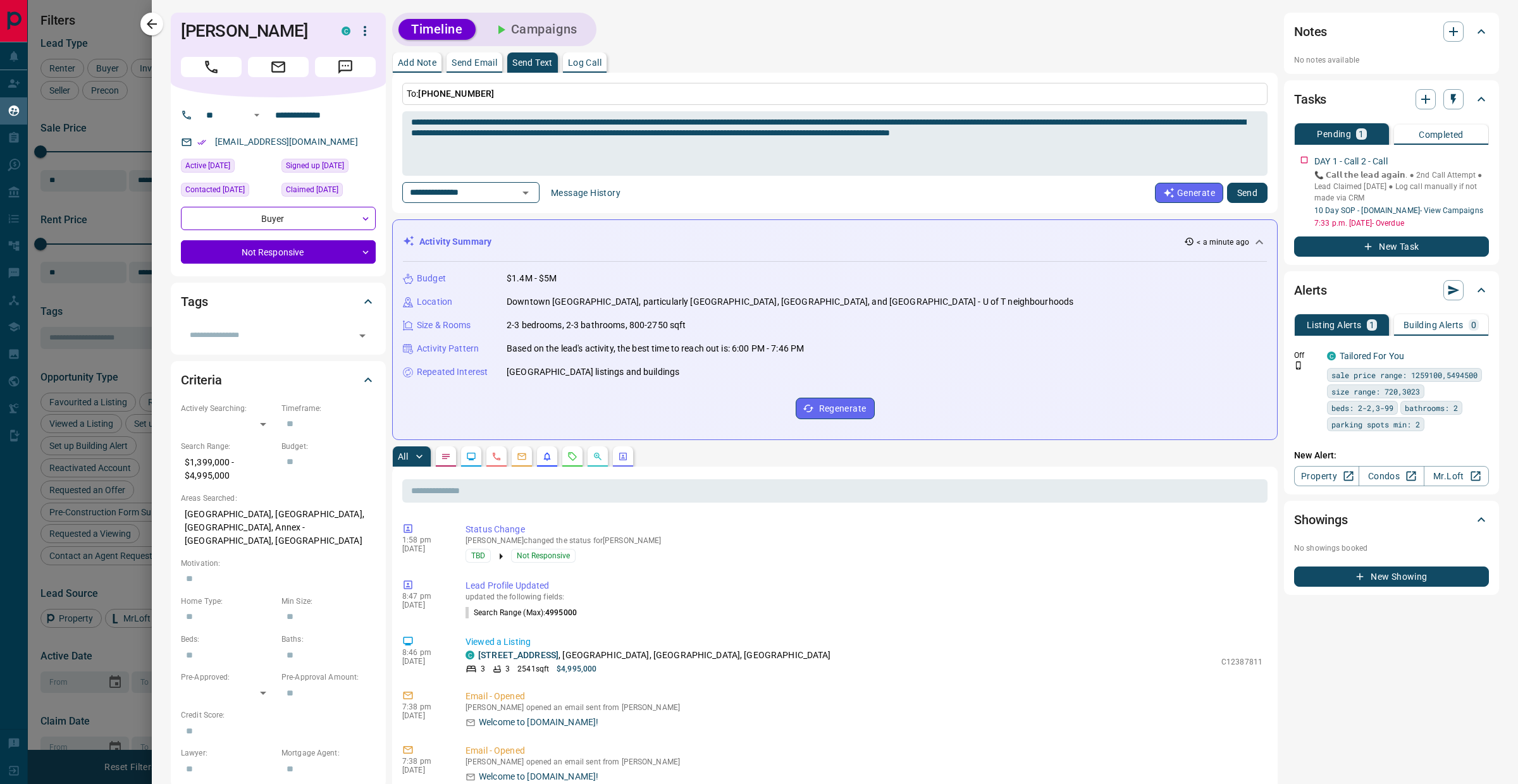
click at [1242, 192] on button "Send" at bounding box center [1247, 193] width 40 height 20
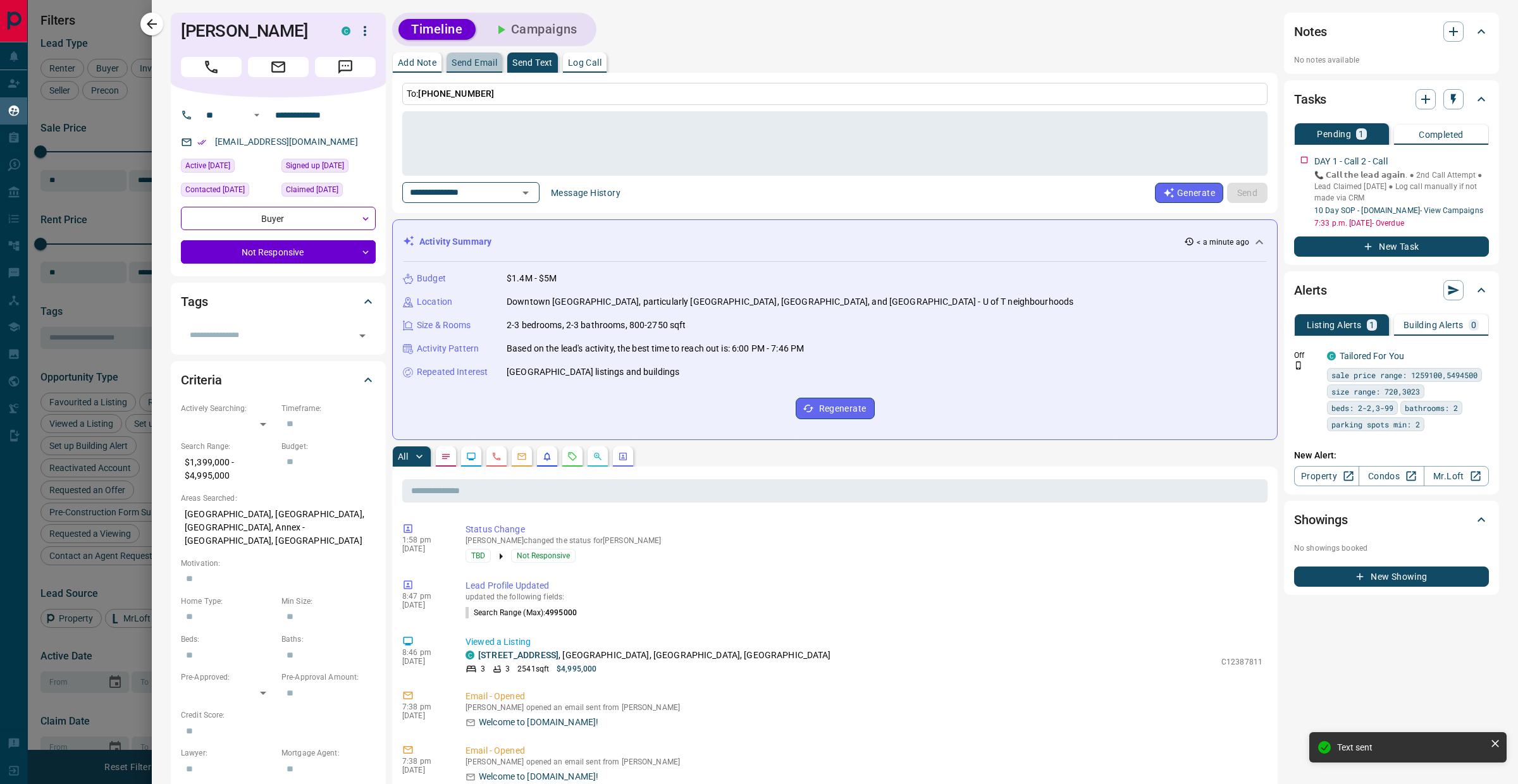
click at [477, 67] on p "Send Email" at bounding box center [474, 63] width 45 height 9
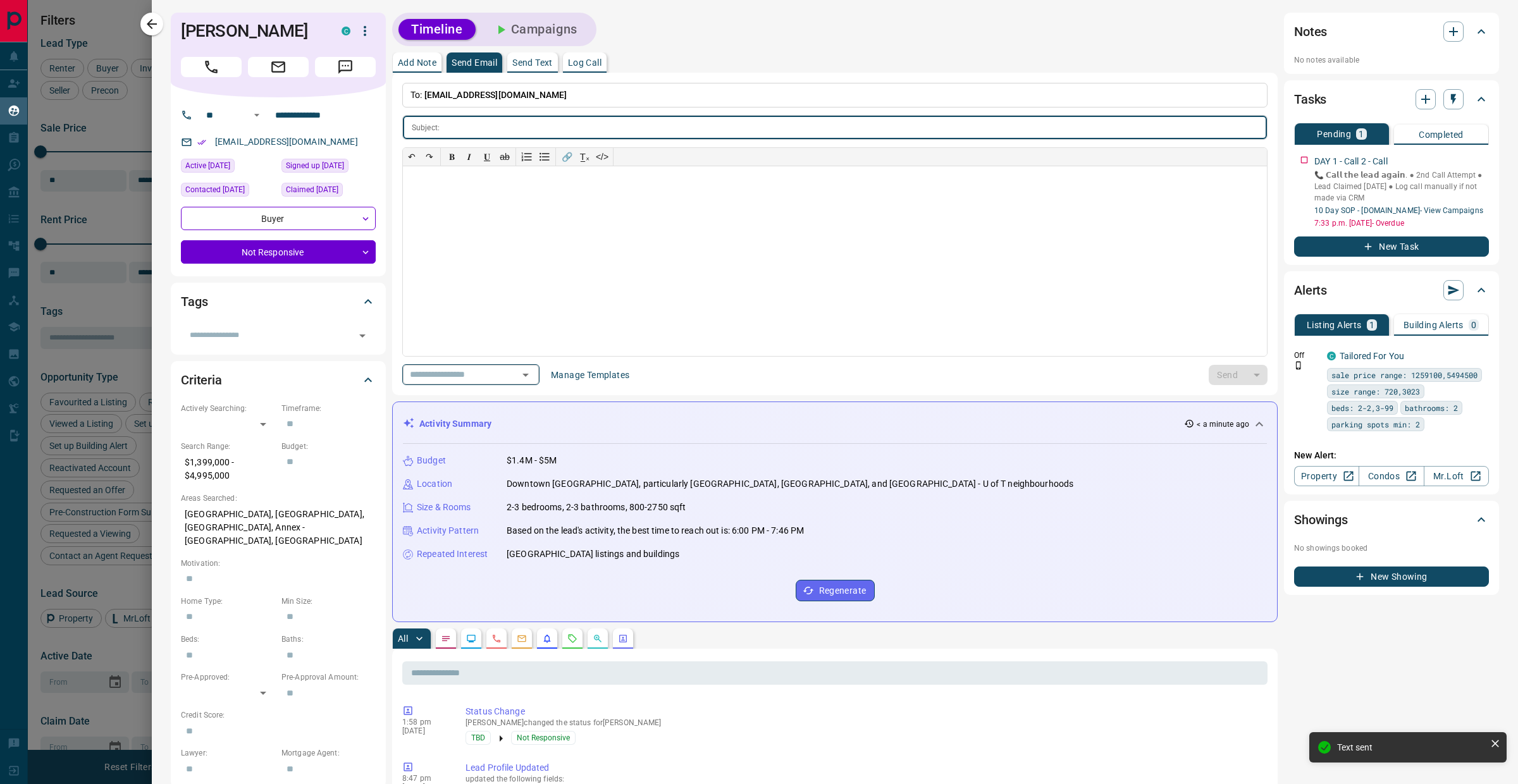
click at [506, 368] on div "​" at bounding box center [471, 374] width 138 height 21
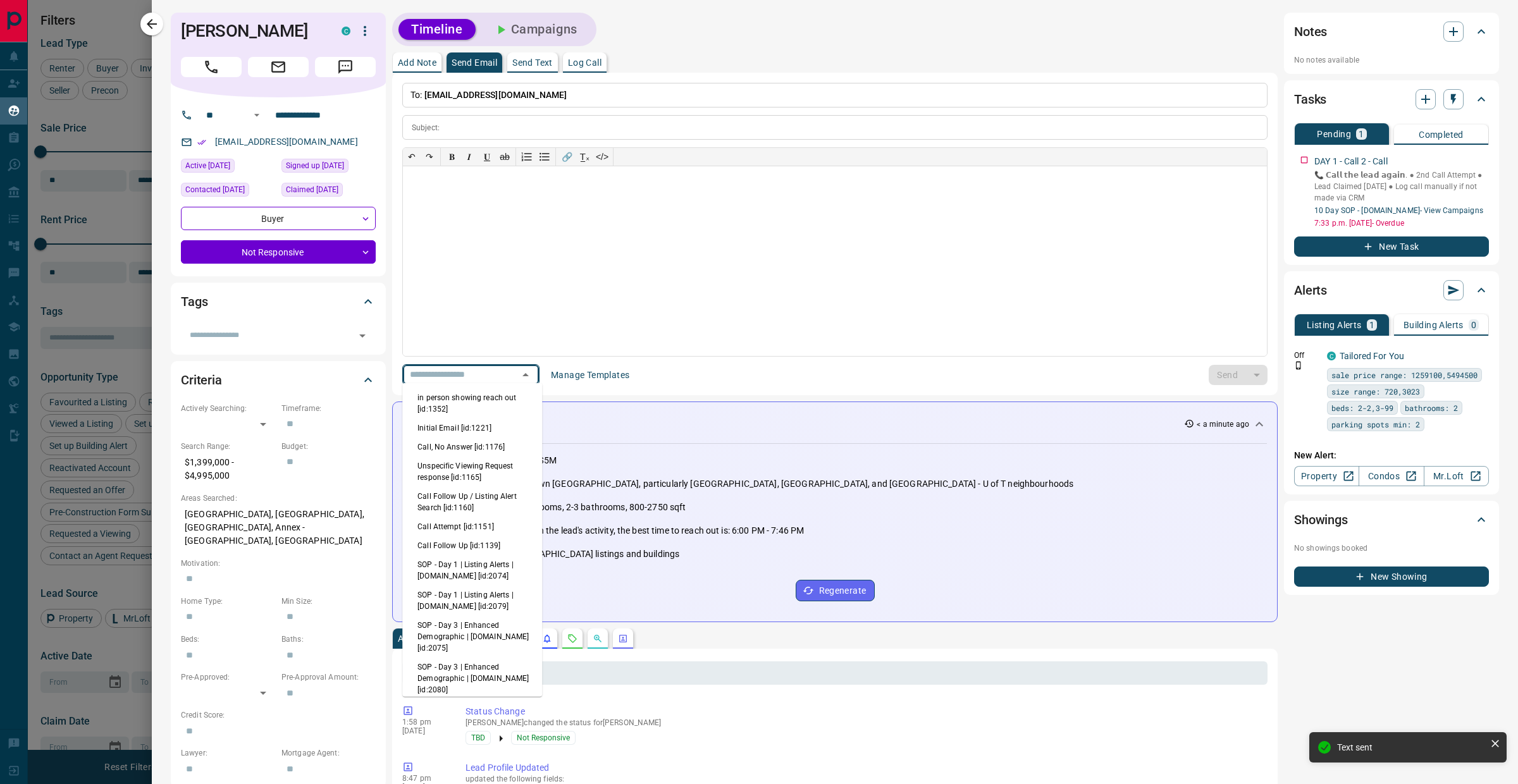
click at [464, 438] on li "Call, No Answer [id:1176]" at bounding box center [472, 447] width 140 height 19
type input "**********"
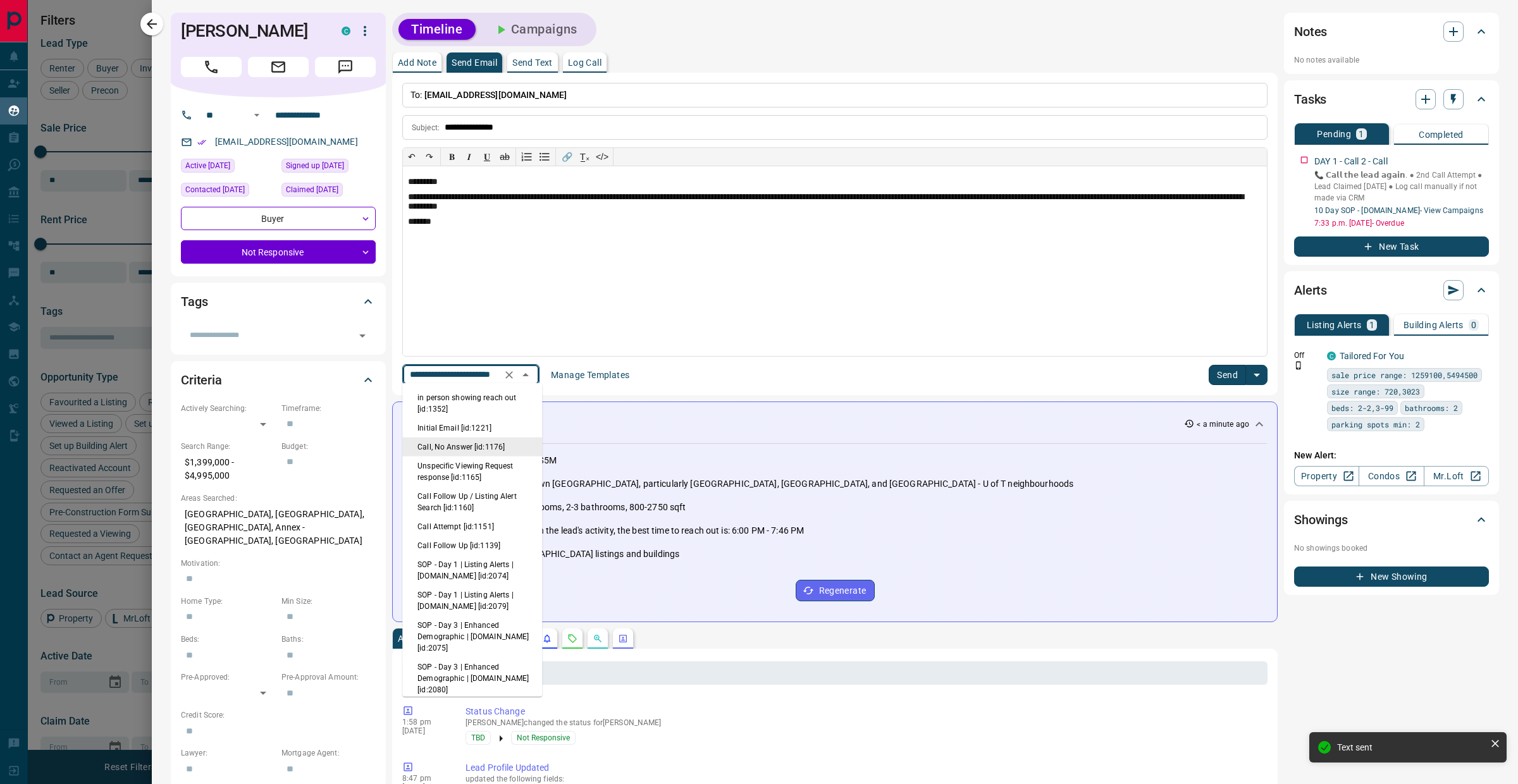
click at [464, 367] on input "**********" at bounding box center [453, 374] width 96 height 16
click at [462, 422] on li "Initial Email [id:1221]" at bounding box center [472, 428] width 140 height 19
type input "**********"
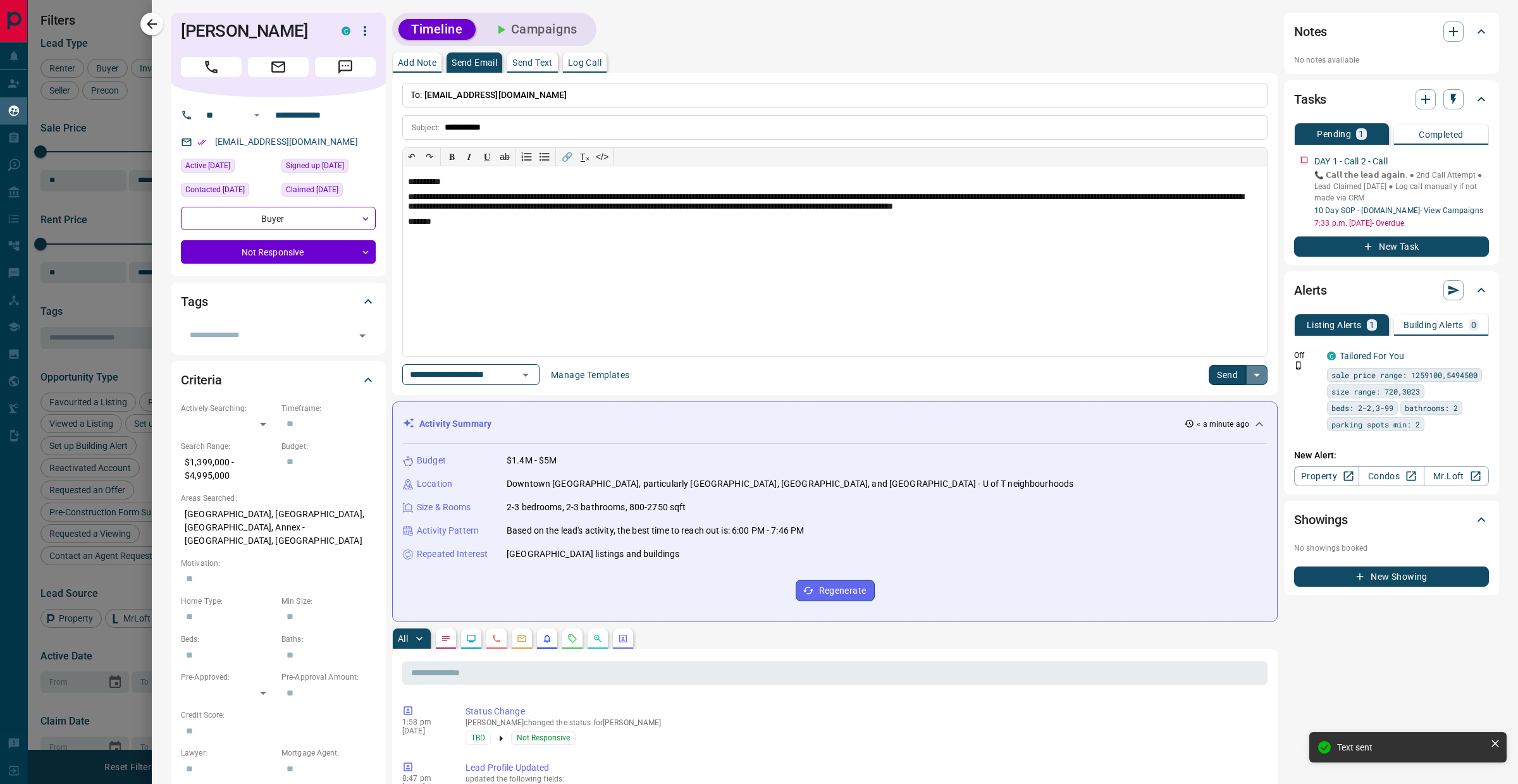
click at [1246, 373] on button "split button" at bounding box center [1257, 375] width 22 height 20
click at [1217, 377] on button "Send" at bounding box center [1227, 375] width 37 height 20
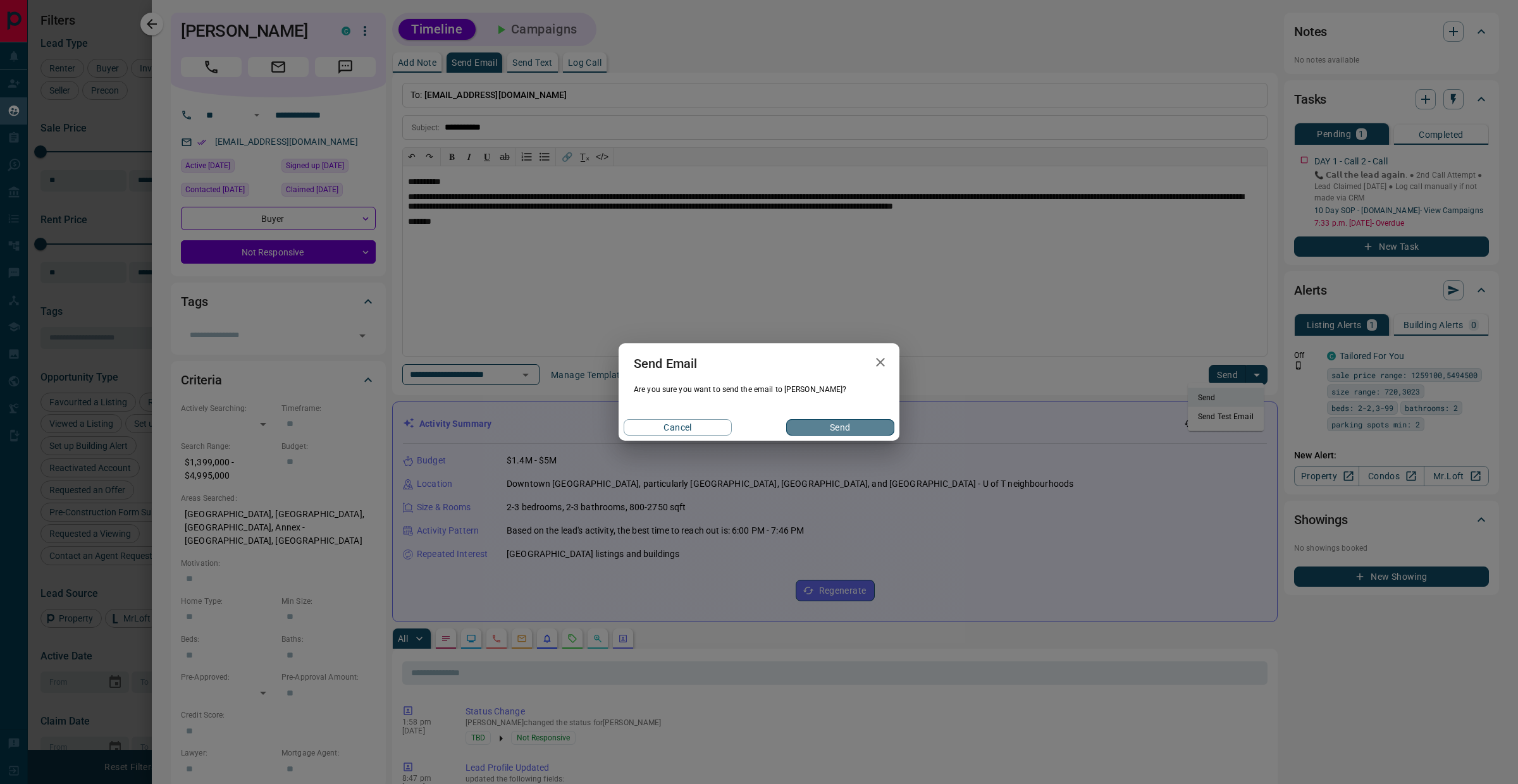
click at [857, 423] on button "Send" at bounding box center [840, 427] width 108 height 17
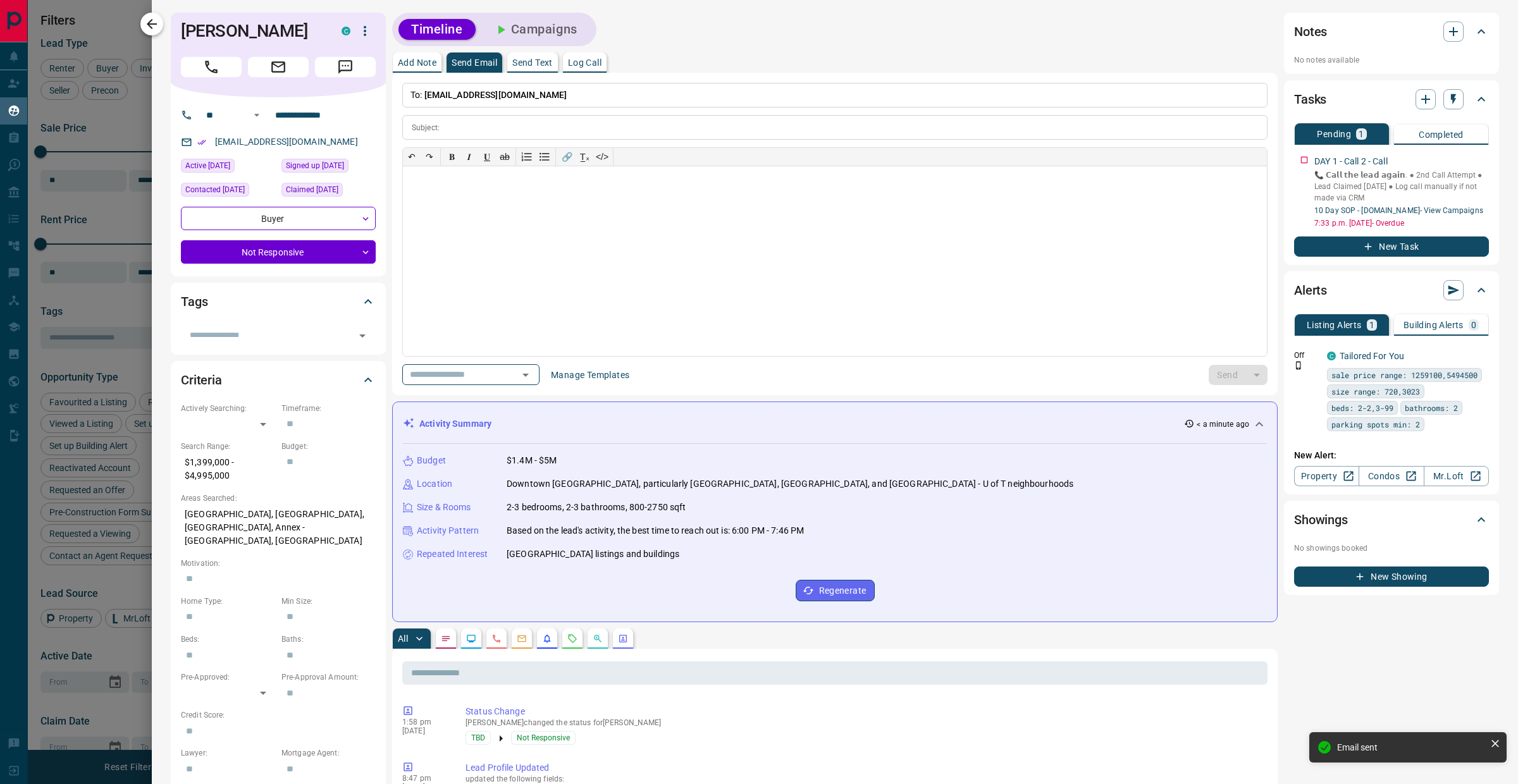
click at [145, 26] on icon "button" at bounding box center [151, 24] width 15 height 15
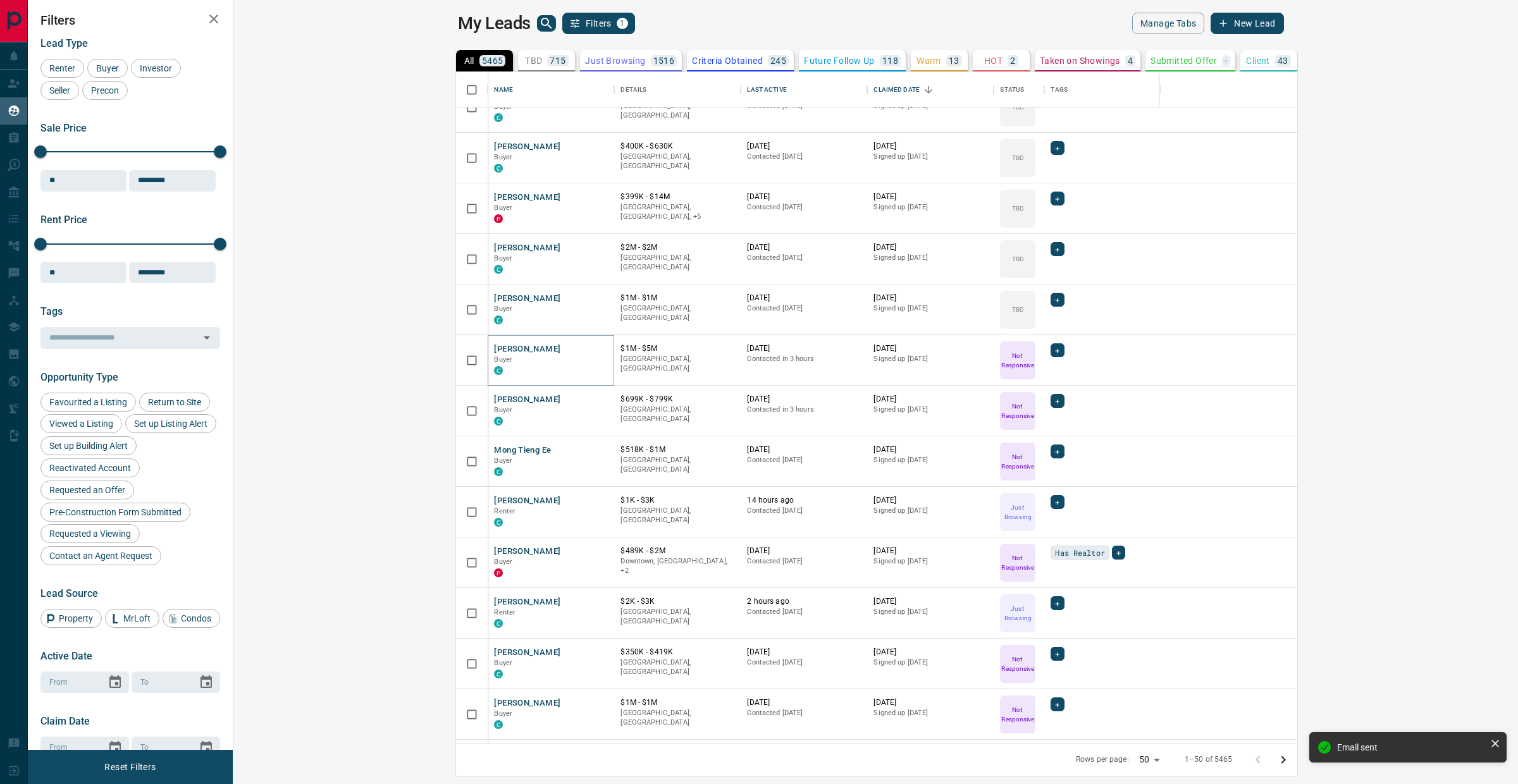
scroll to position [935, 0]
click at [494, 297] on button "[PERSON_NAME]" at bounding box center [527, 299] width 66 height 12
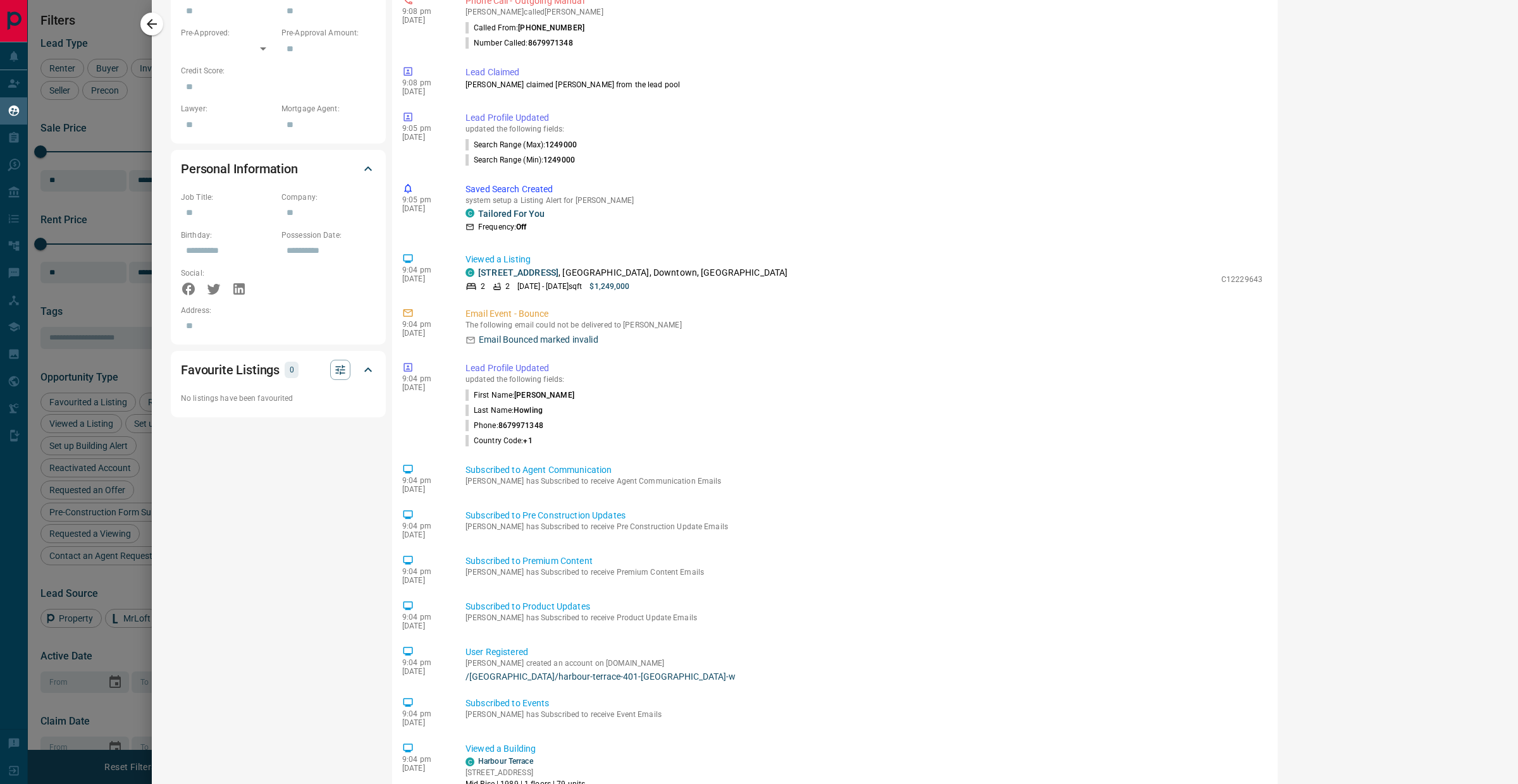
scroll to position [632, 0]
click at [503, 260] on p "Viewed a Listing" at bounding box center [863, 258] width 797 height 13
click at [505, 261] on p "Viewed a Listing" at bounding box center [863, 258] width 797 height 13
click at [533, 273] on link "[STREET_ADDRESS]" at bounding box center [518, 271] width 81 height 10
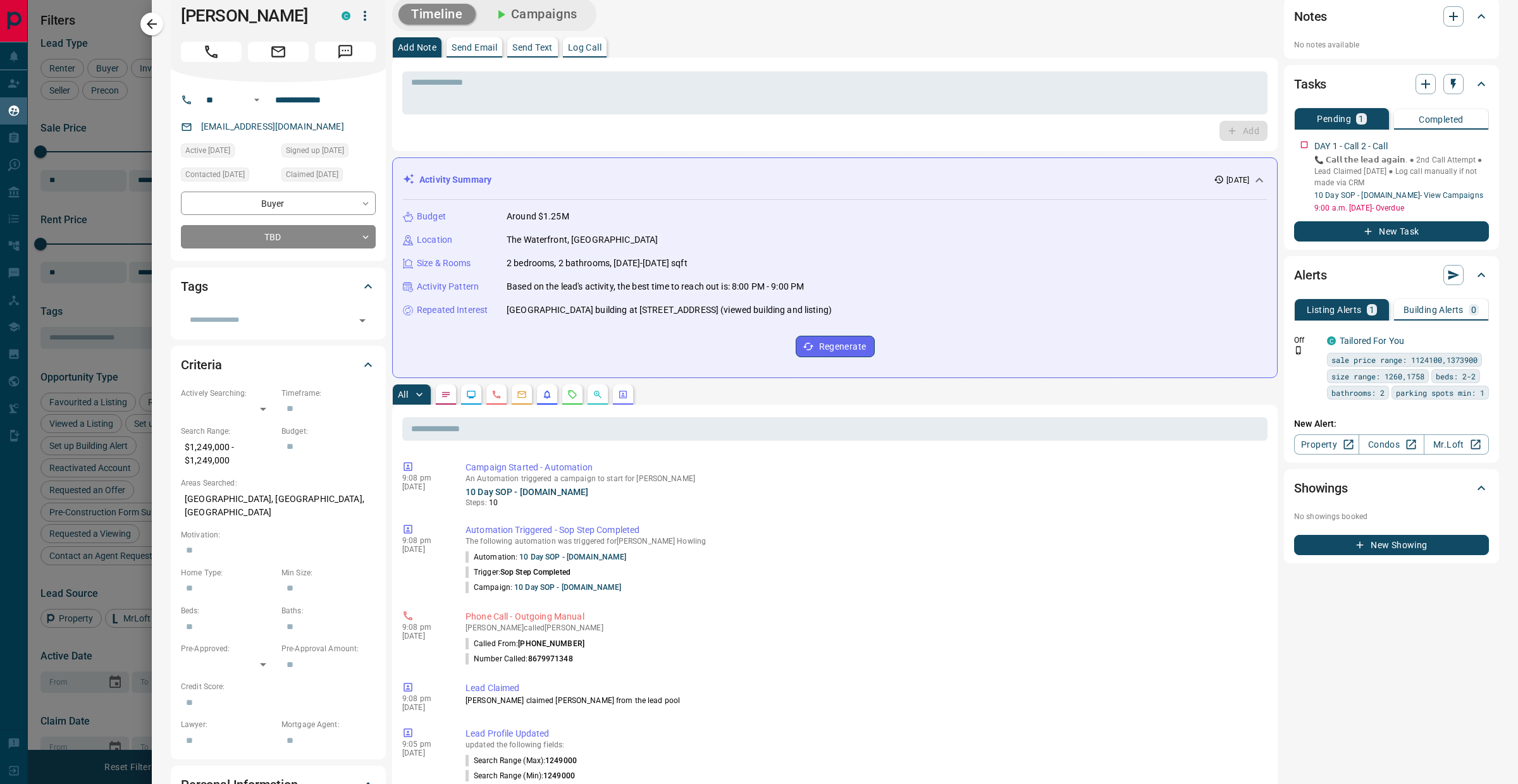
scroll to position [0, 0]
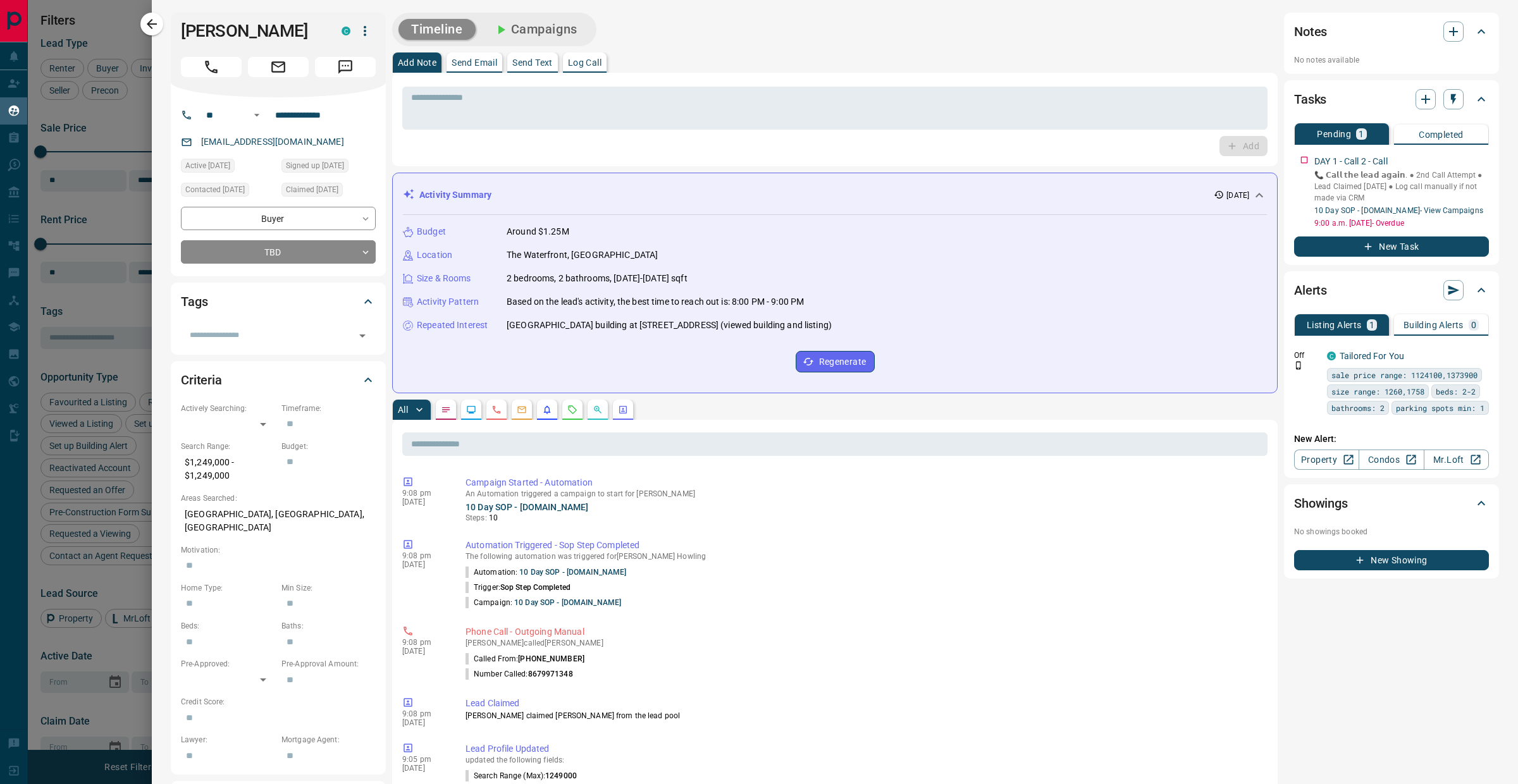
click at [580, 66] on p "Log Call" at bounding box center [585, 63] width 34 height 9
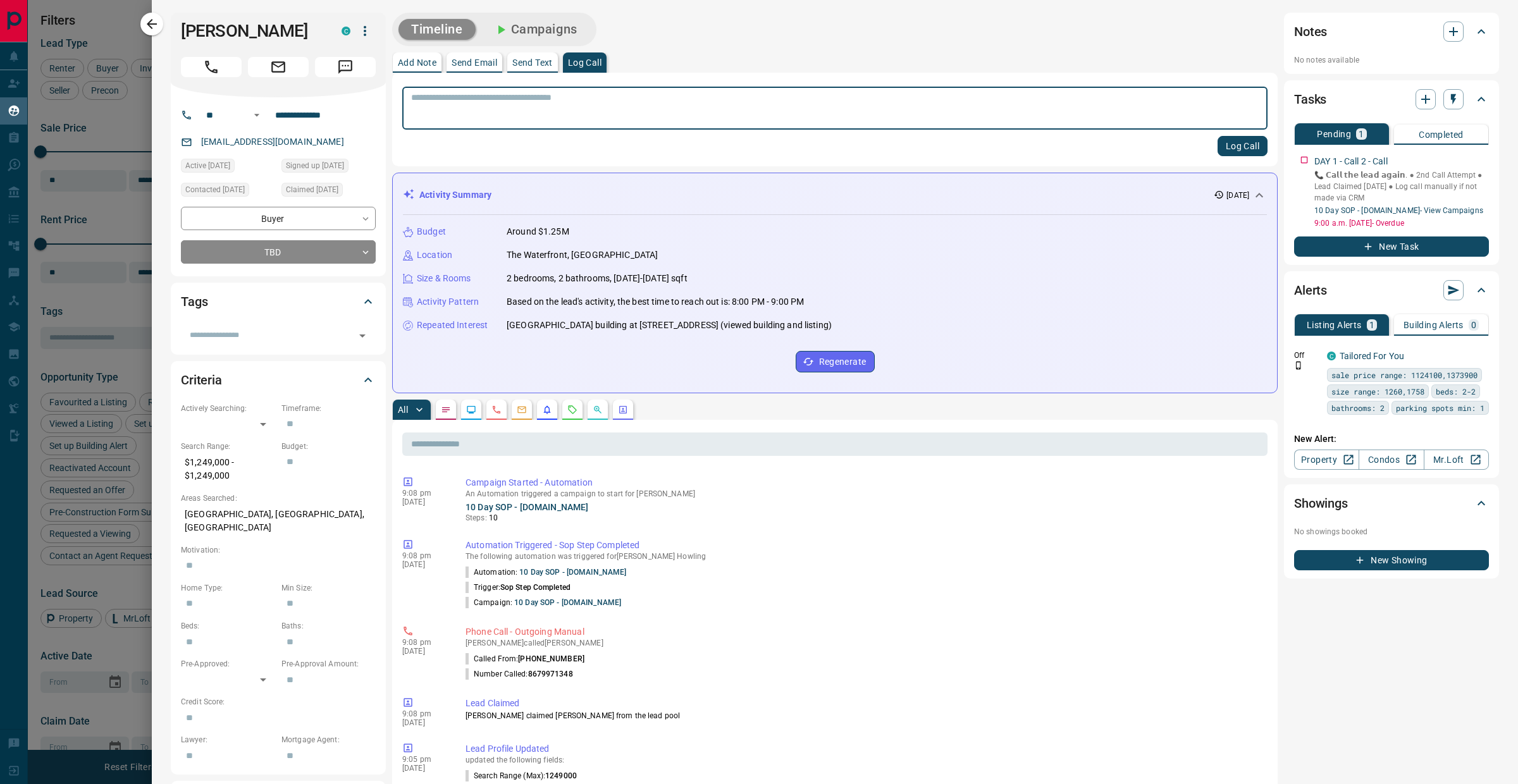
click at [512, 60] on button "Send Text" at bounding box center [532, 63] width 50 height 20
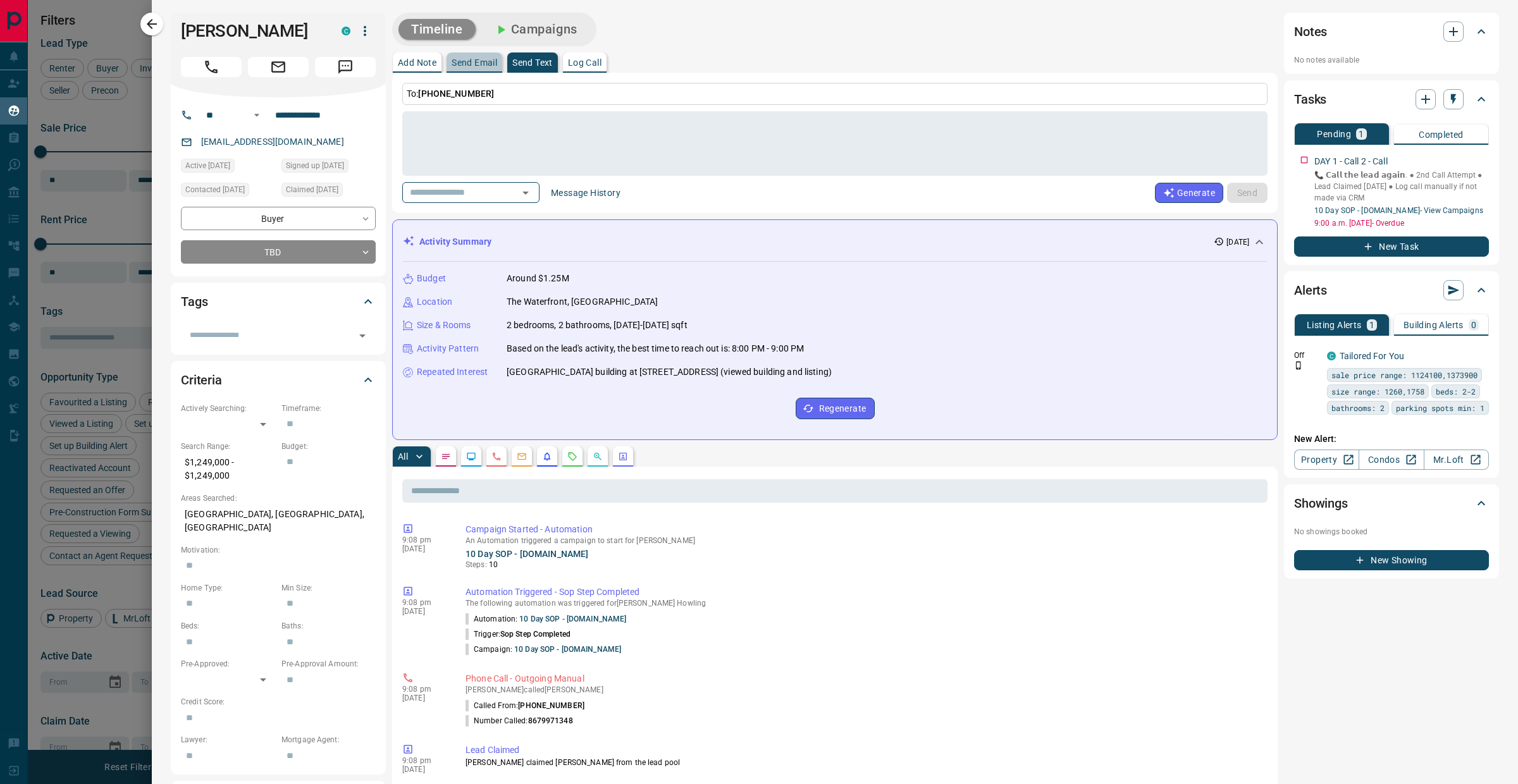
click at [475, 60] on p "Send Email" at bounding box center [474, 63] width 45 height 9
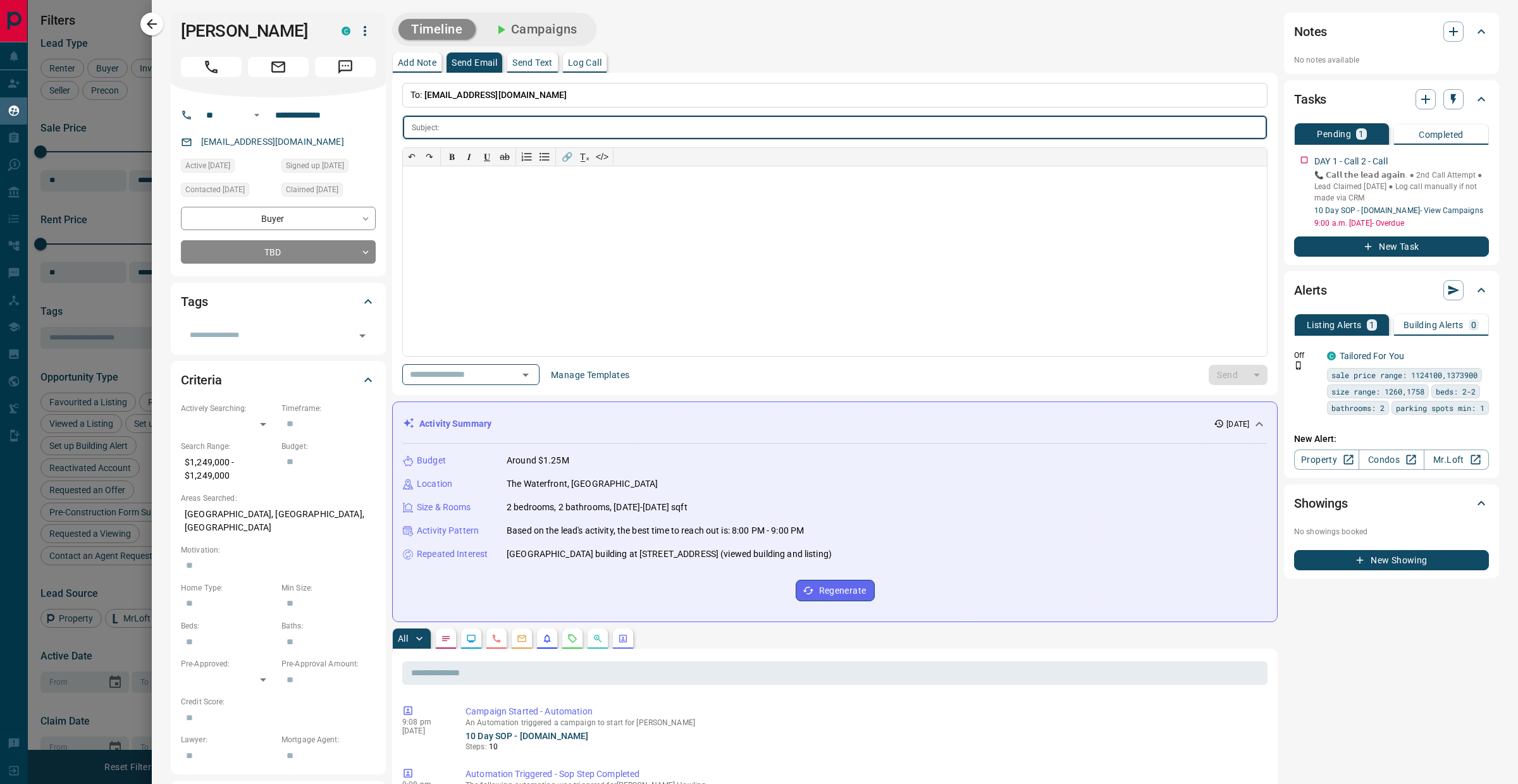
drag, startPoint x: 529, startPoint y: 65, endPoint x: 545, endPoint y: 76, distance: 19.4
click at [529, 65] on p "Send Text" at bounding box center [532, 63] width 40 height 9
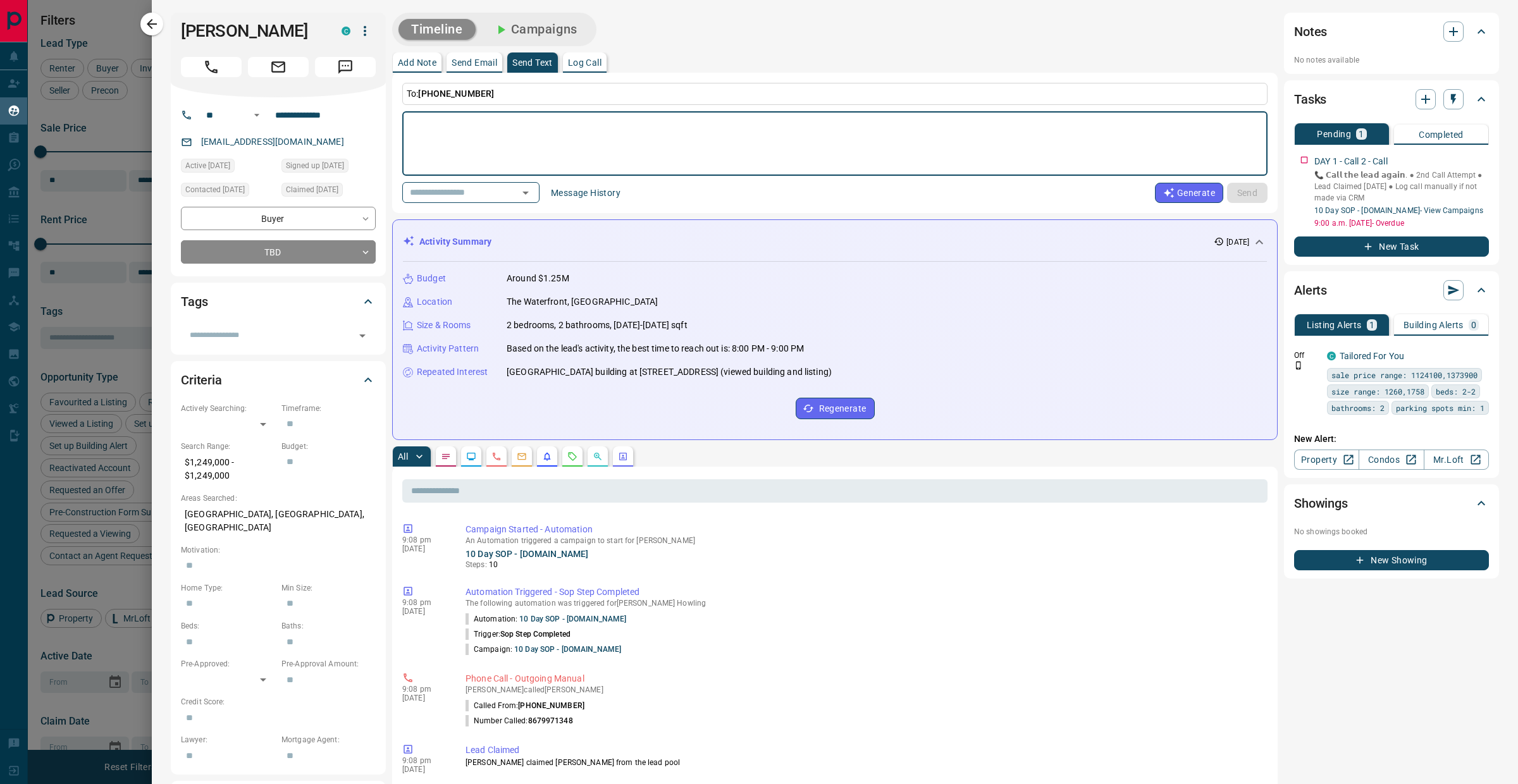
click at [1178, 184] on button "Generate" at bounding box center [1189, 193] width 68 height 20
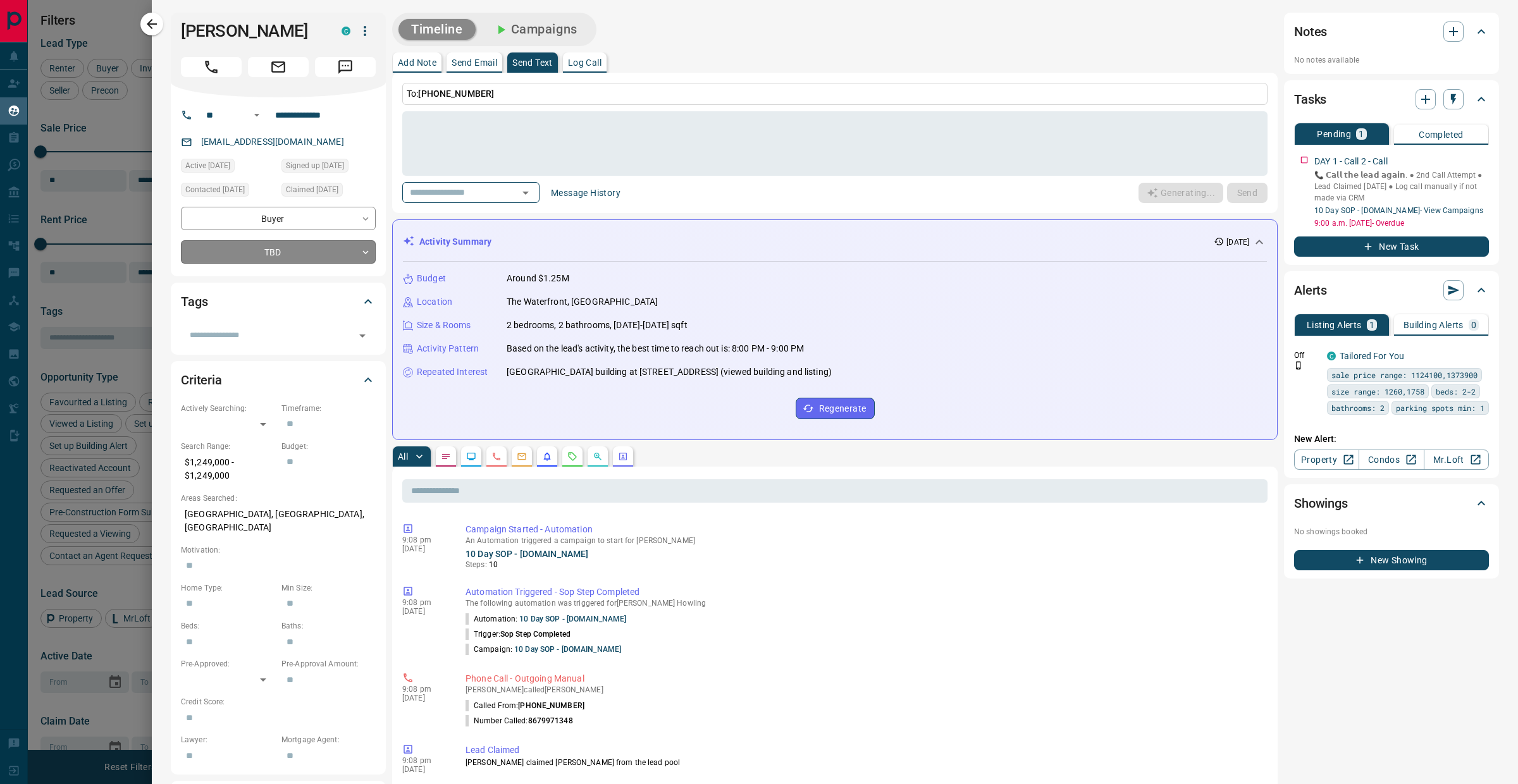
click at [335, 253] on body "Lead Transfers Claim Leads My Leads Tasks Opportunities Deals Campaigns Automat…" at bounding box center [759, 384] width 1518 height 768
click at [274, 313] on li "Not Responsive" at bounding box center [278, 316] width 195 height 19
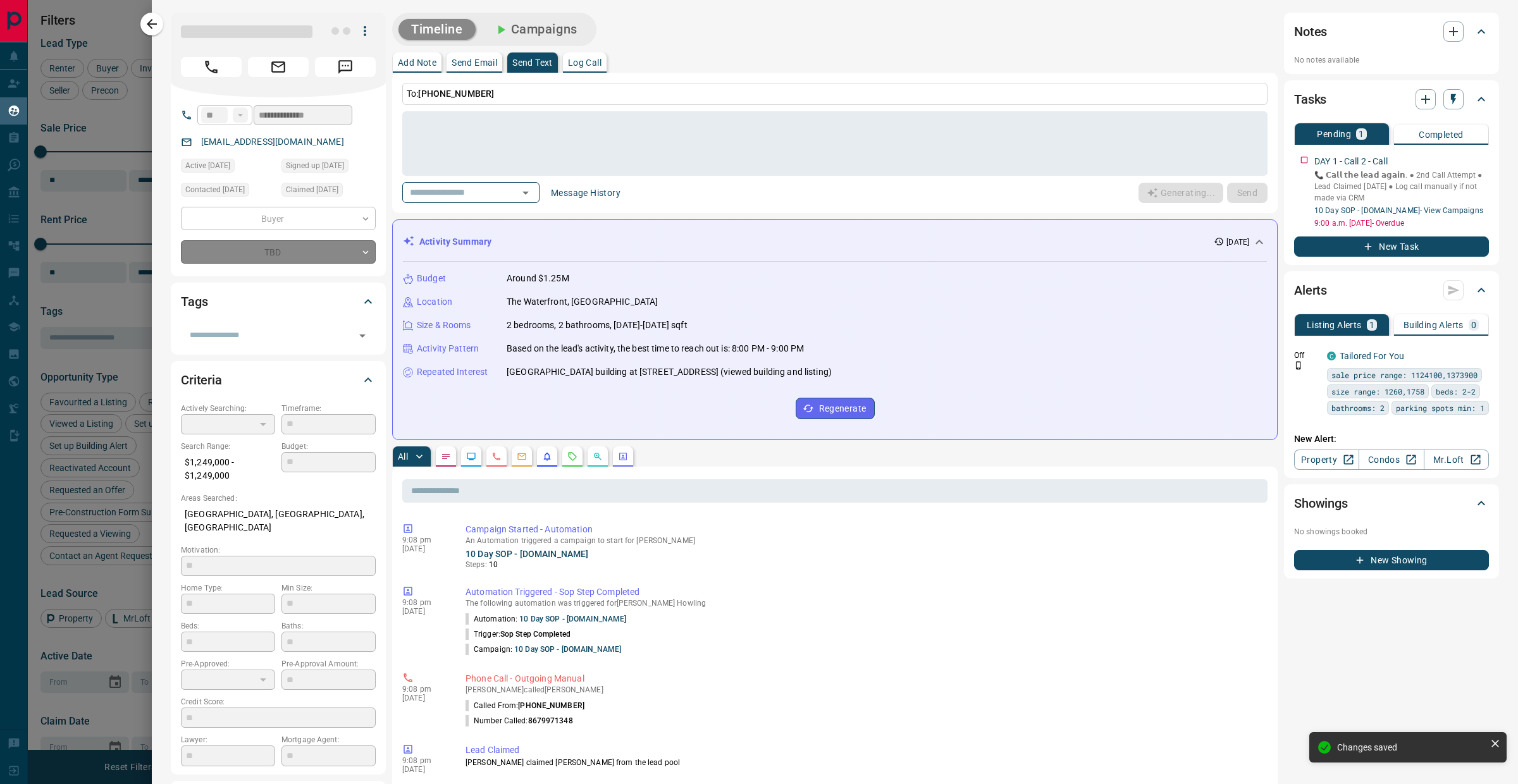
type input "*"
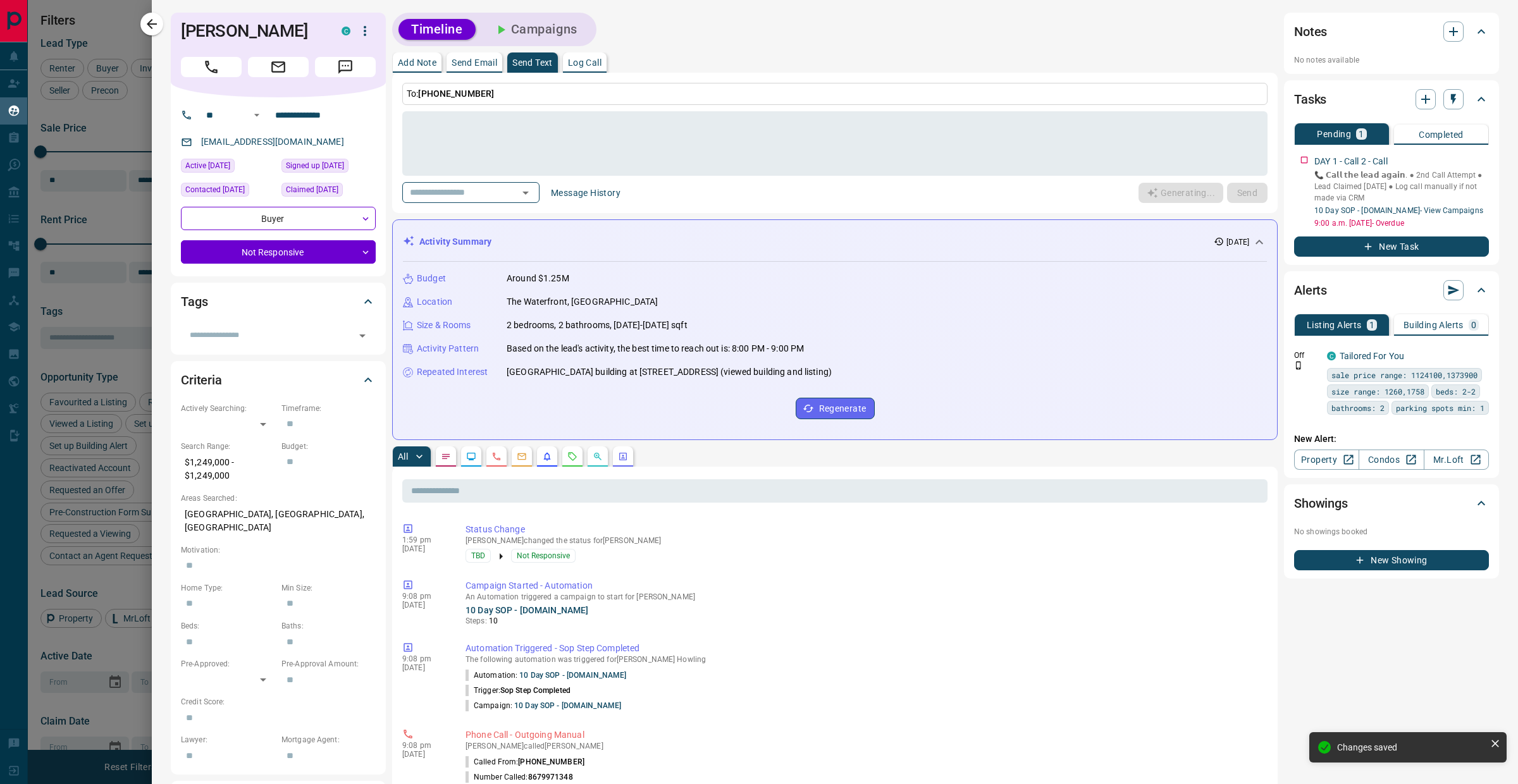
type textarea "**********"
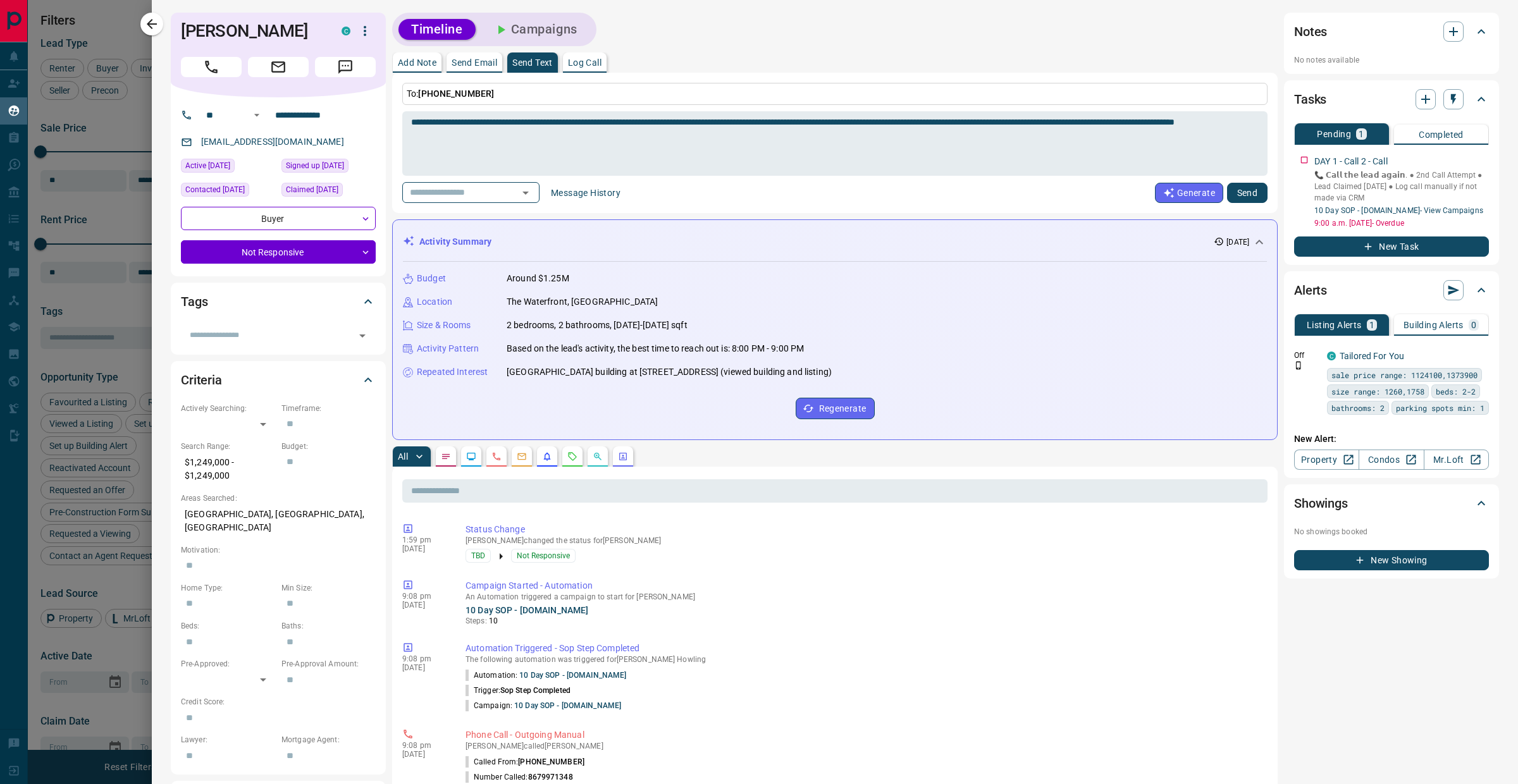
click at [1227, 194] on button "Send" at bounding box center [1247, 193] width 40 height 20
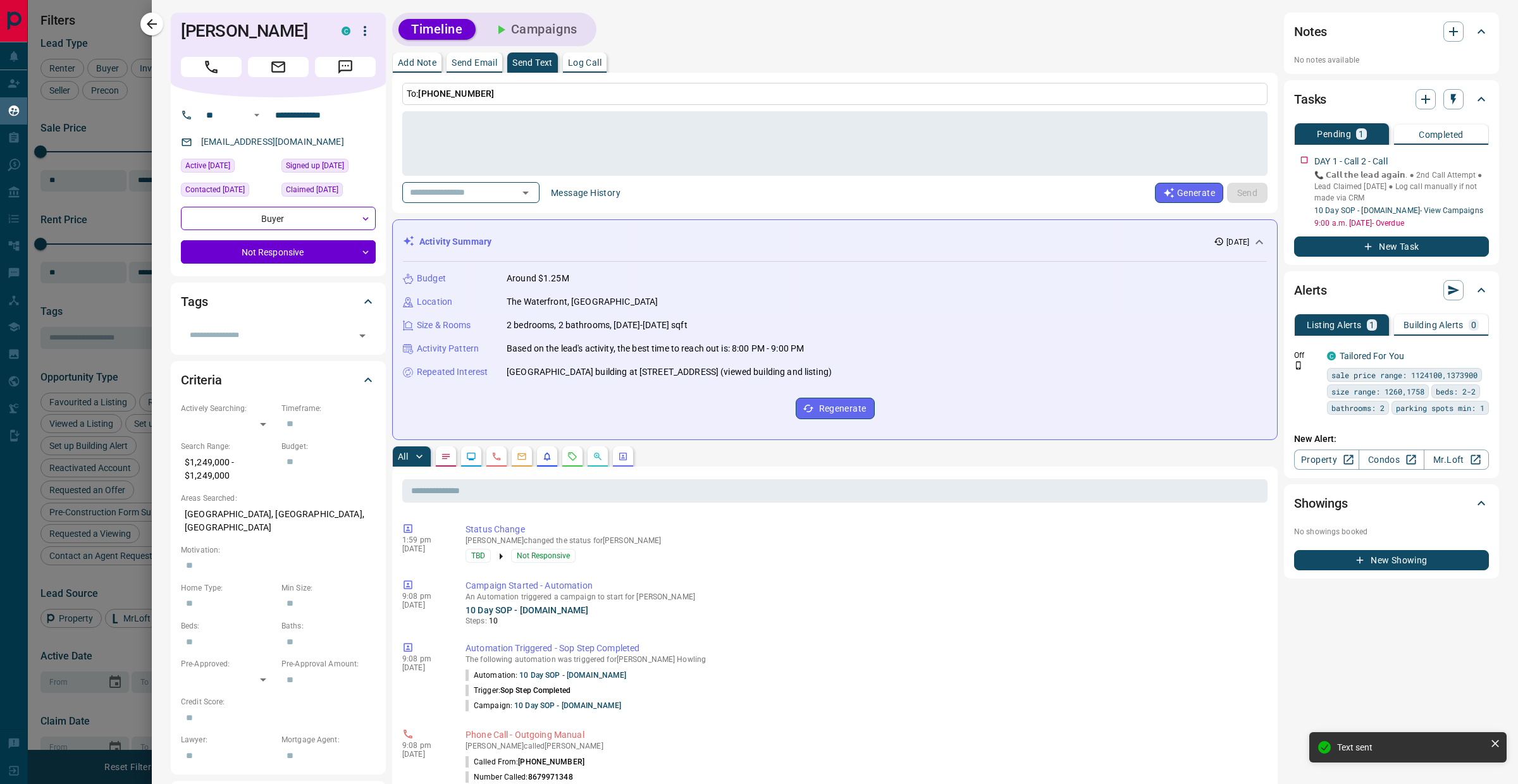
click at [492, 68] on button "Send Email" at bounding box center [474, 63] width 55 height 20
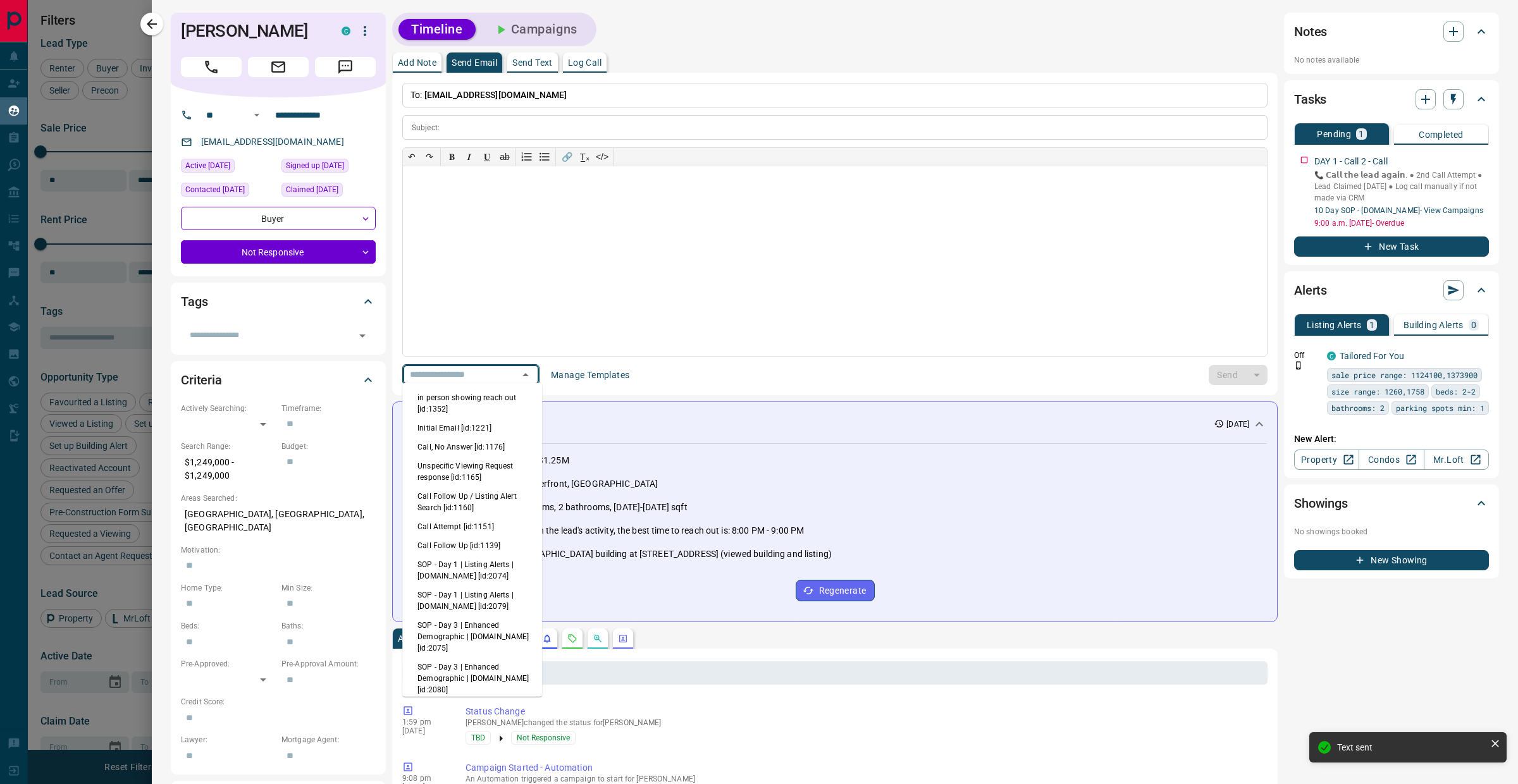
click at [487, 371] on input "text" at bounding box center [453, 374] width 96 height 16
click at [468, 431] on li "Initial Email [id:1221]" at bounding box center [472, 428] width 140 height 19
type input "**********"
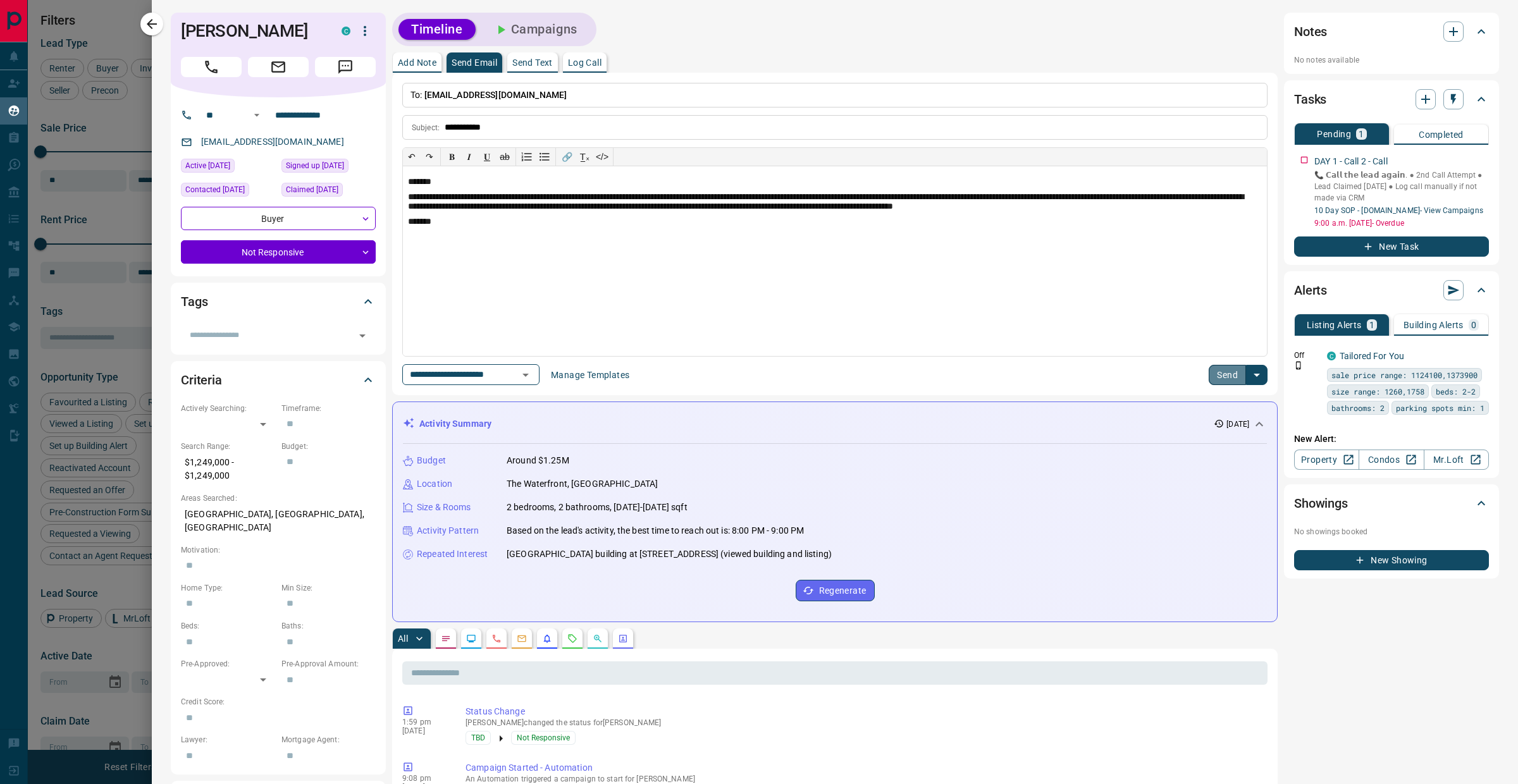
click at [1210, 381] on button "Send" at bounding box center [1227, 375] width 37 height 20
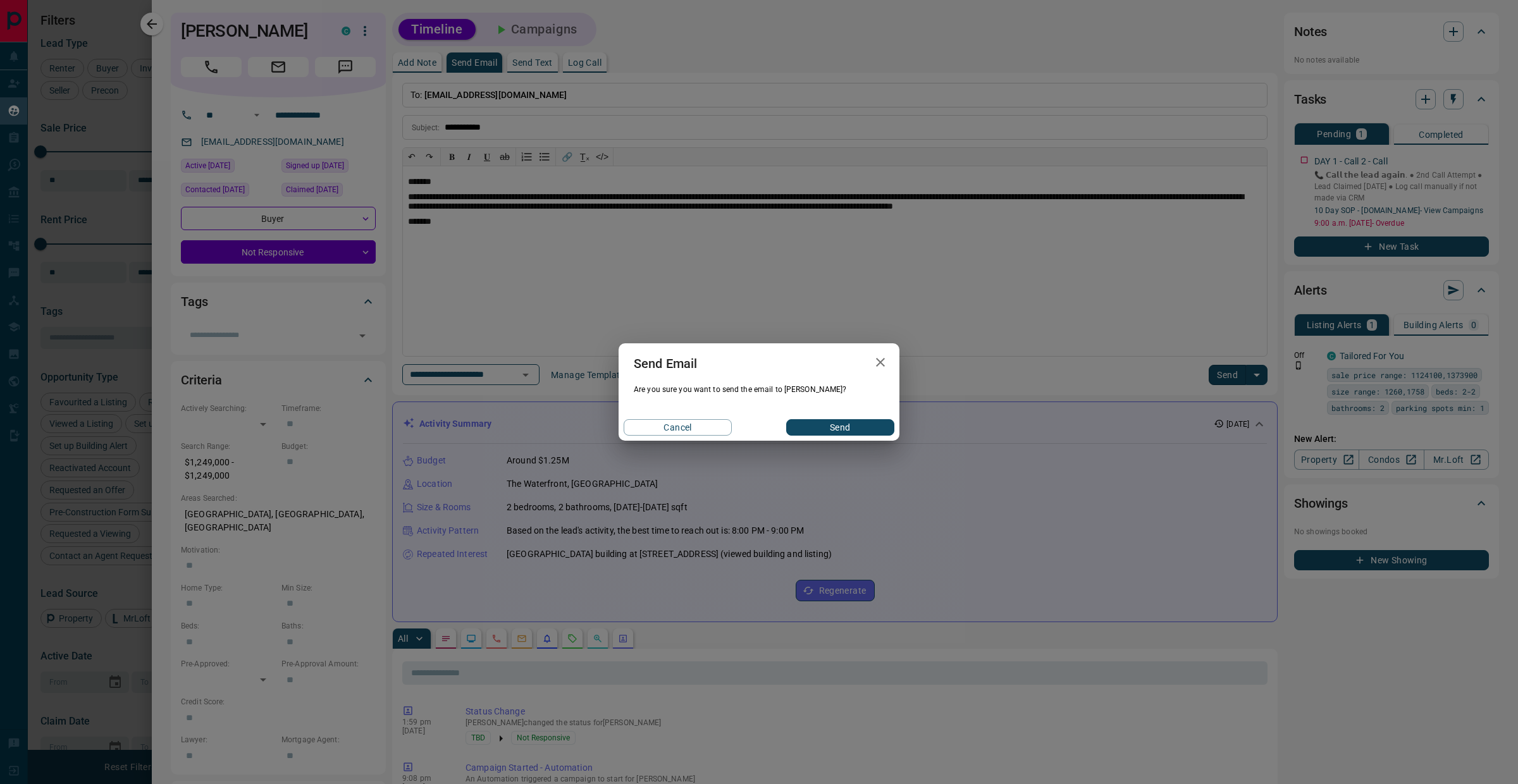
click at [847, 430] on button "Send" at bounding box center [840, 427] width 108 height 17
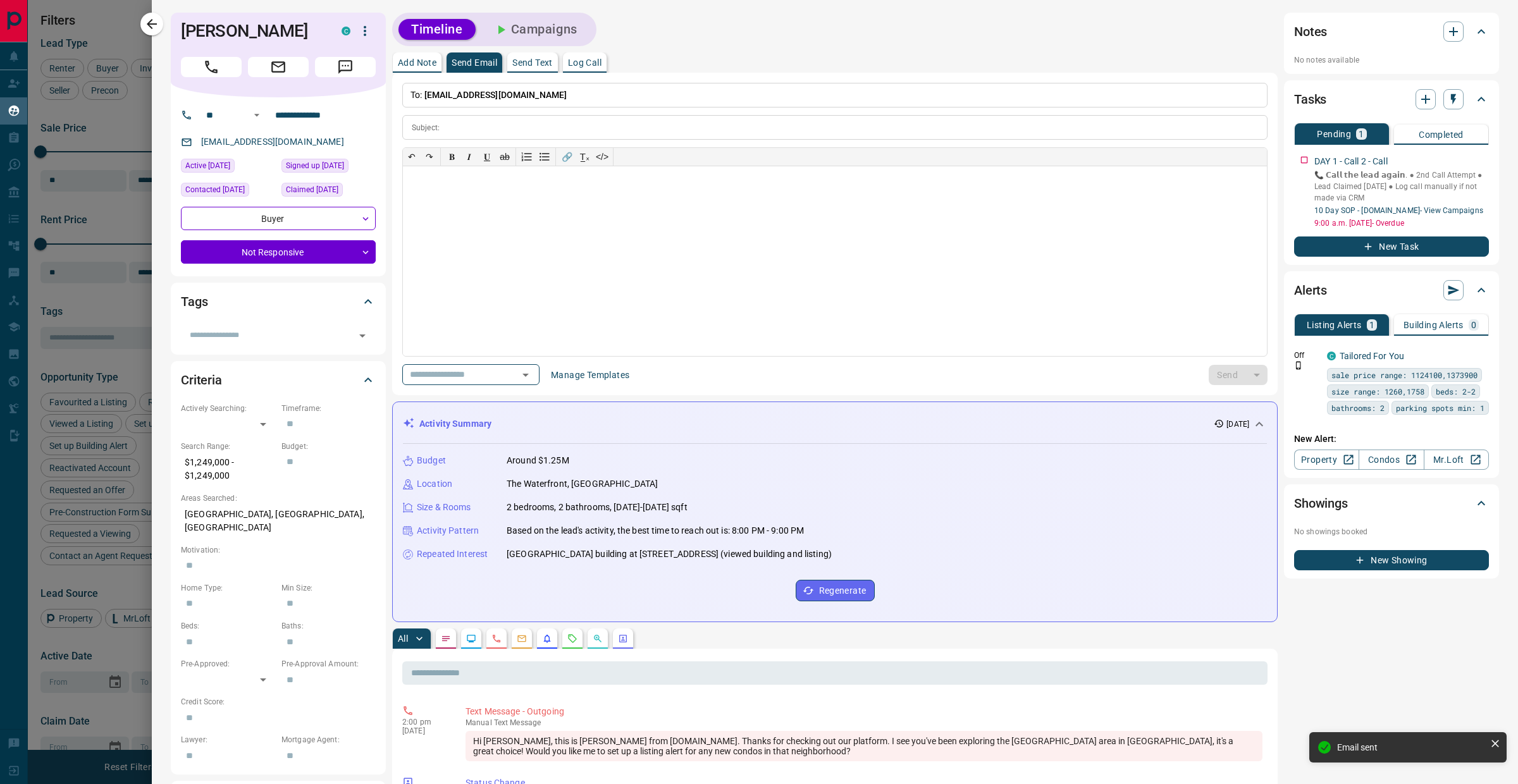
click at [585, 62] on p "Log Call" at bounding box center [585, 63] width 34 height 9
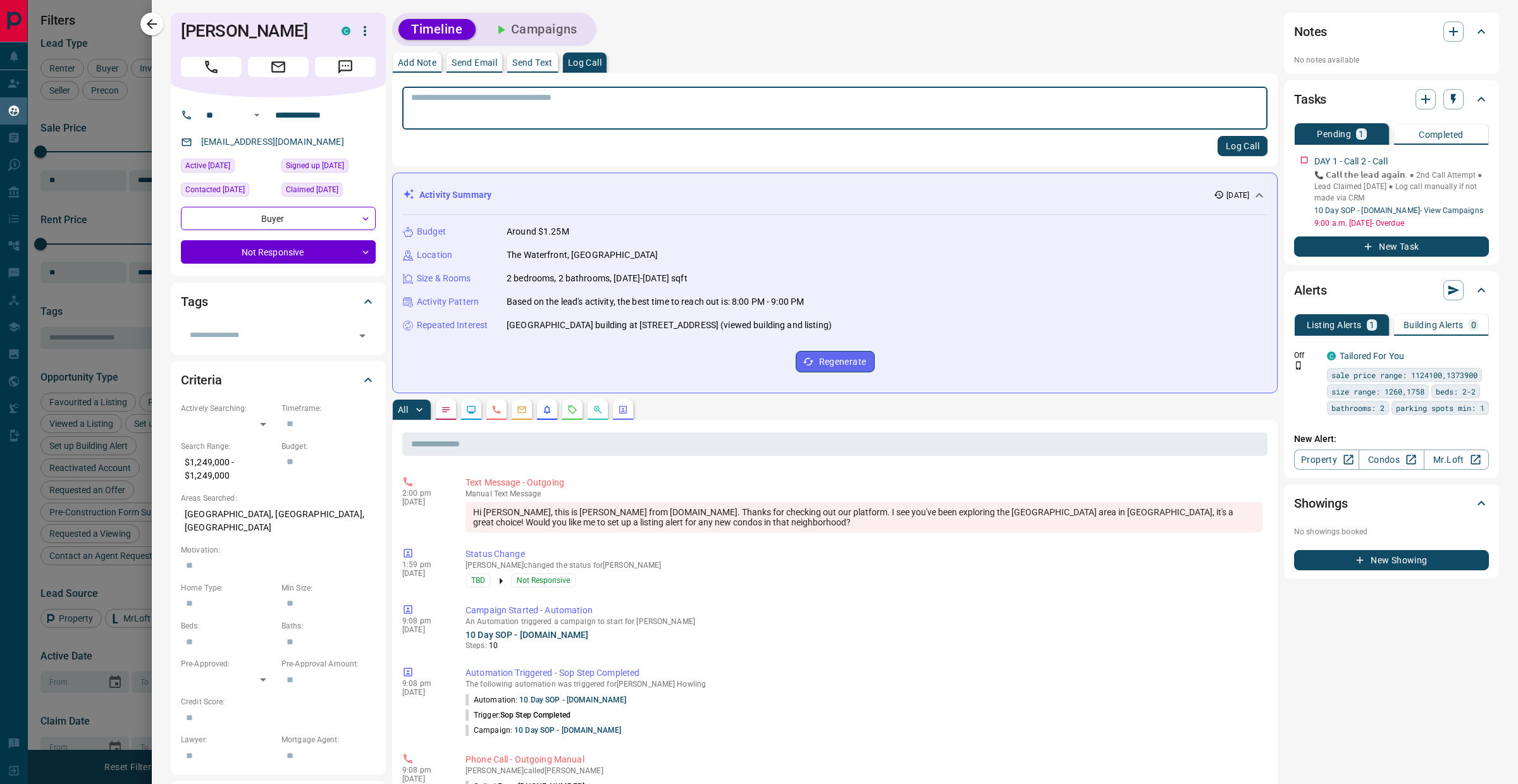
click at [580, 105] on textarea at bounding box center [835, 108] width 848 height 32
type textarea "*********"
click at [1221, 143] on button "Log Call" at bounding box center [1242, 146] width 50 height 20
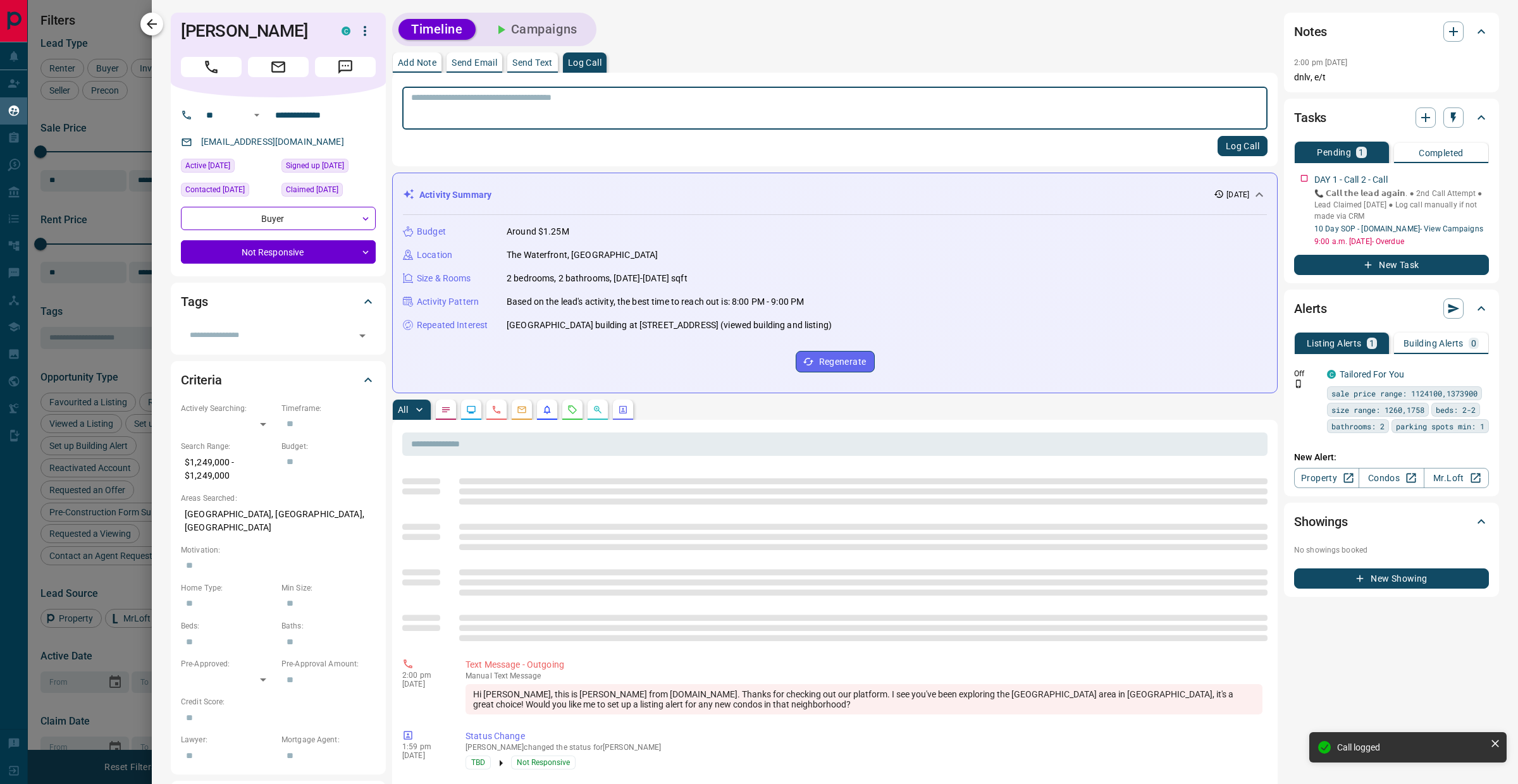
click at [157, 24] on icon "button" at bounding box center [151, 24] width 15 height 15
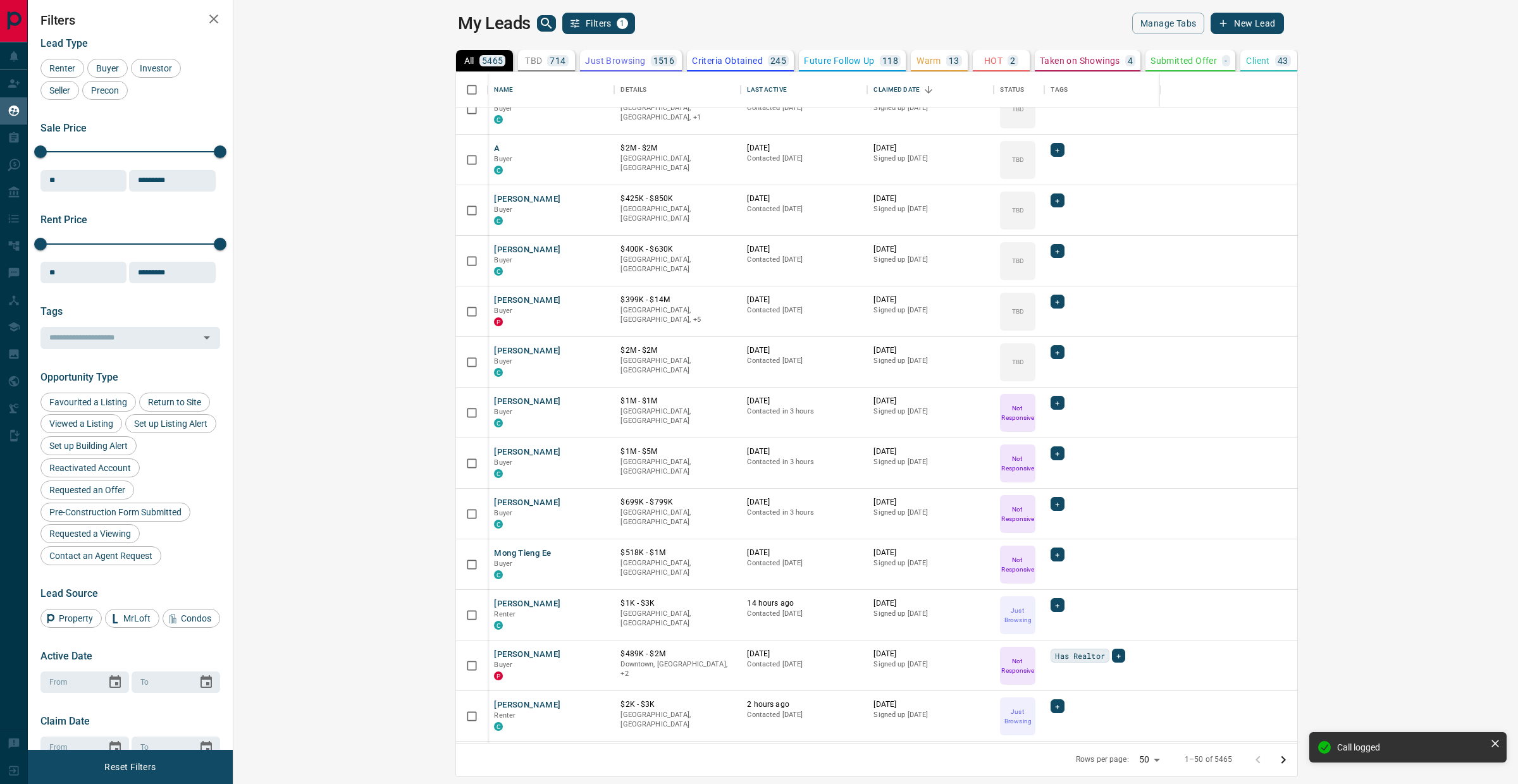
scroll to position [825, 0]
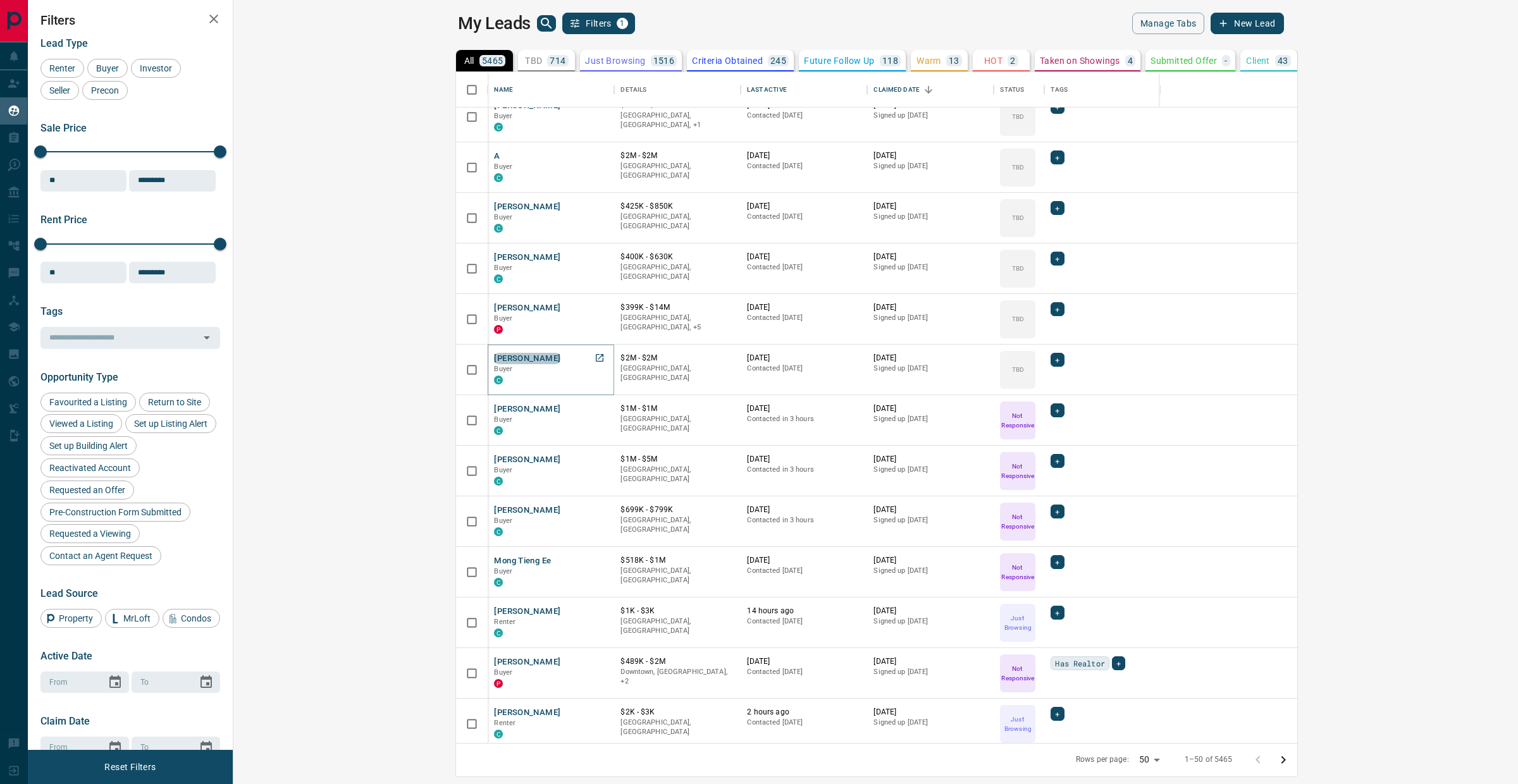
click at [494, 358] on button "[PERSON_NAME]" at bounding box center [527, 359] width 66 height 12
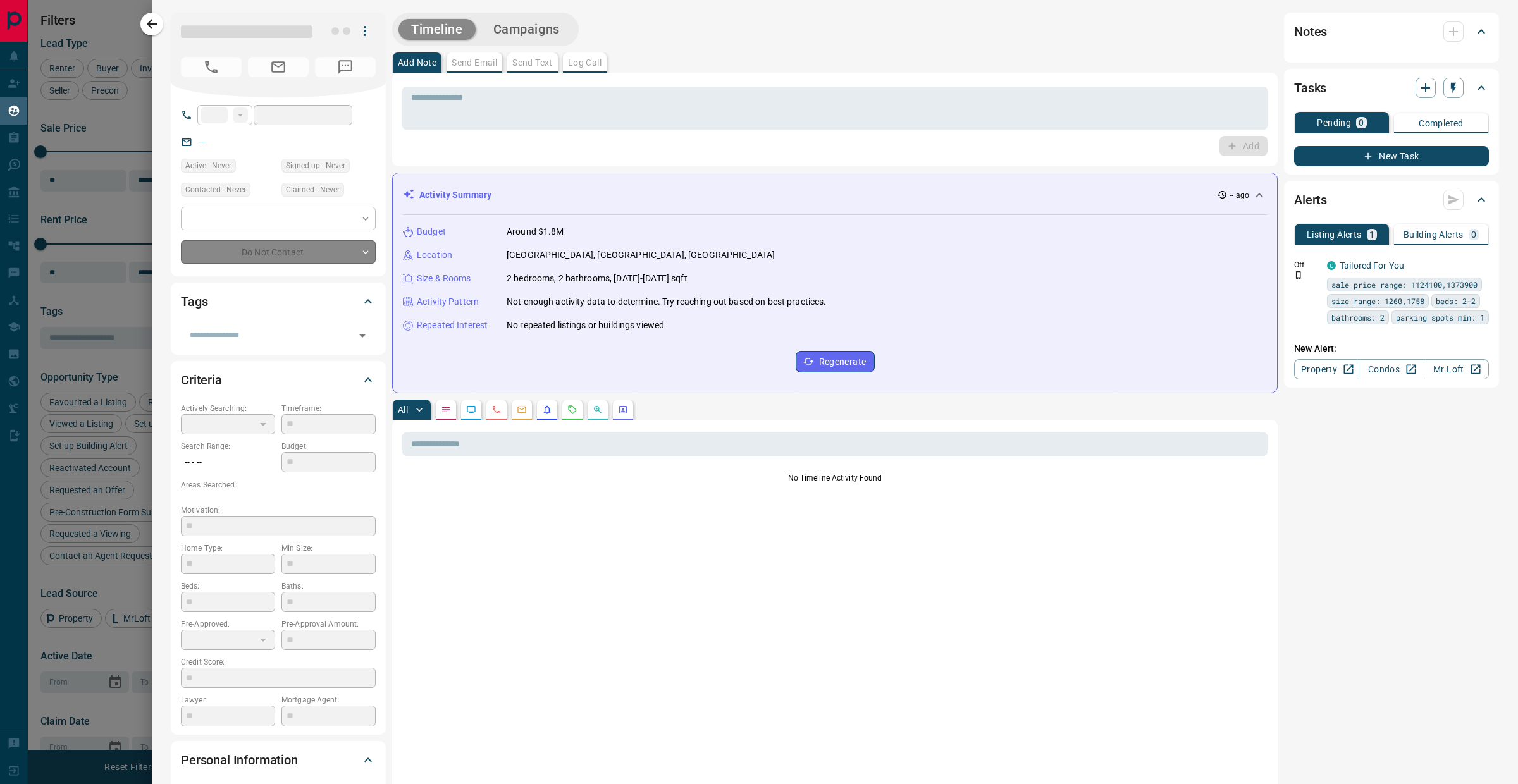
type input "**"
type input "**********"
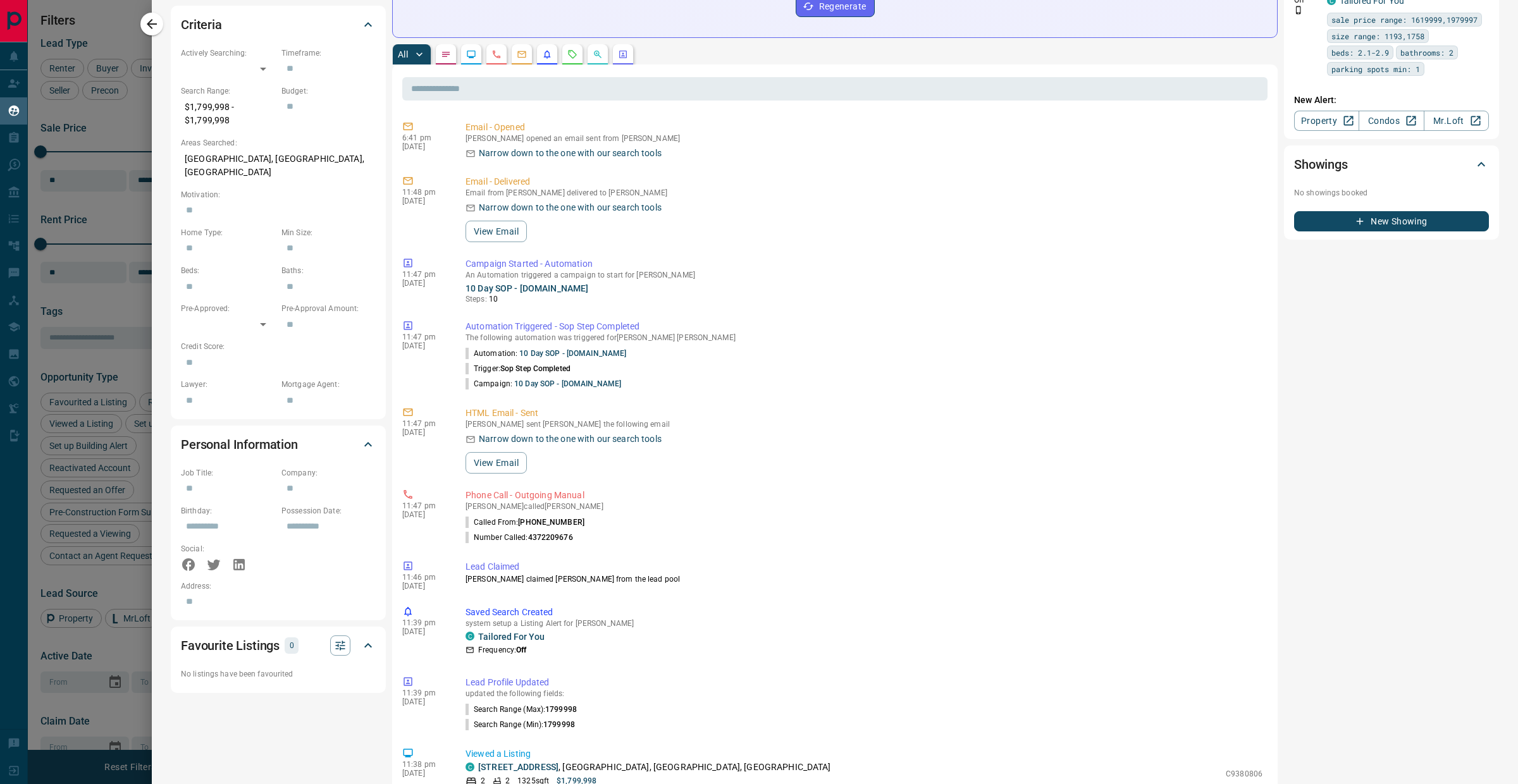
scroll to position [563, 0]
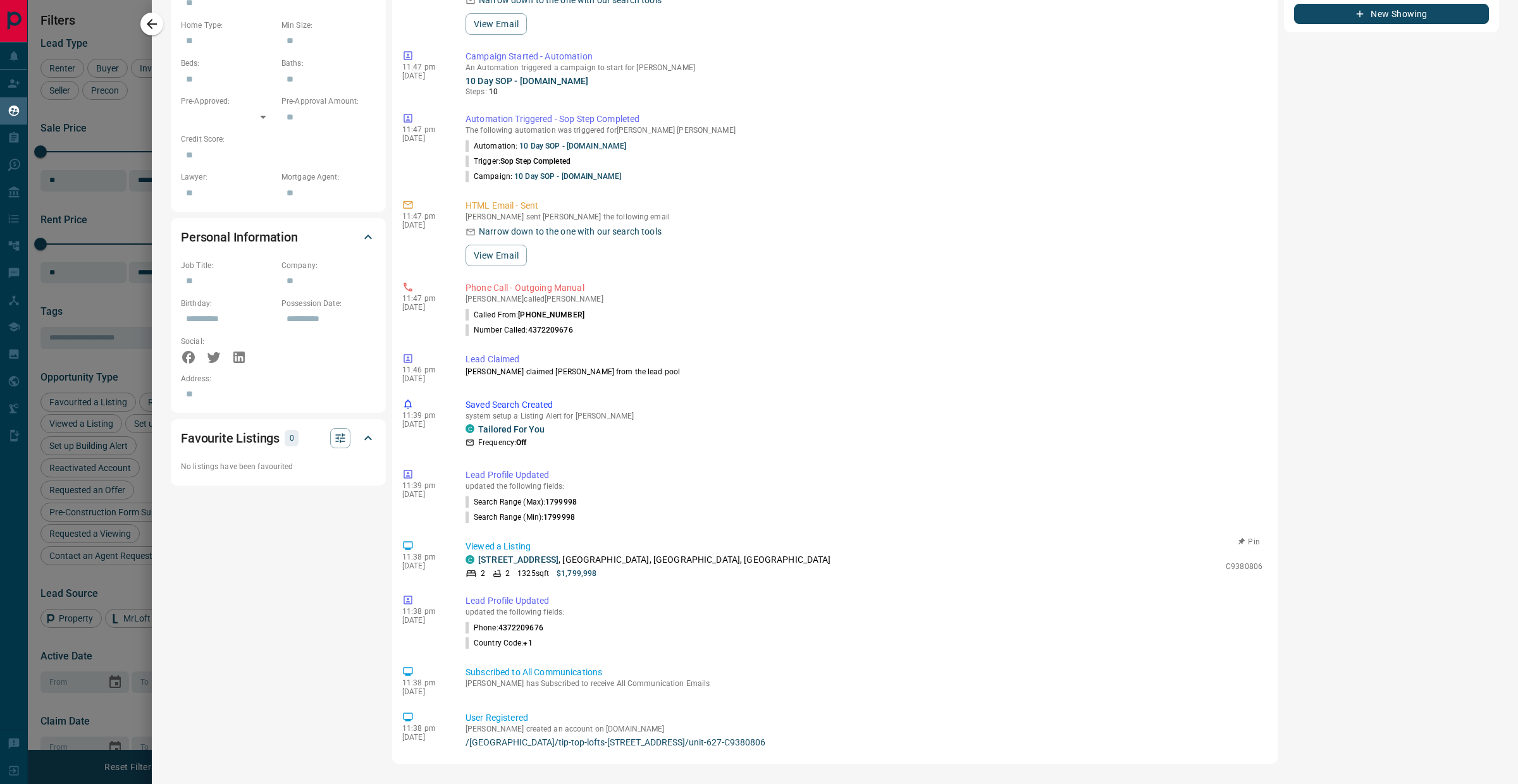
click at [515, 549] on p "Viewed a Listing" at bounding box center [863, 546] width 797 height 13
click at [516, 554] on link "[STREET_ADDRESS]" at bounding box center [518, 559] width 81 height 10
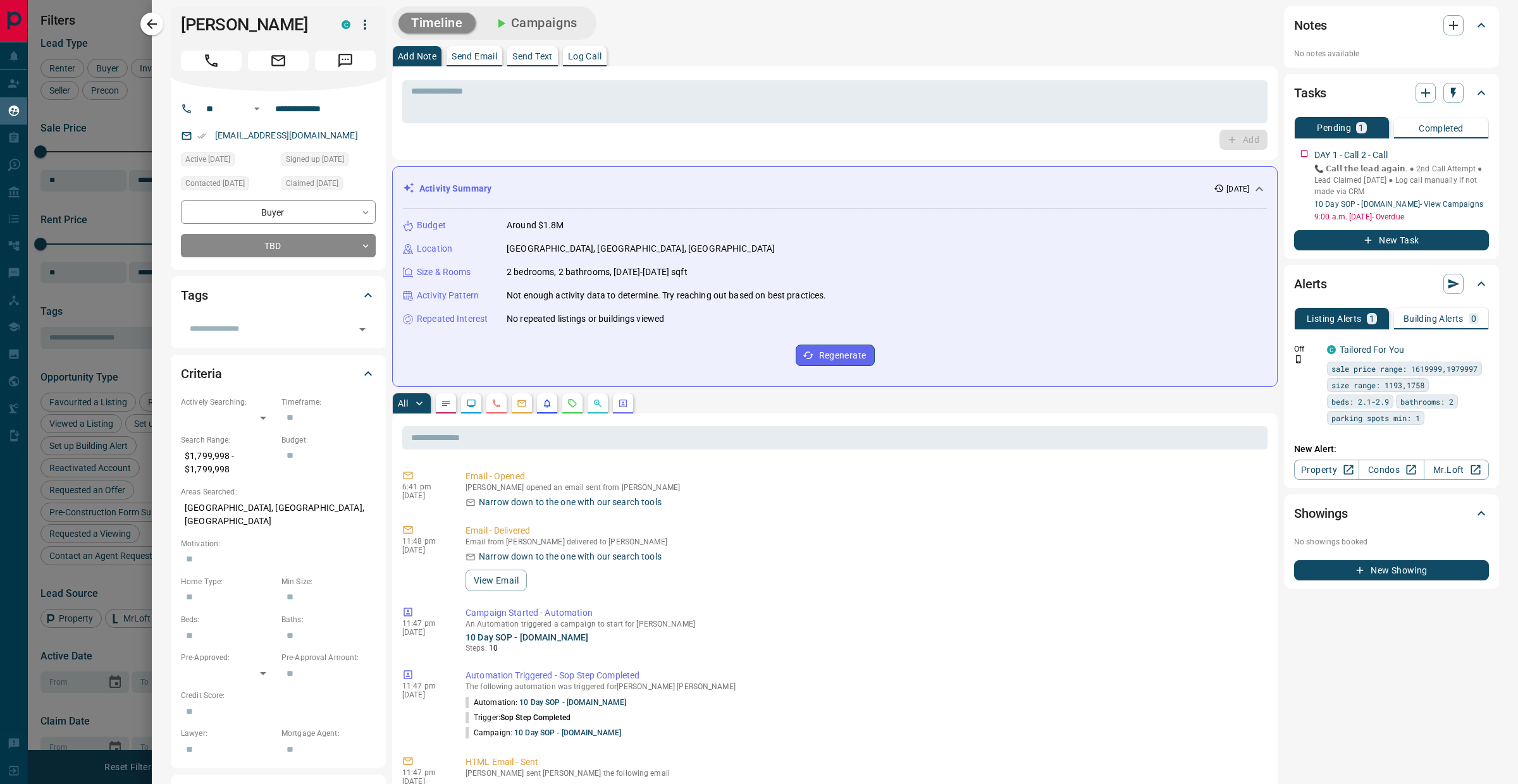
scroll to position [0, 0]
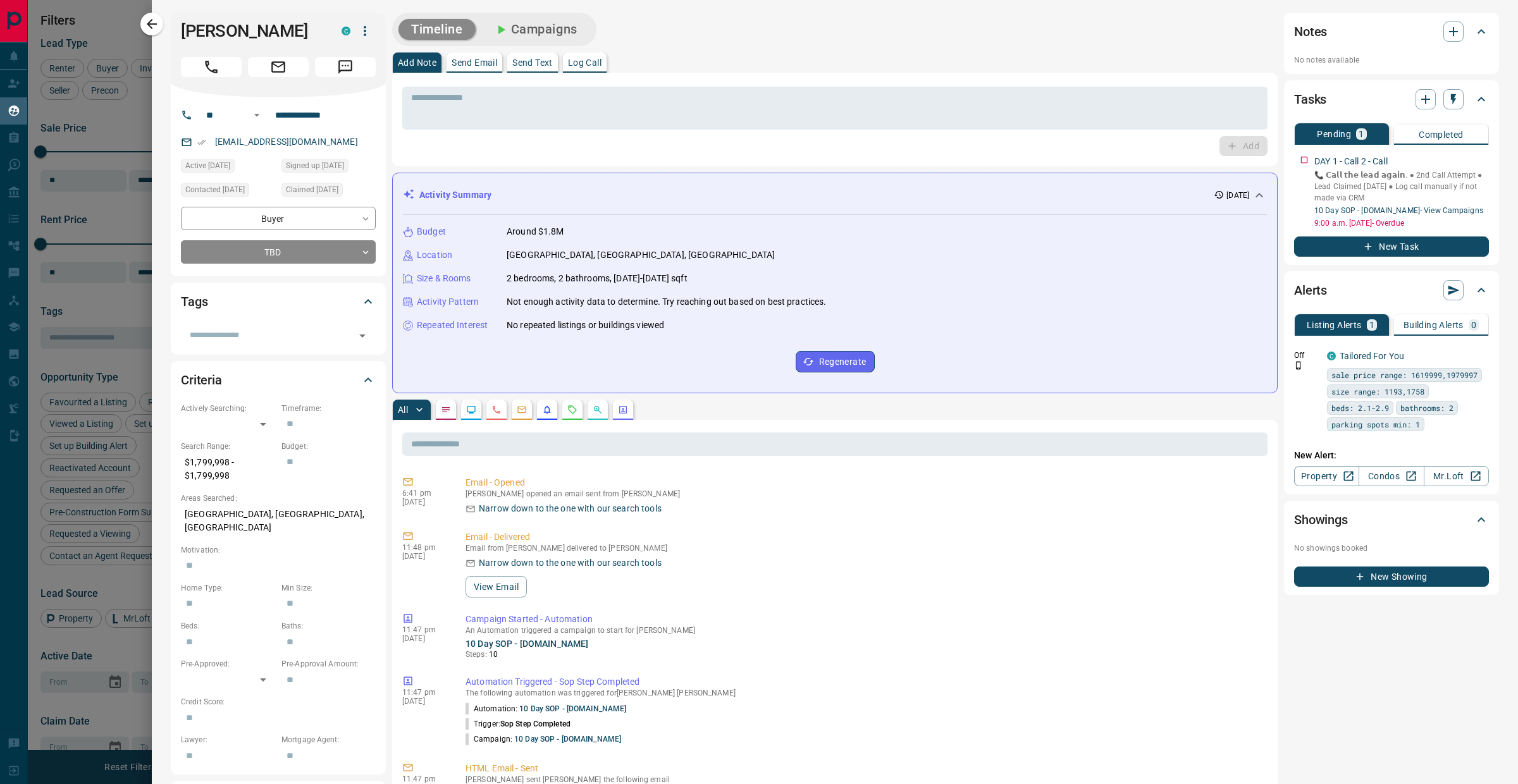
click at [596, 71] on button "Log Call" at bounding box center [585, 63] width 44 height 20
click at [540, 58] on p "Send Text" at bounding box center [532, 63] width 40 height 9
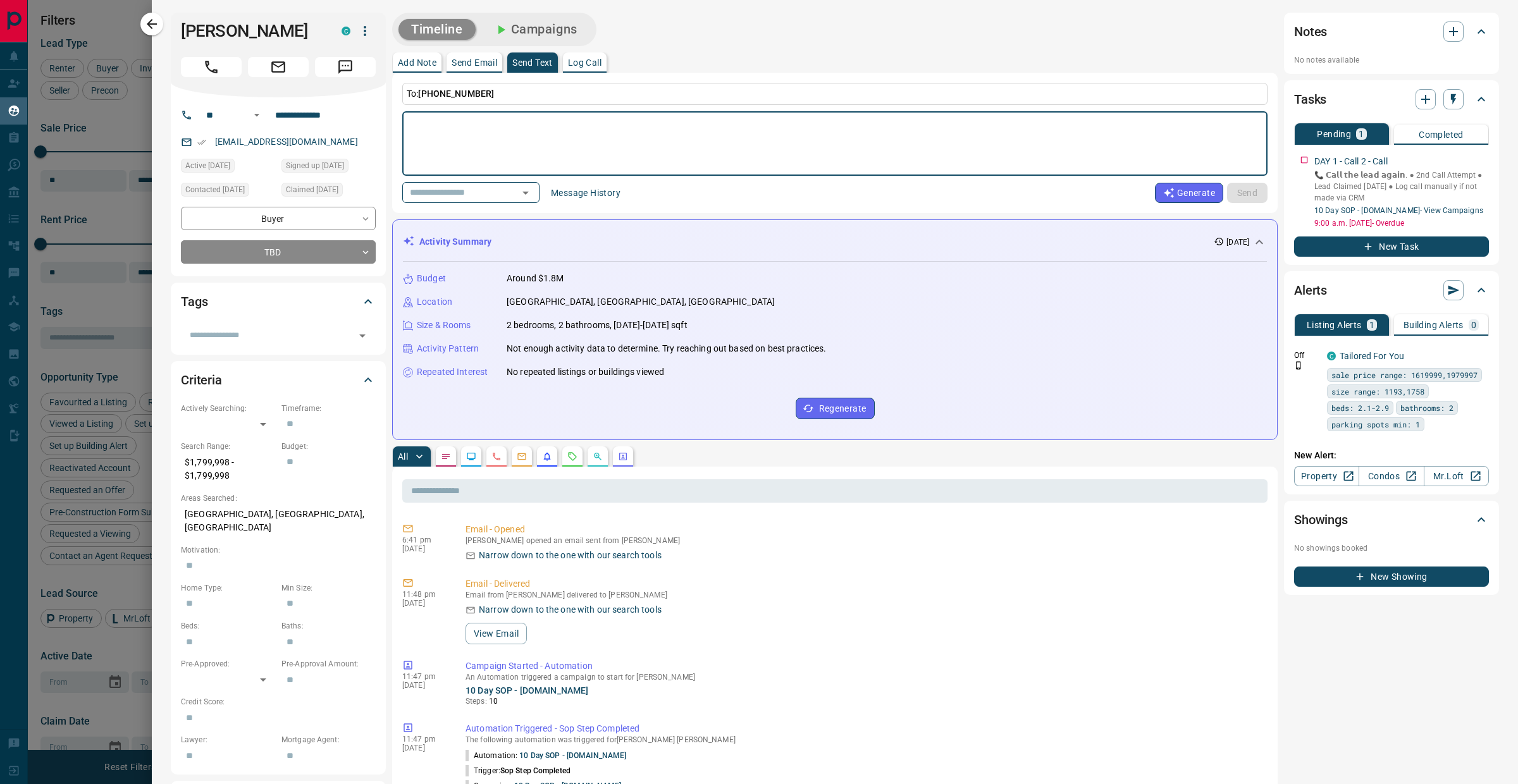
click at [1155, 189] on button "Generate" at bounding box center [1189, 193] width 68 height 20
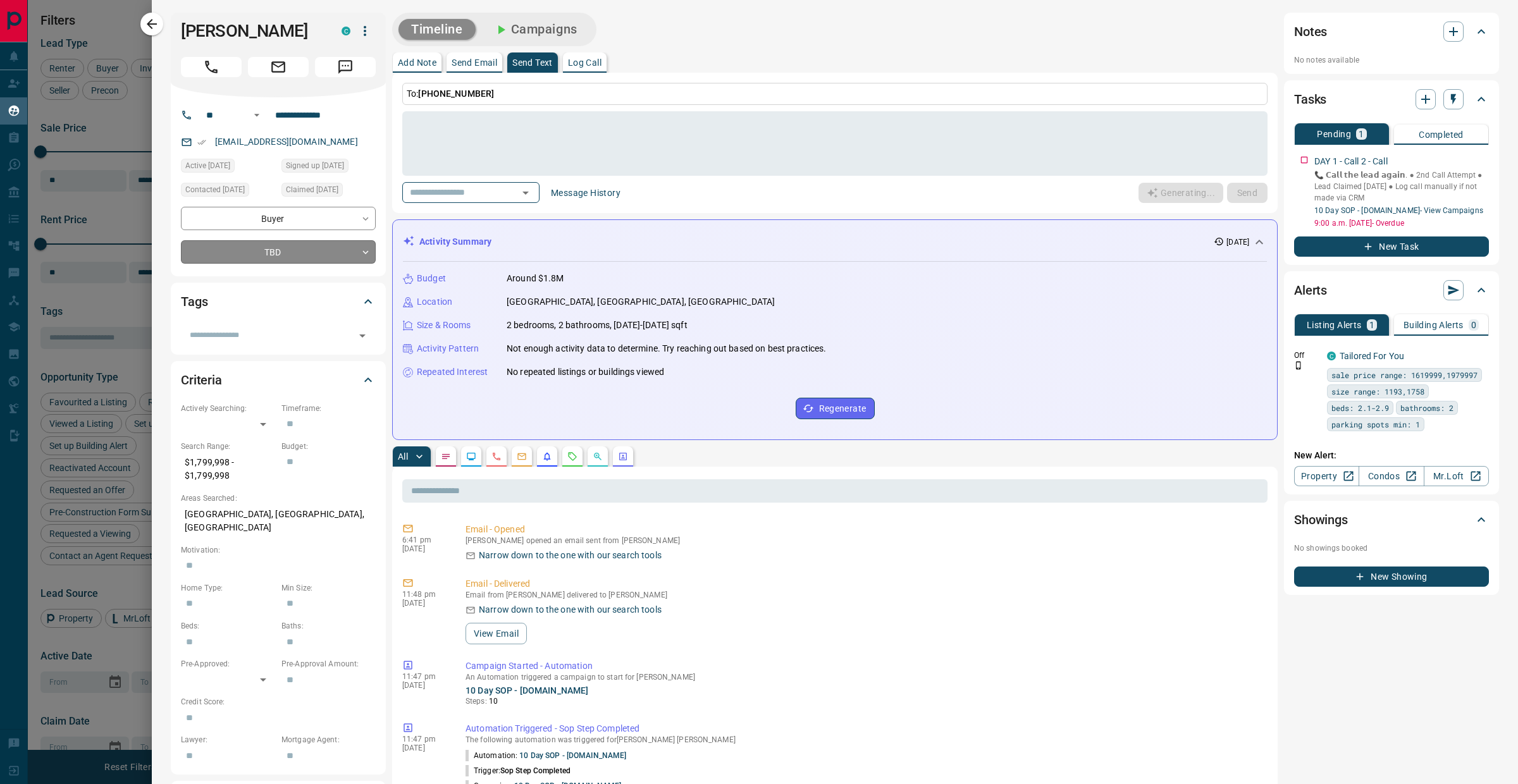
click at [293, 256] on body "Lead Transfers Claim Leads My Leads Tasks Opportunities Deals Campaigns Automat…" at bounding box center [759, 384] width 1518 height 768
click at [318, 319] on li "Not Responsive" at bounding box center [278, 316] width 195 height 19
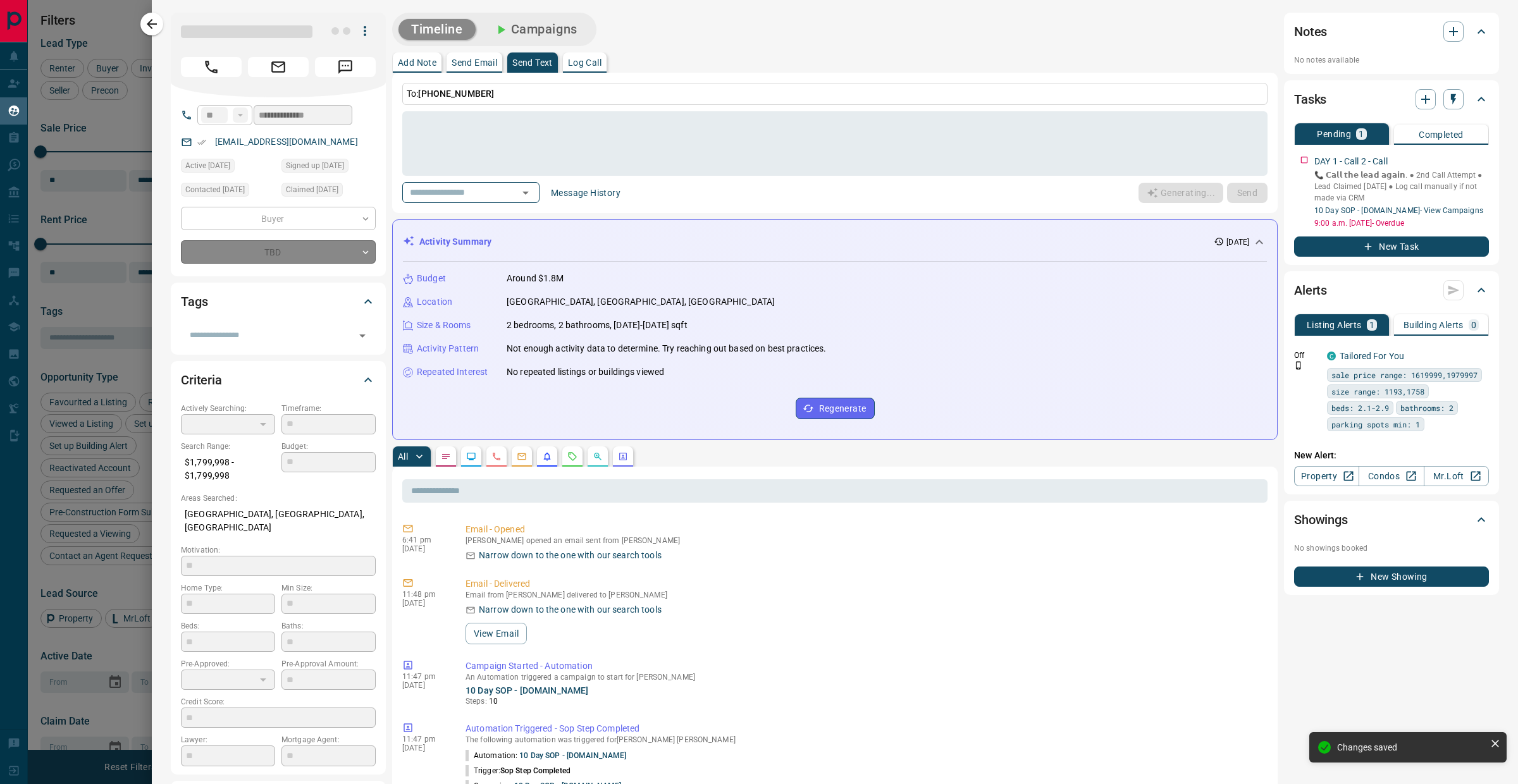
type input "*"
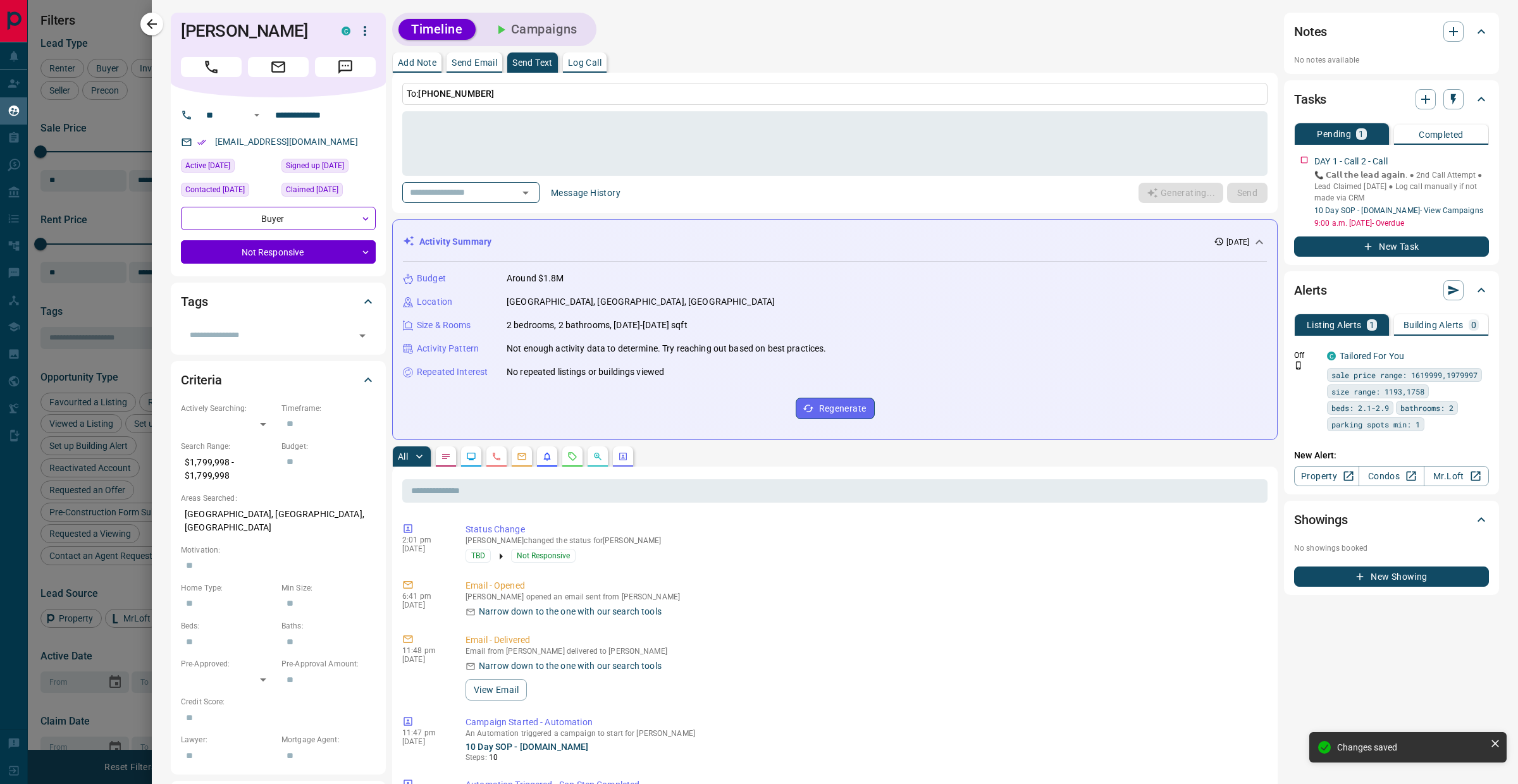
type textarea "**********"
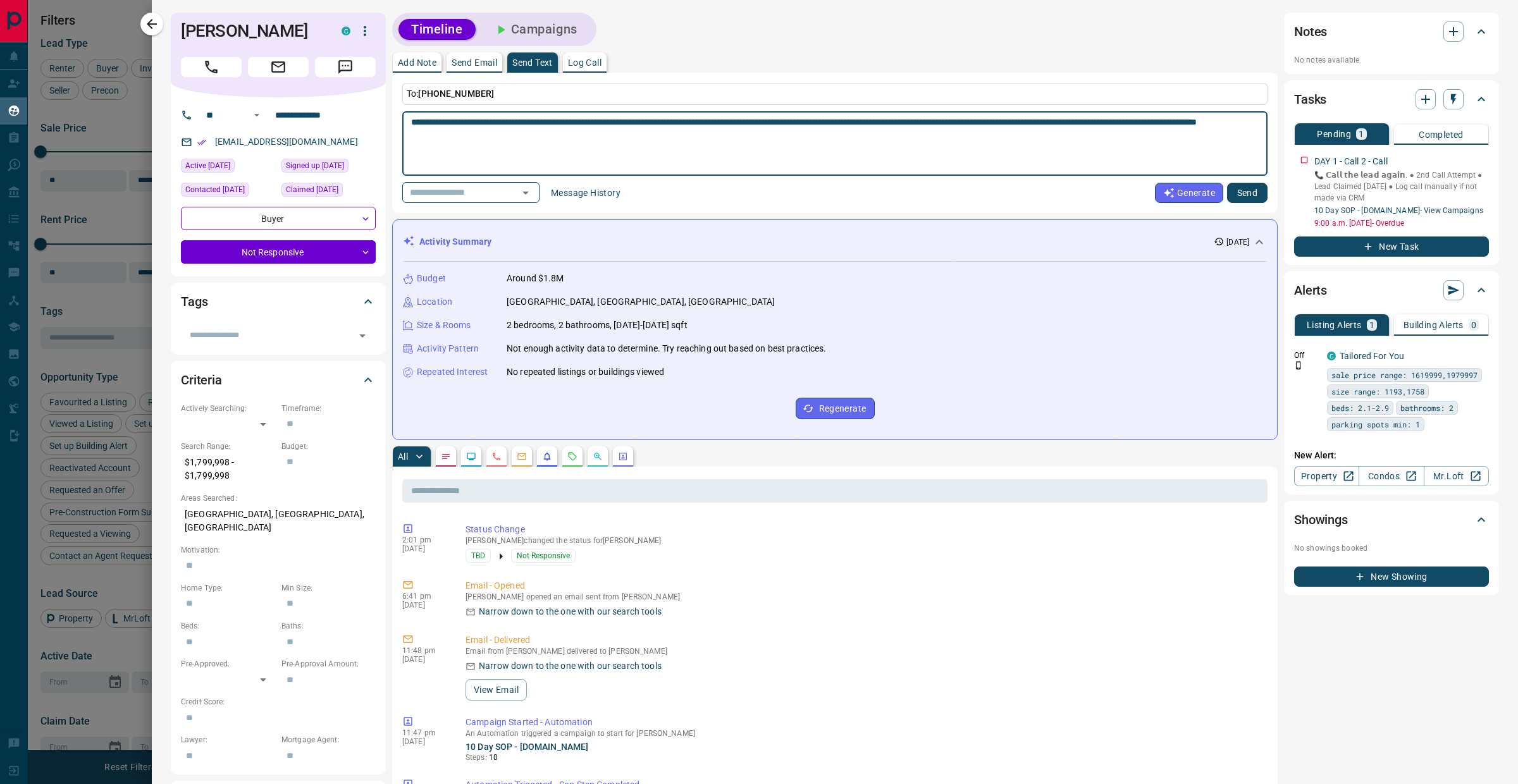
drag, startPoint x: 563, startPoint y: 132, endPoint x: 418, endPoint y: 117, distance: 145.8
click at [418, 117] on textarea "**********" at bounding box center [829, 143] width 835 height 54
drag, startPoint x: 413, startPoint y: 117, endPoint x: 554, endPoint y: 135, distance: 142.1
click at [554, 135] on textarea "**********" at bounding box center [829, 143] width 835 height 54
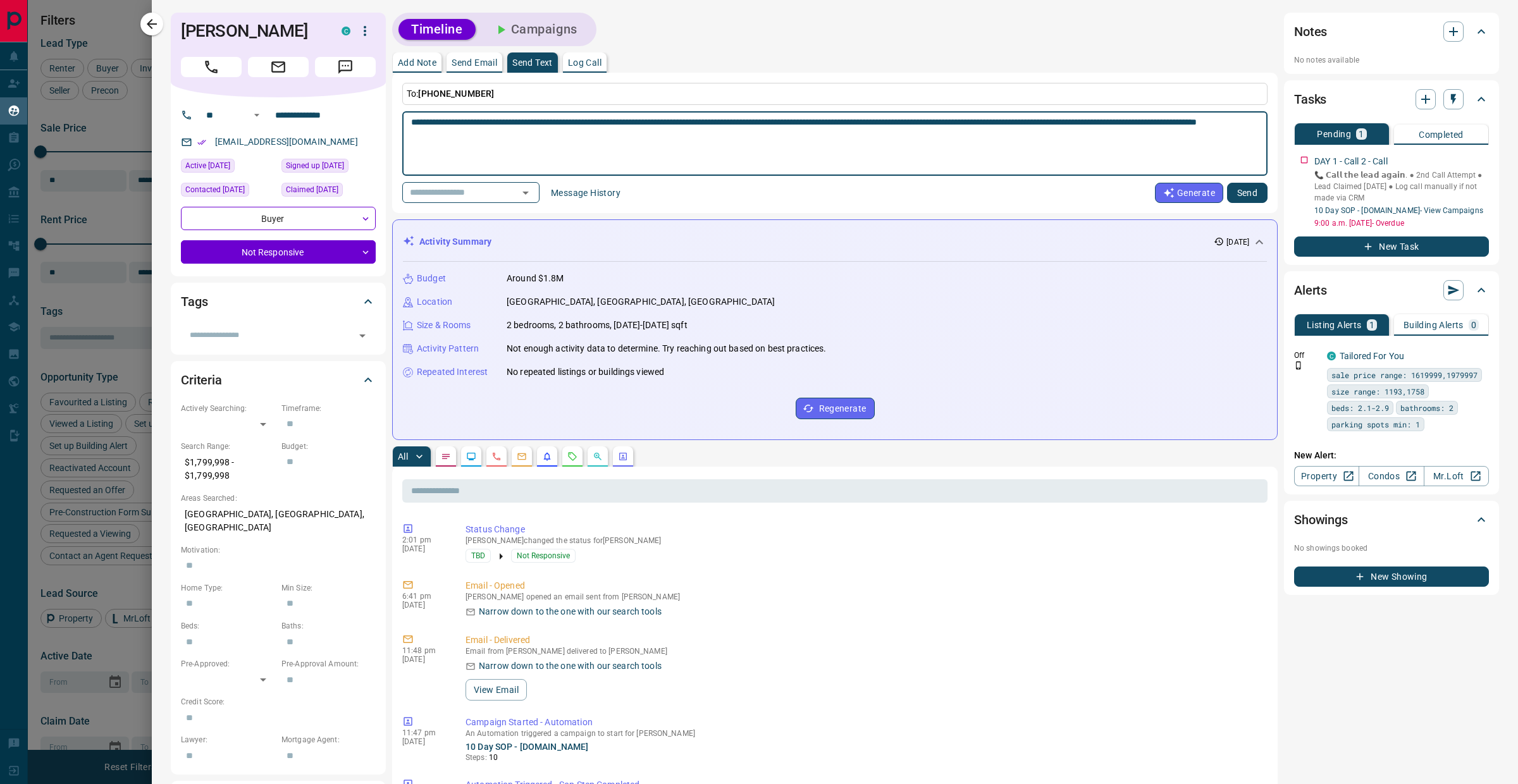
click at [566, 131] on textarea "**********" at bounding box center [829, 143] width 835 height 54
click at [240, 253] on body "Lead Transfers Claim Leads My Leads Tasks Opportunities Deals Campaigns Automat…" at bounding box center [759, 384] width 1518 height 768
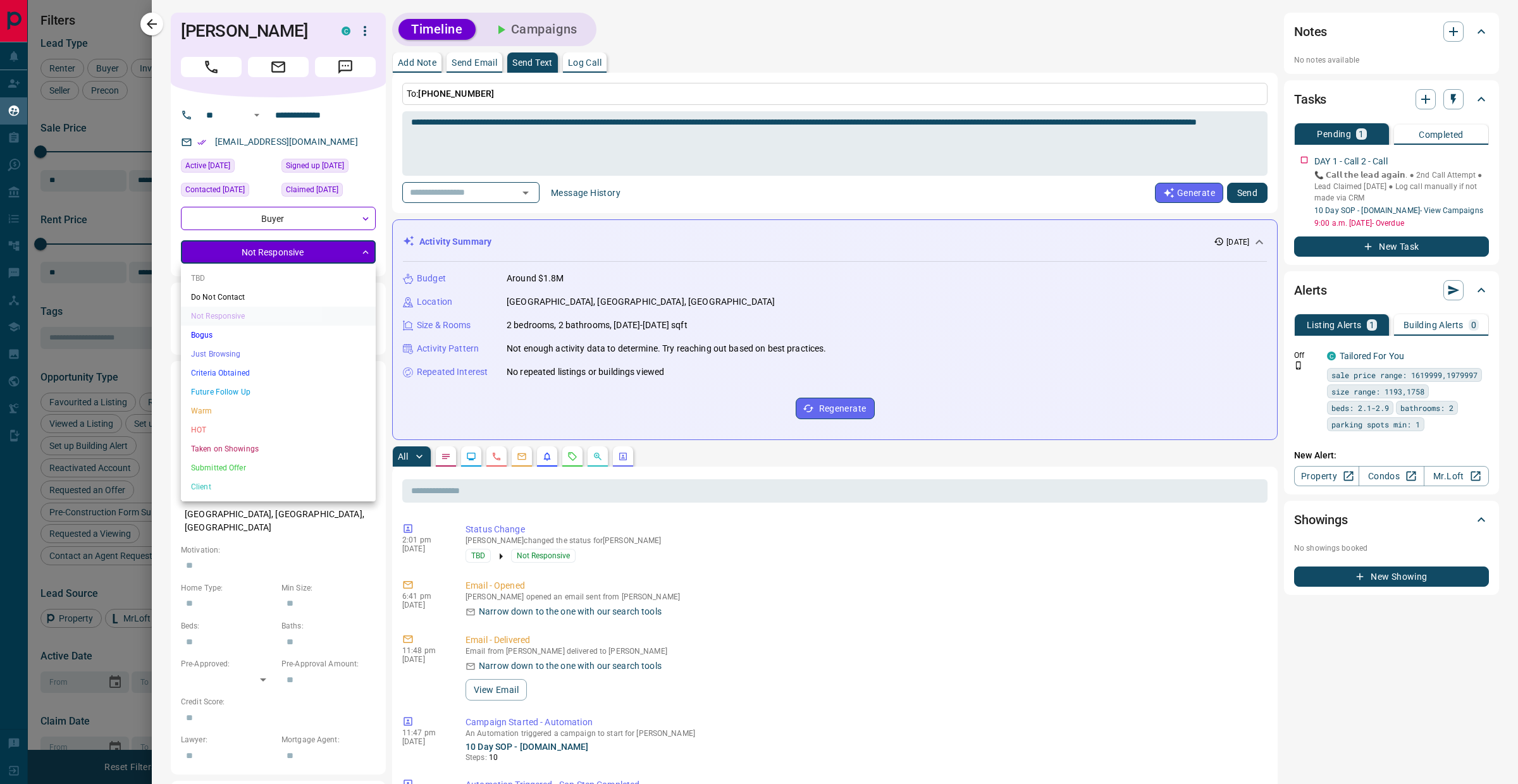
click at [243, 349] on li "Just Browsing" at bounding box center [278, 354] width 195 height 19
type input "*"
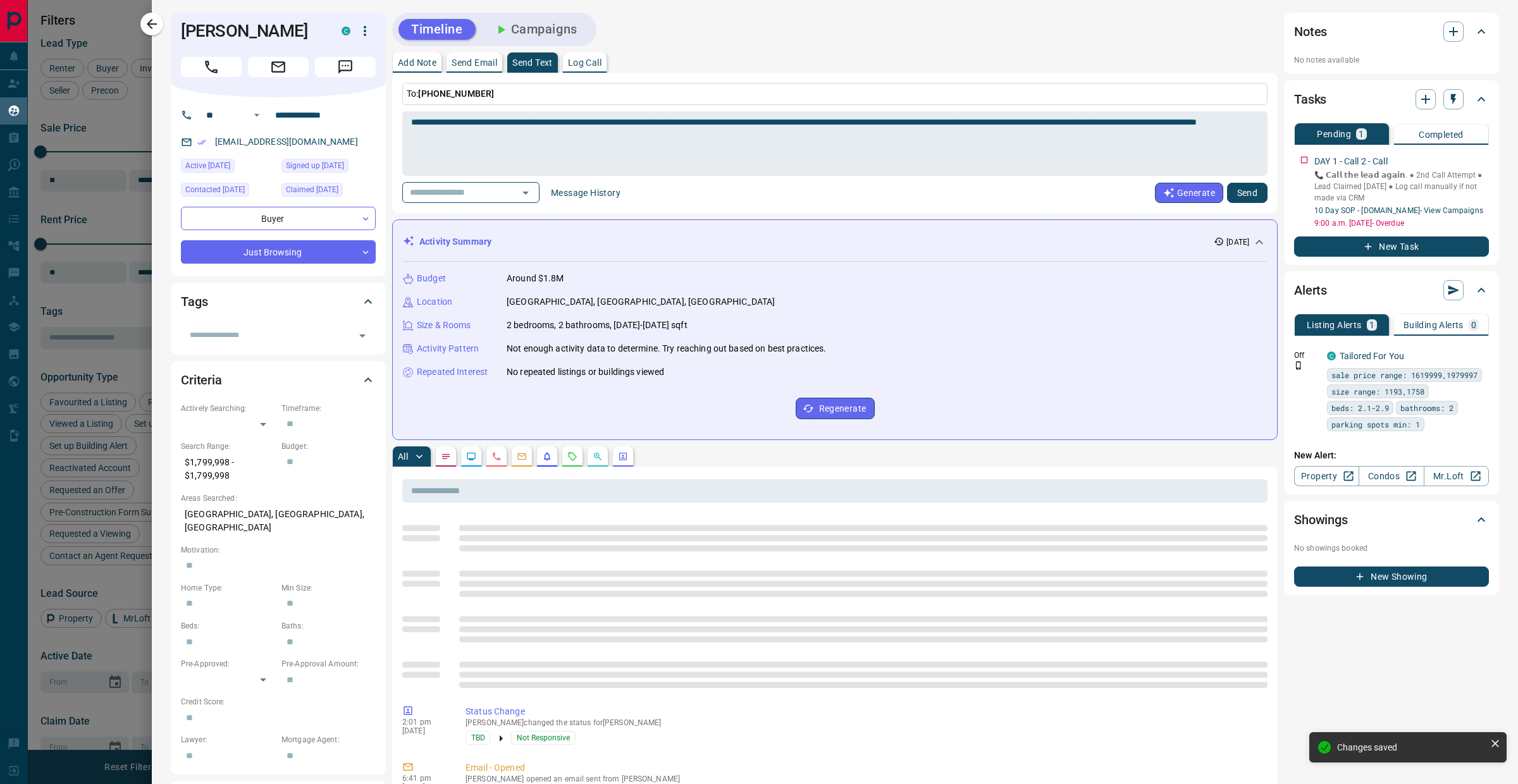
click at [423, 70] on button "Add Note" at bounding box center [417, 63] width 49 height 20
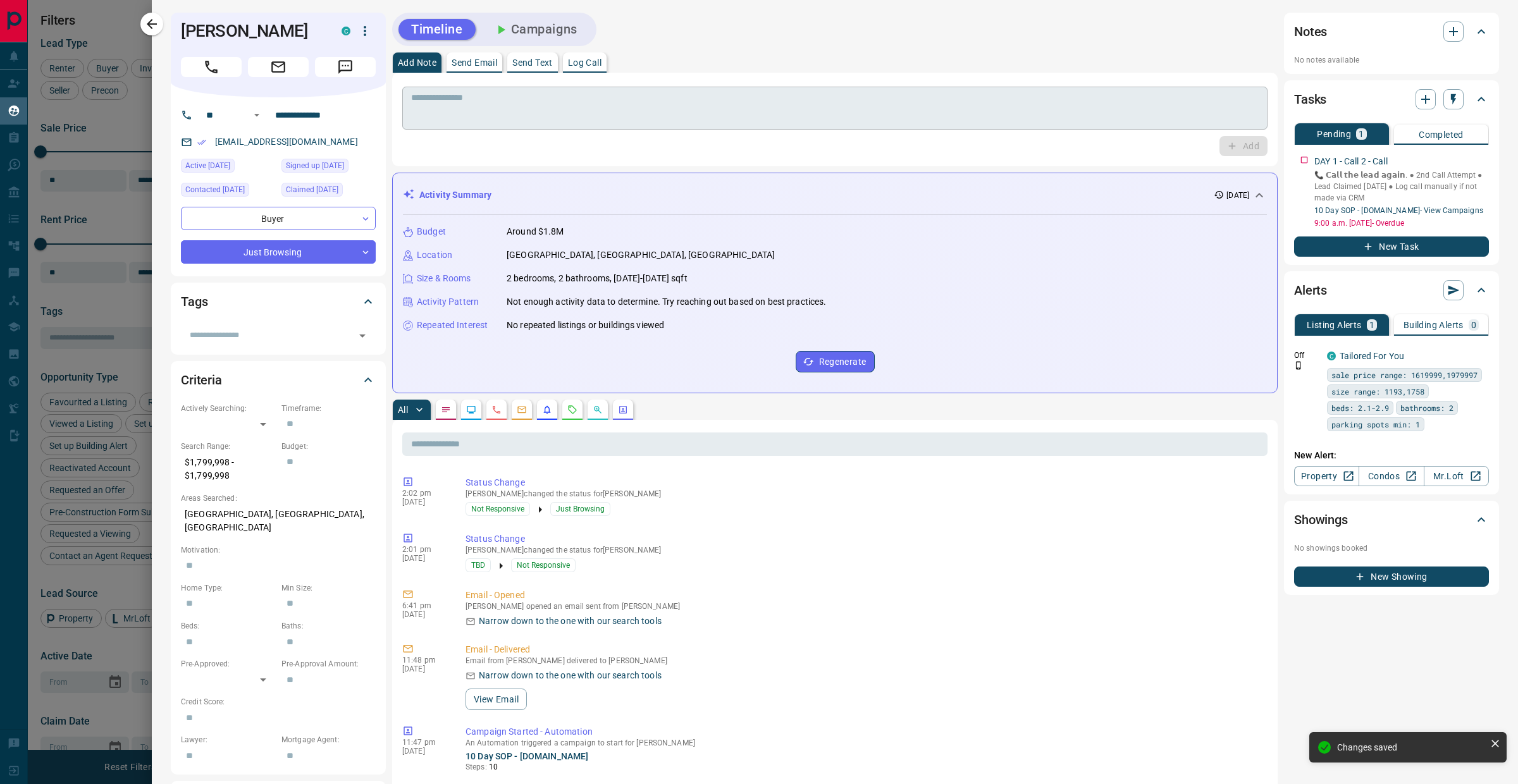
drag, startPoint x: 431, startPoint y: 119, endPoint x: 439, endPoint y: 114, distance: 9.4
click at [433, 118] on textarea at bounding box center [835, 108] width 848 height 32
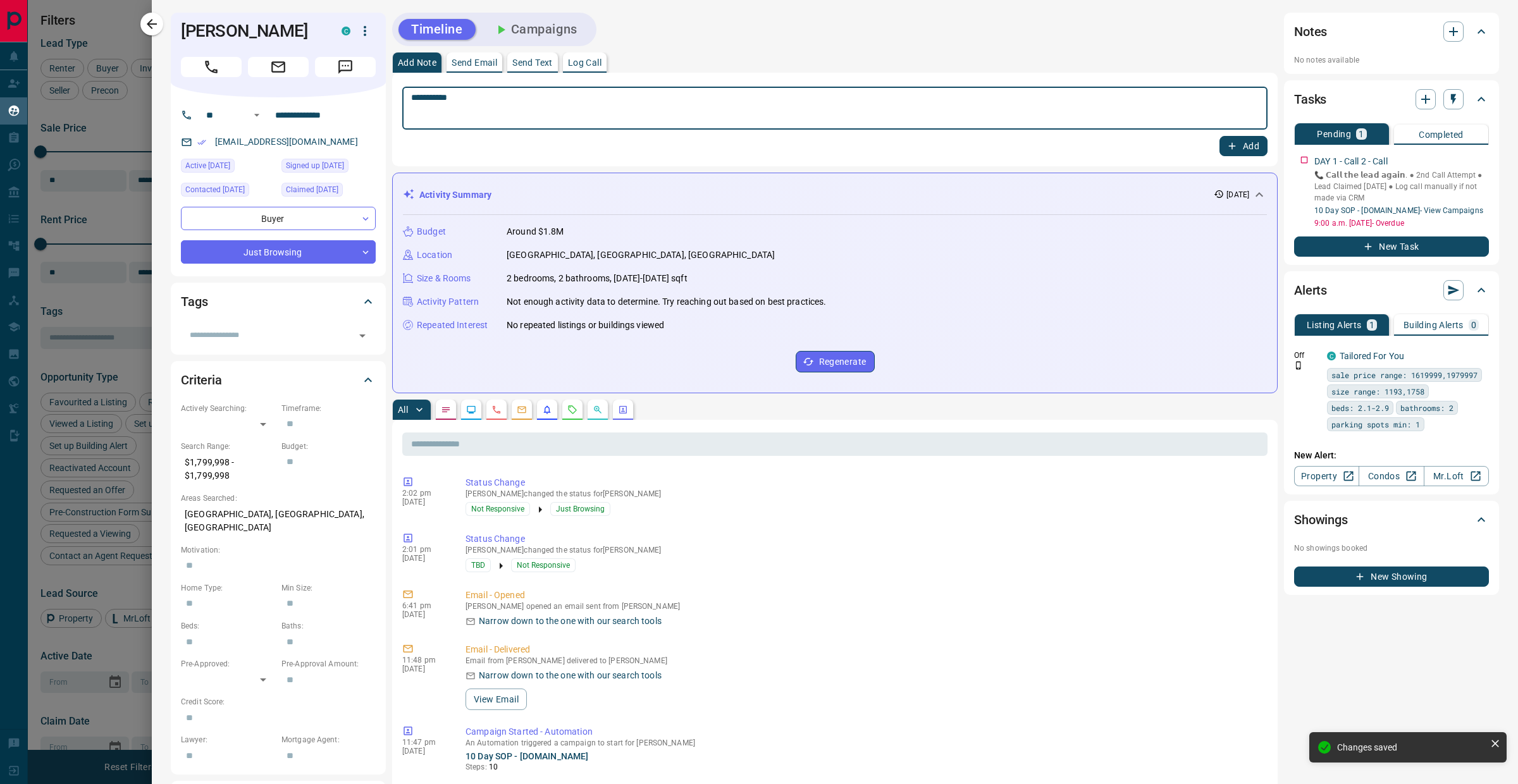
type textarea "**********"
drag, startPoint x: 1255, startPoint y: 151, endPoint x: 1249, endPoint y: 150, distance: 6.1
click at [1255, 151] on div "**********" at bounding box center [835, 120] width 886 height 94
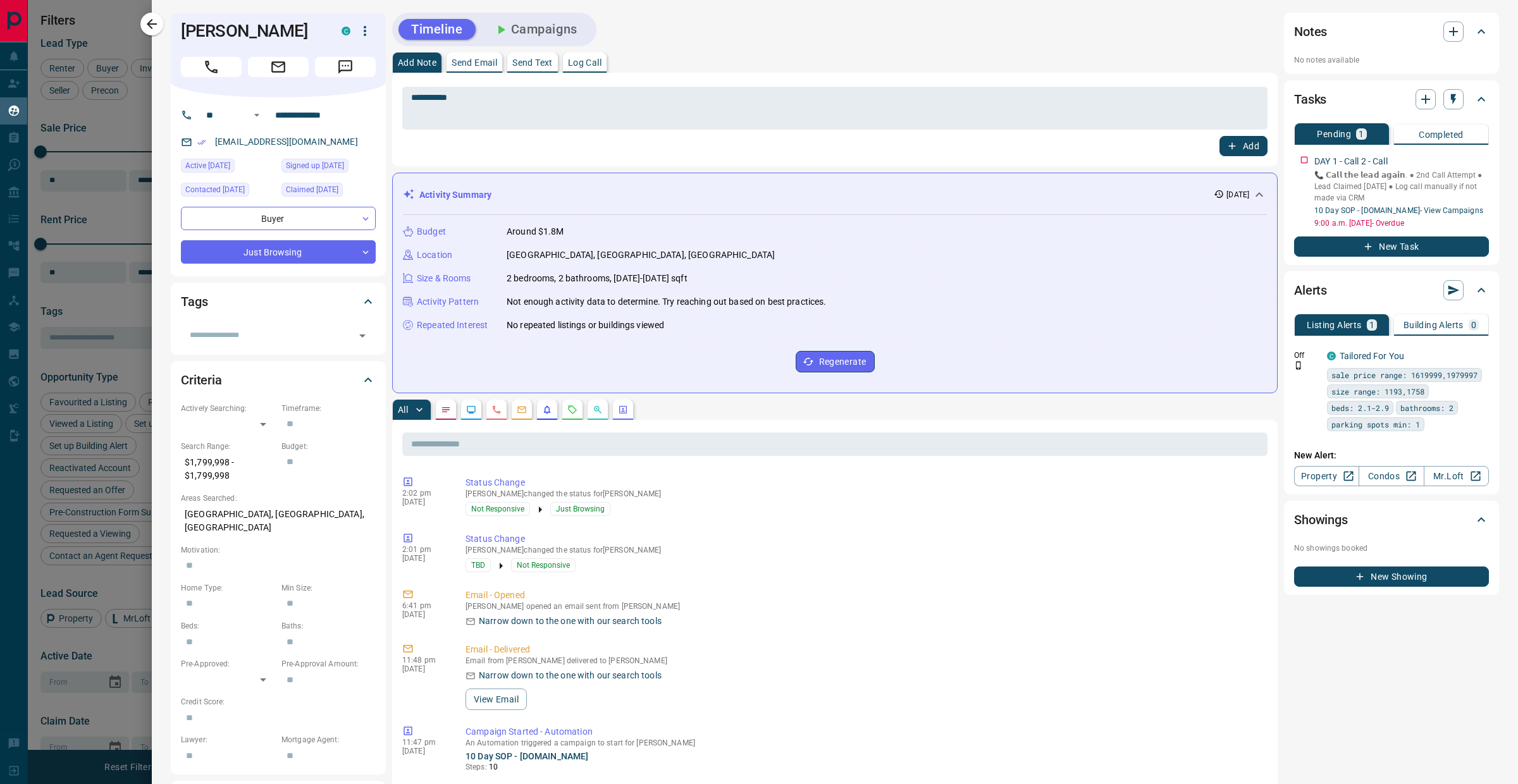
click at [1236, 148] on button "Add" at bounding box center [1243, 146] width 48 height 20
click at [249, 333] on input "text" at bounding box center [267, 335] width 166 height 14
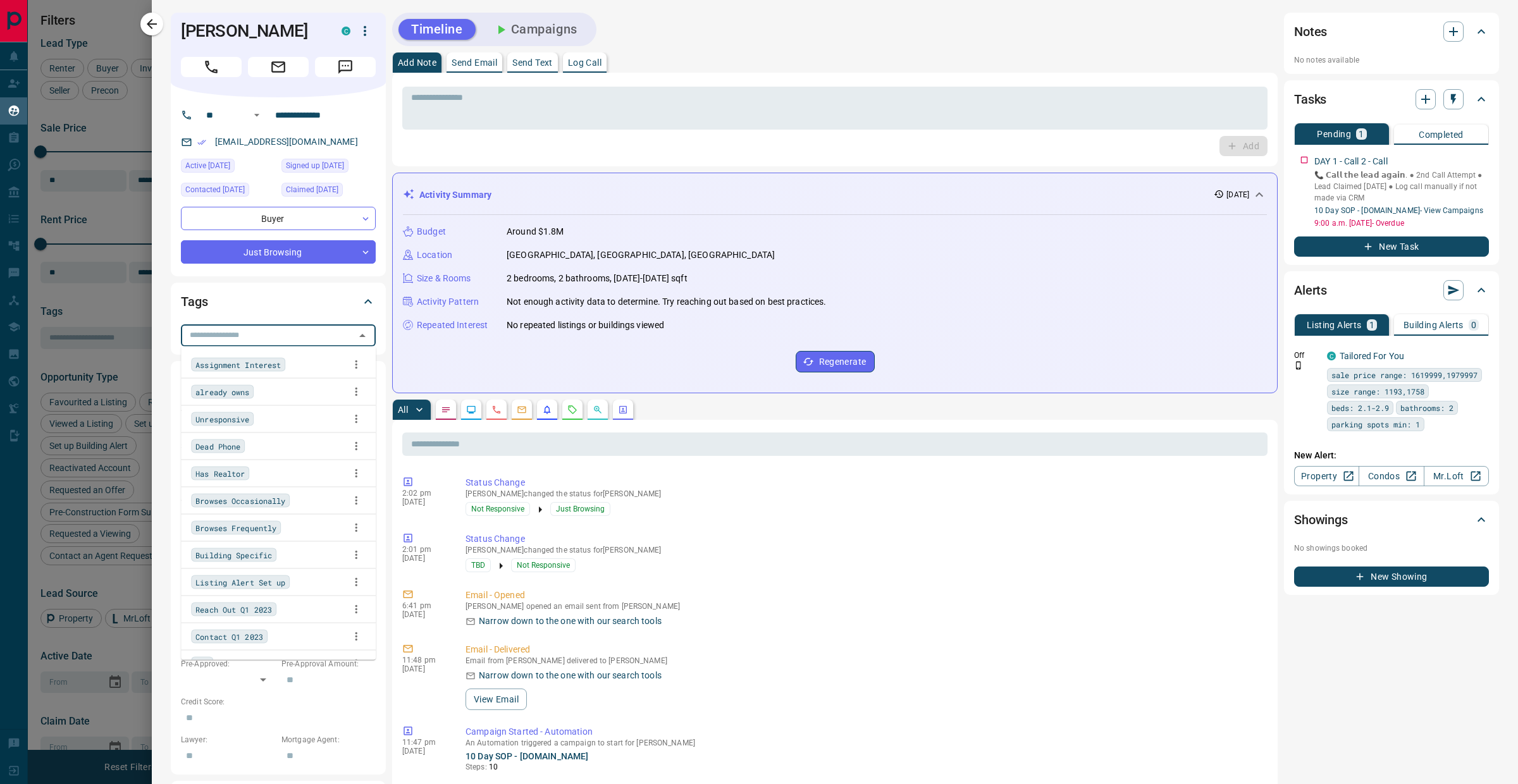
click at [261, 480] on div "Has Realtor" at bounding box center [278, 474] width 174 height 19
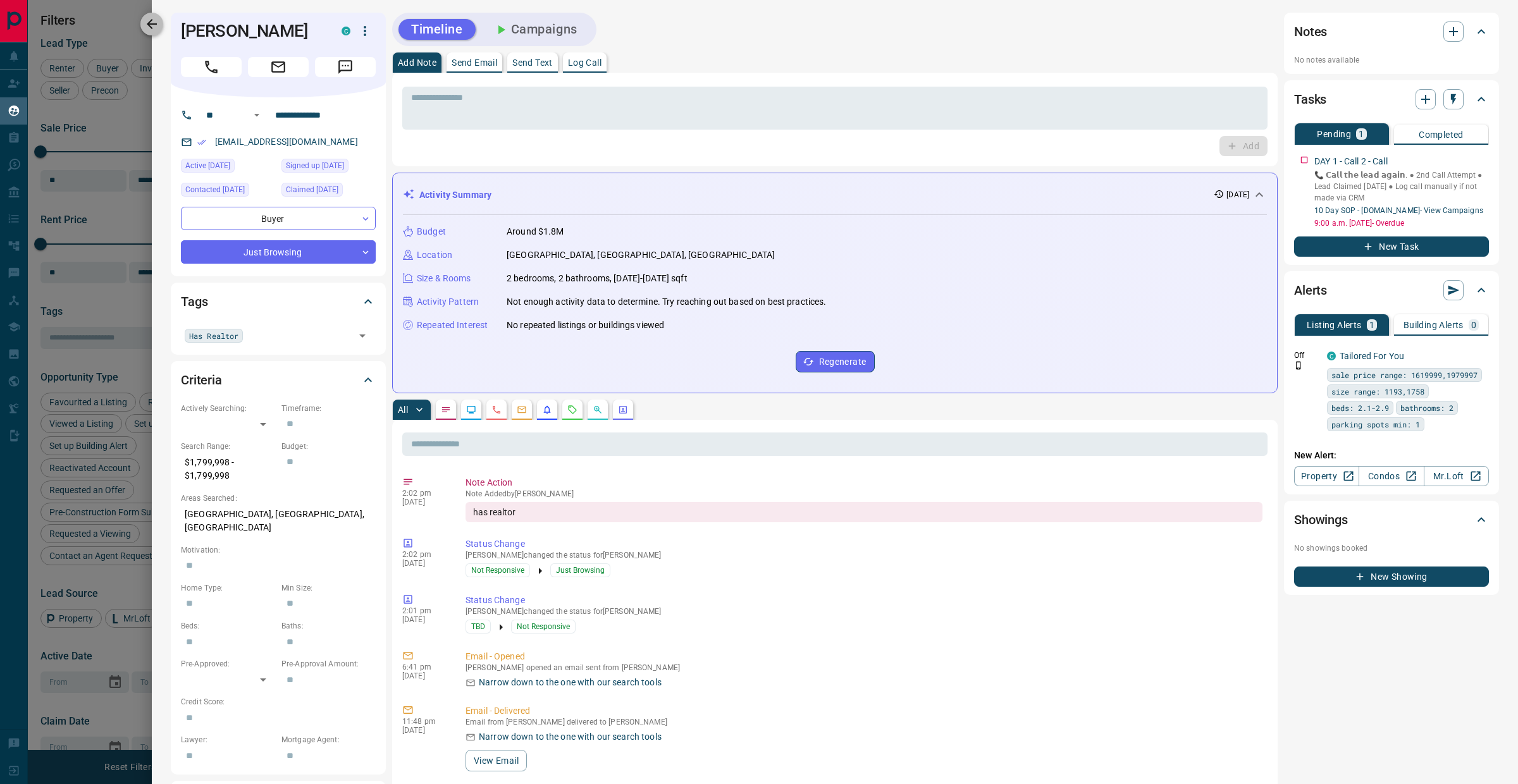
click at [148, 17] on icon "button" at bounding box center [151, 24] width 15 height 15
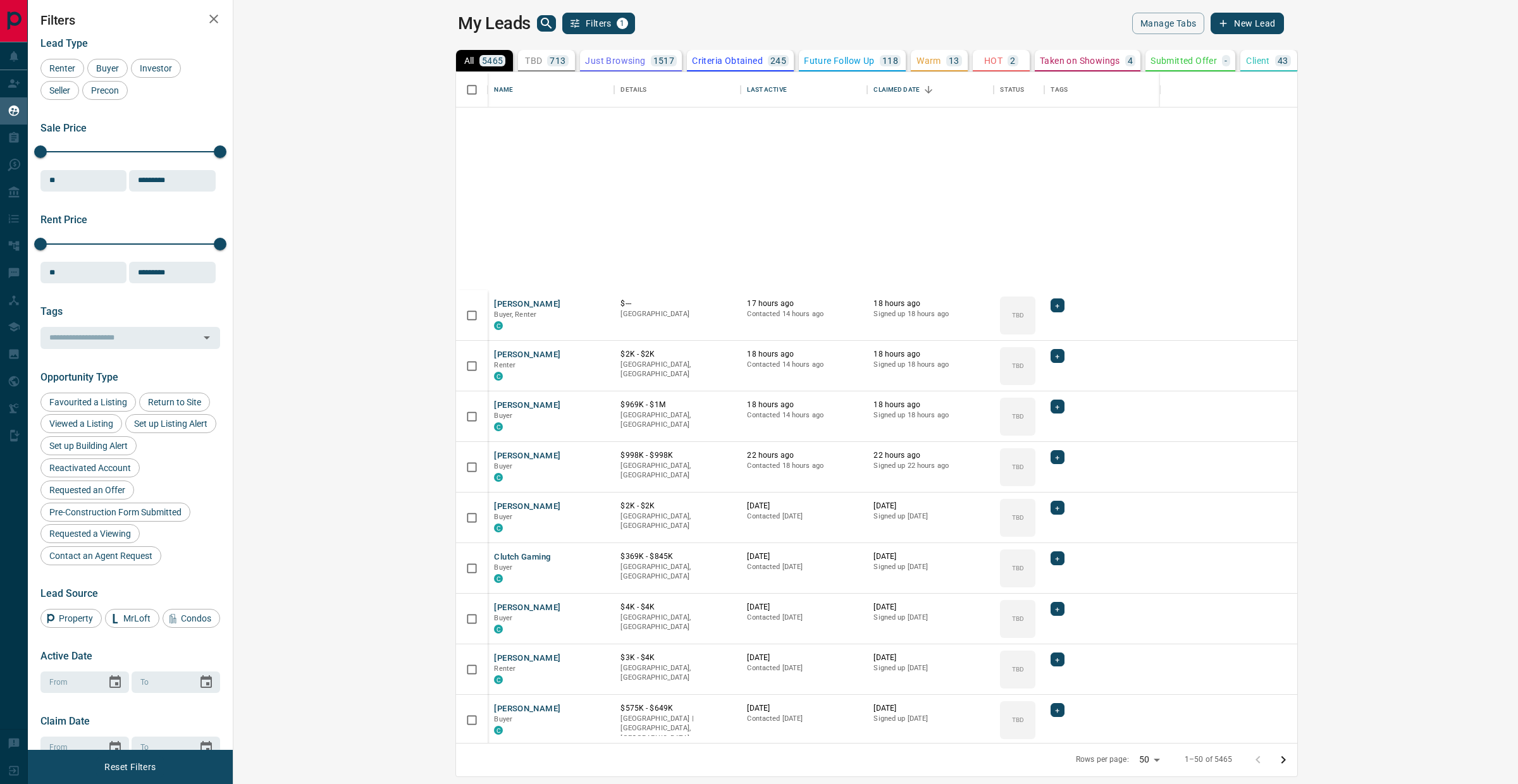
scroll to position [499, 0]
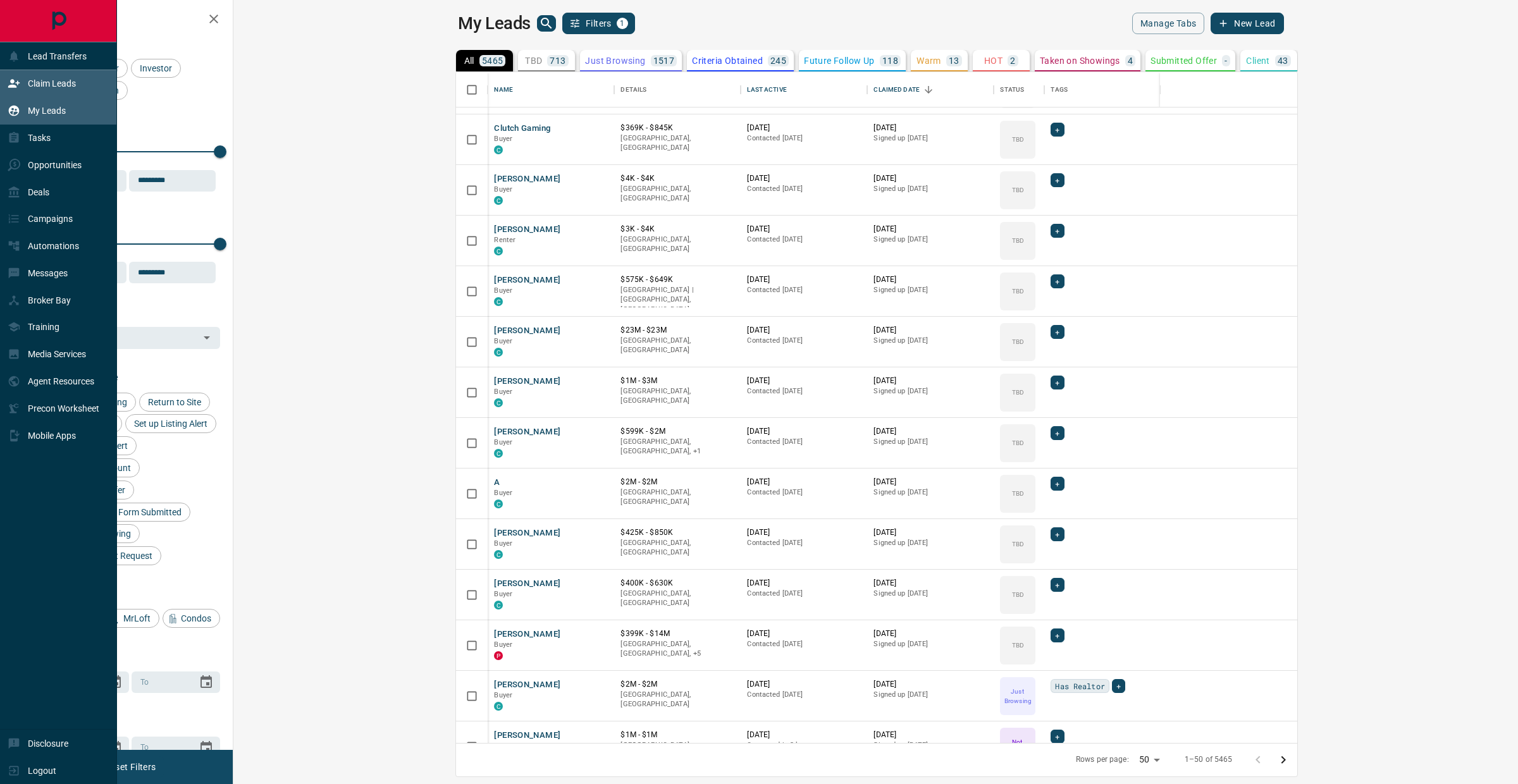
click at [11, 86] on icon at bounding box center [14, 84] width 12 height 8
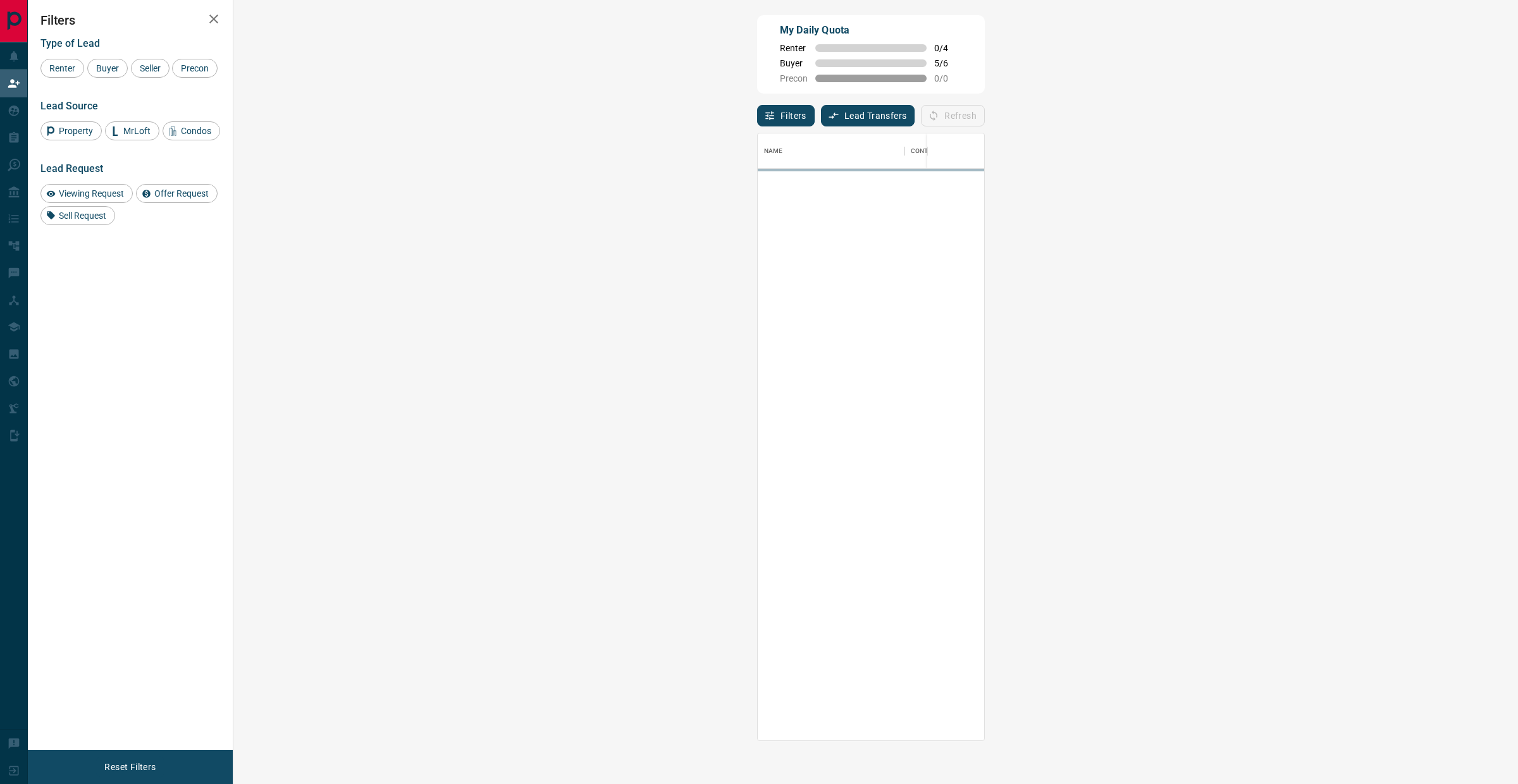
scroll to position [595, 1246]
